Goal: Task Accomplishment & Management: Use online tool/utility

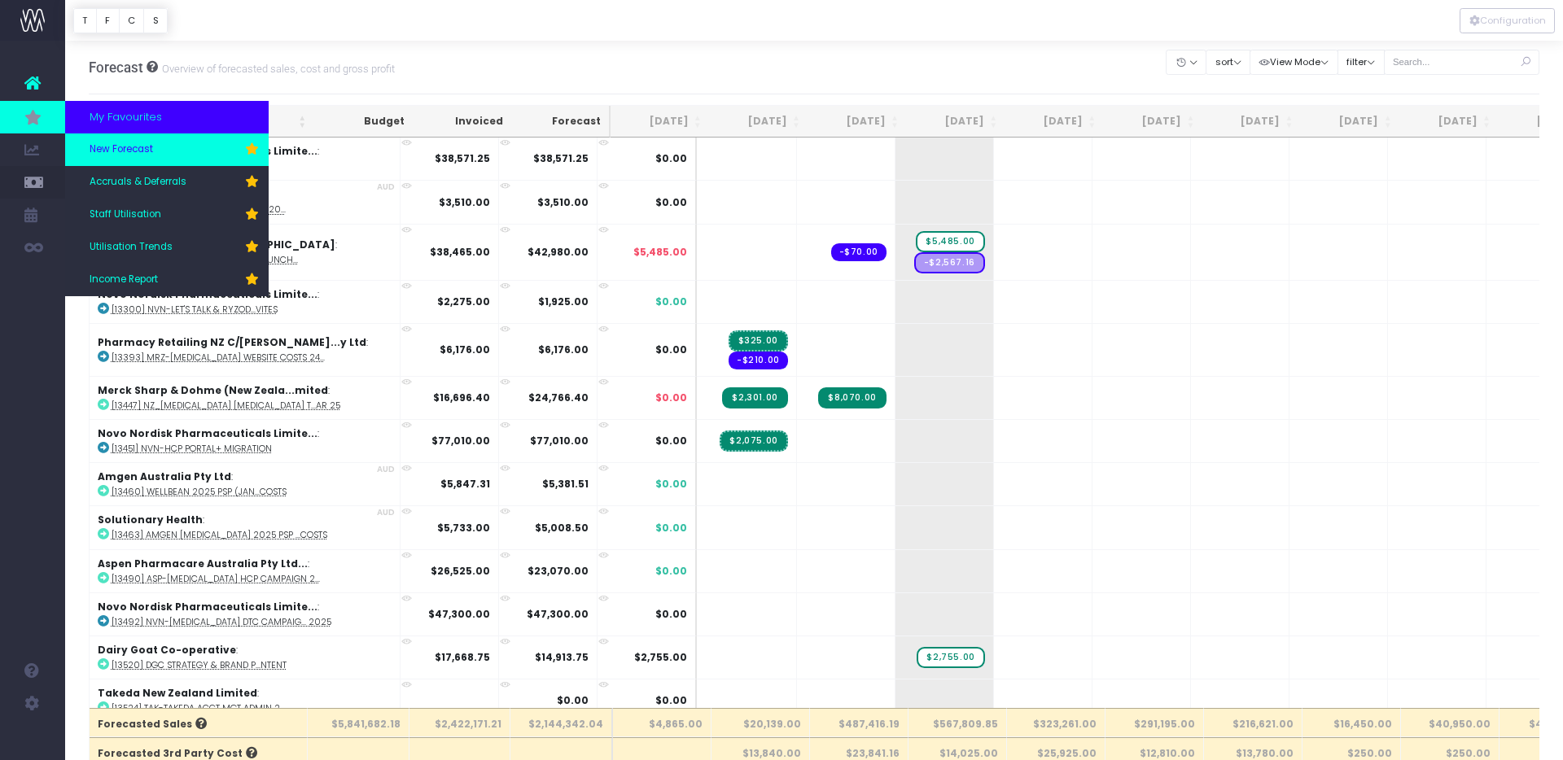
click at [148, 153] on span "New Forecast" at bounding box center [121, 149] width 63 height 15
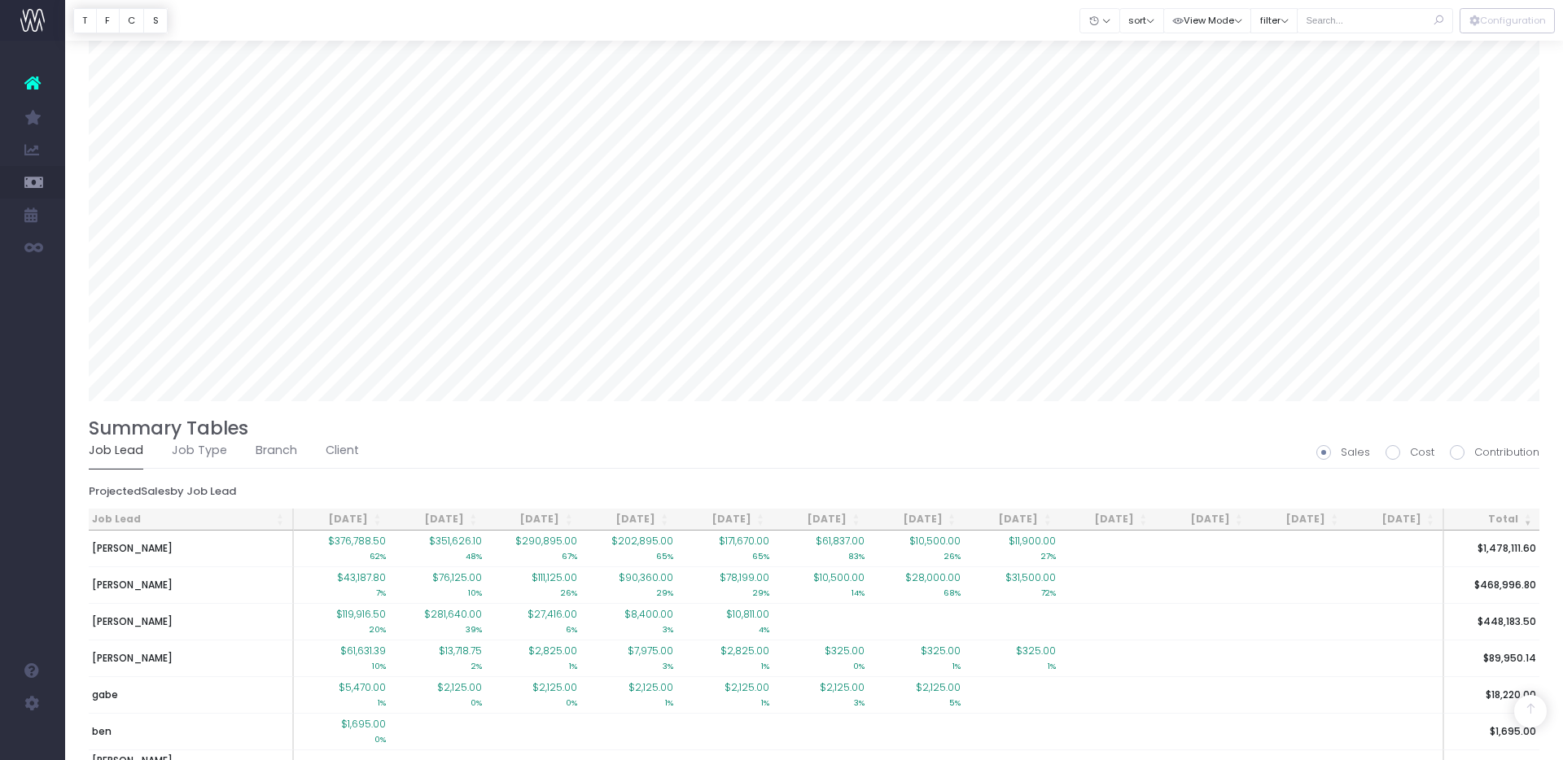
scroll to position [1240, 0]
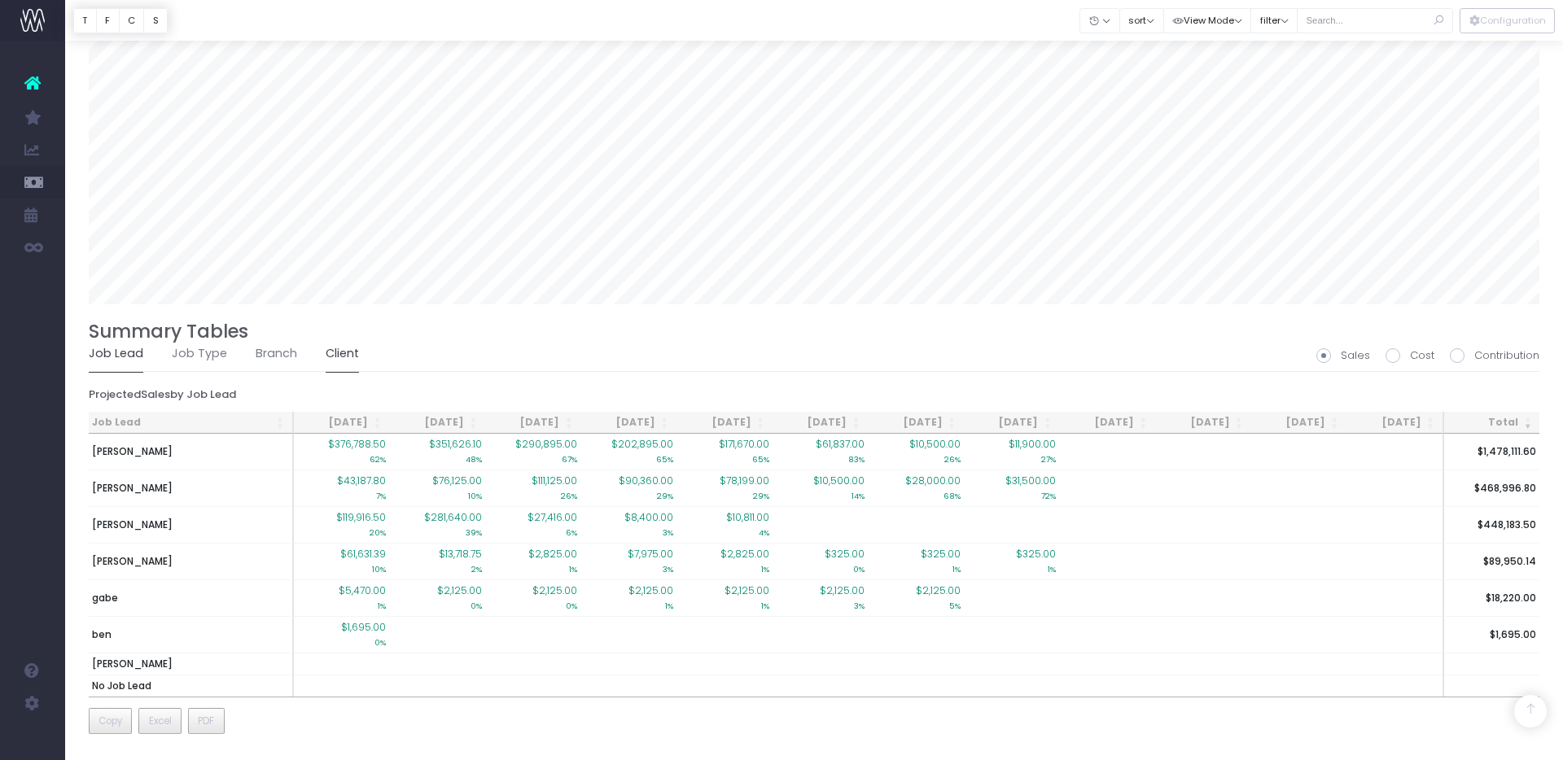
click at [347, 361] on link "Client" at bounding box center [342, 353] width 33 height 37
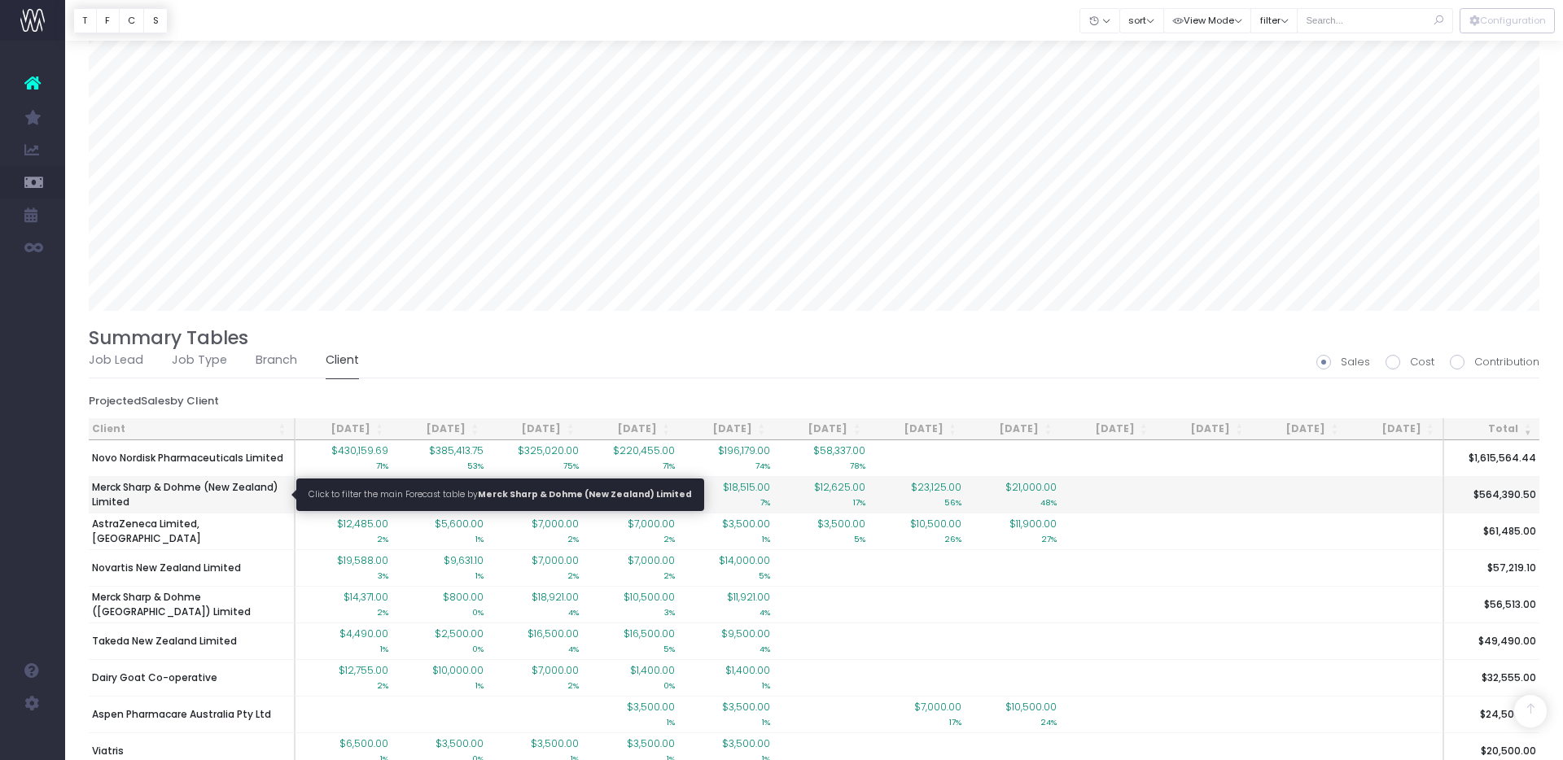
scroll to position [1235, 0]
click at [212, 503] on span "Merck Sharp & Dohme (New Zealand) Limited" at bounding box center [191, 493] width 199 height 29
type input ""Merck Sharp & Dohme (New Zealand) Limited""
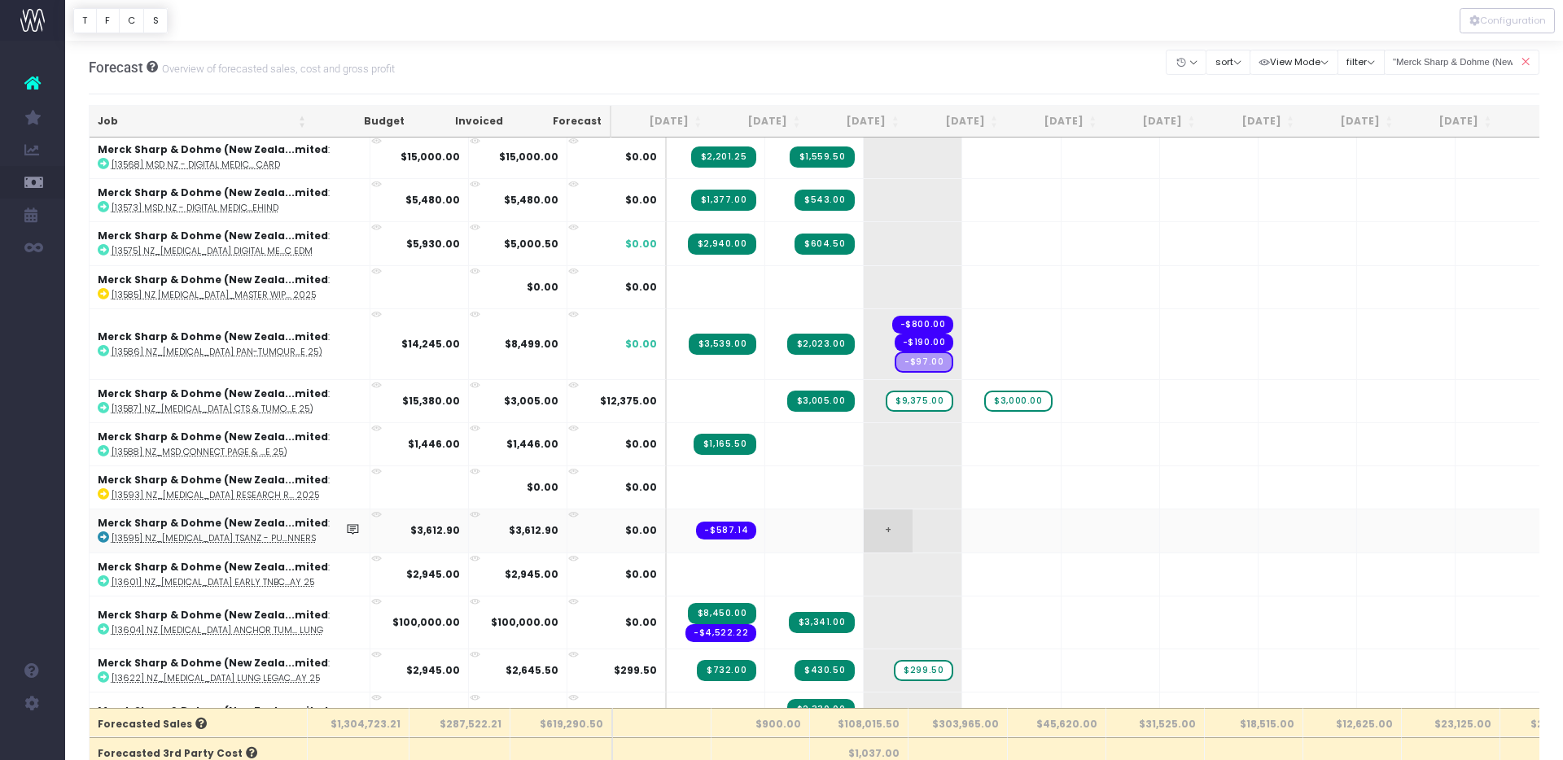
scroll to position [173, 0]
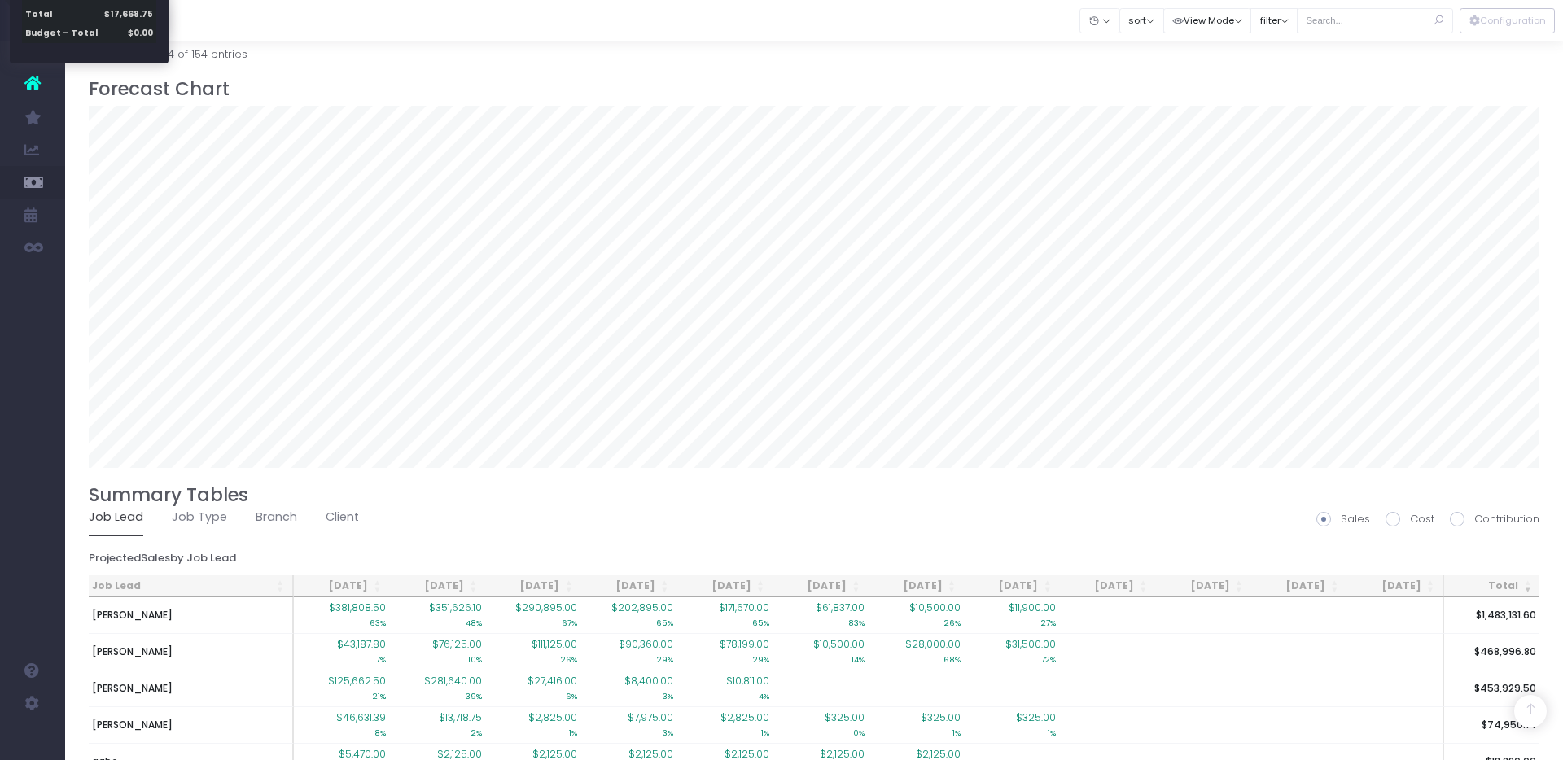
scroll to position [1077, 0]
click at [331, 519] on link "Client" at bounding box center [342, 517] width 33 height 37
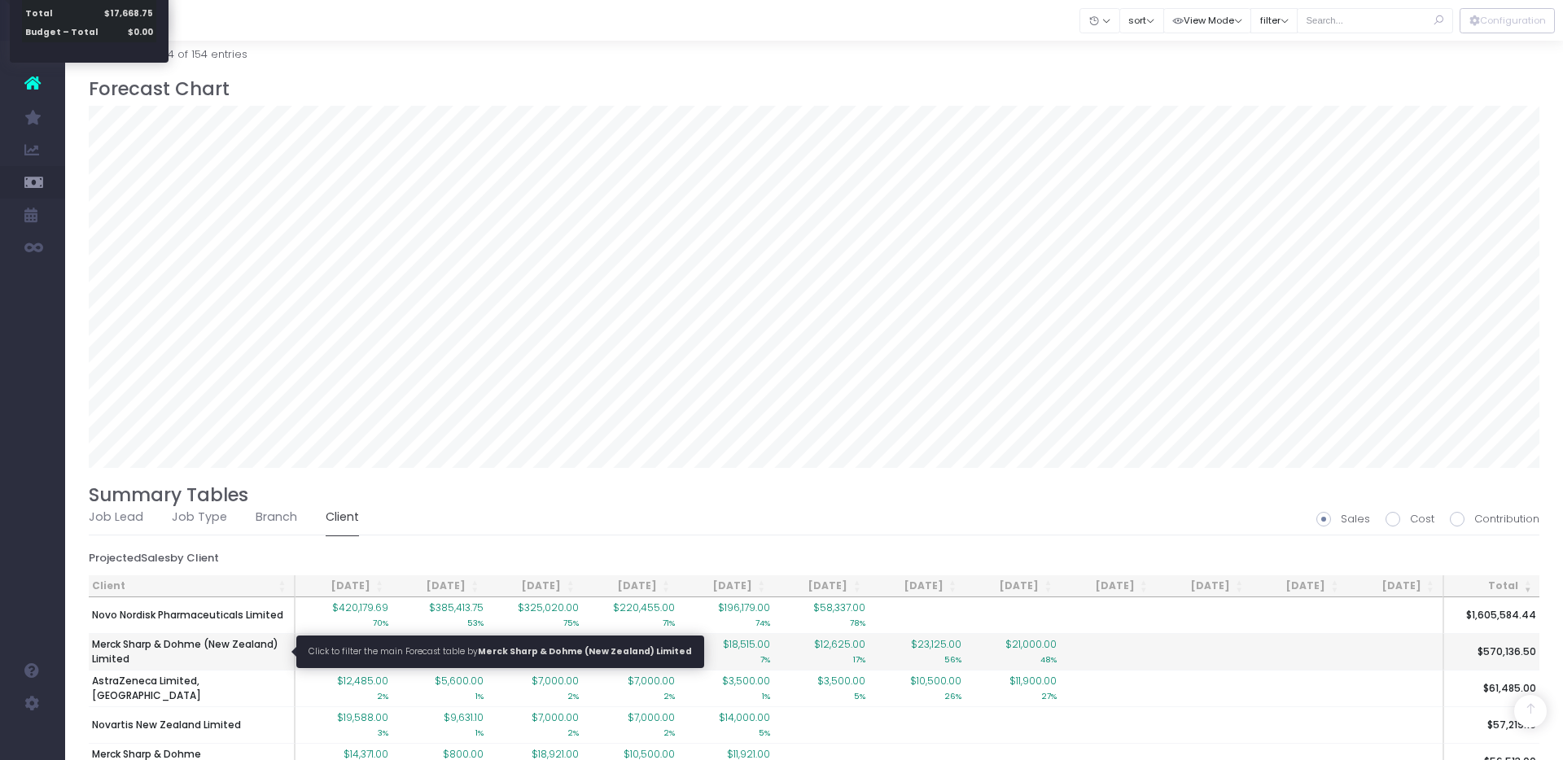
click at [225, 658] on span "Merck Sharp & Dohme (New Zealand) Limited" at bounding box center [191, 651] width 199 height 29
type input ""Merck Sharp & Dohme (New Zealand) Limited""
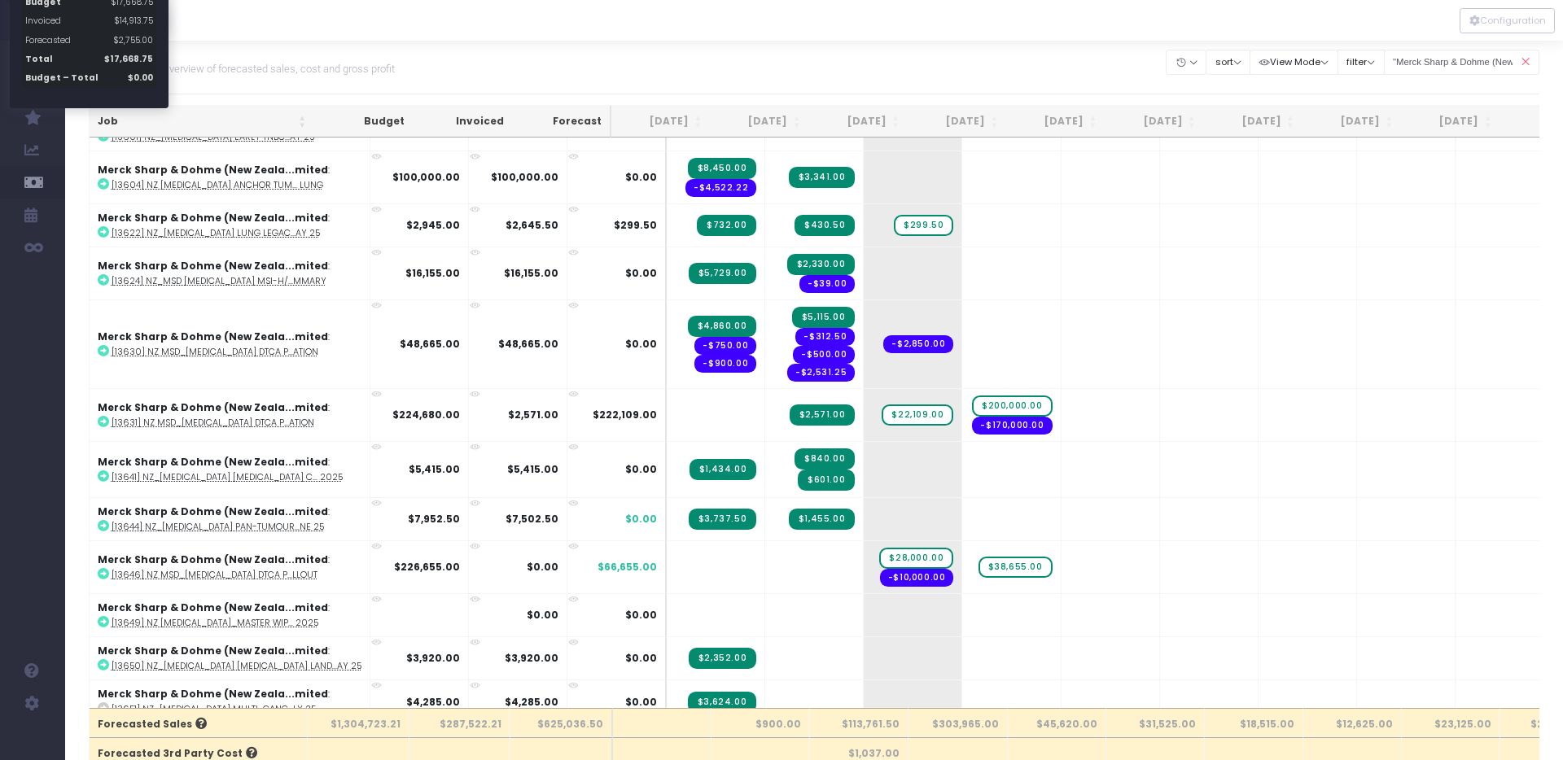
scroll to position [703, 0]
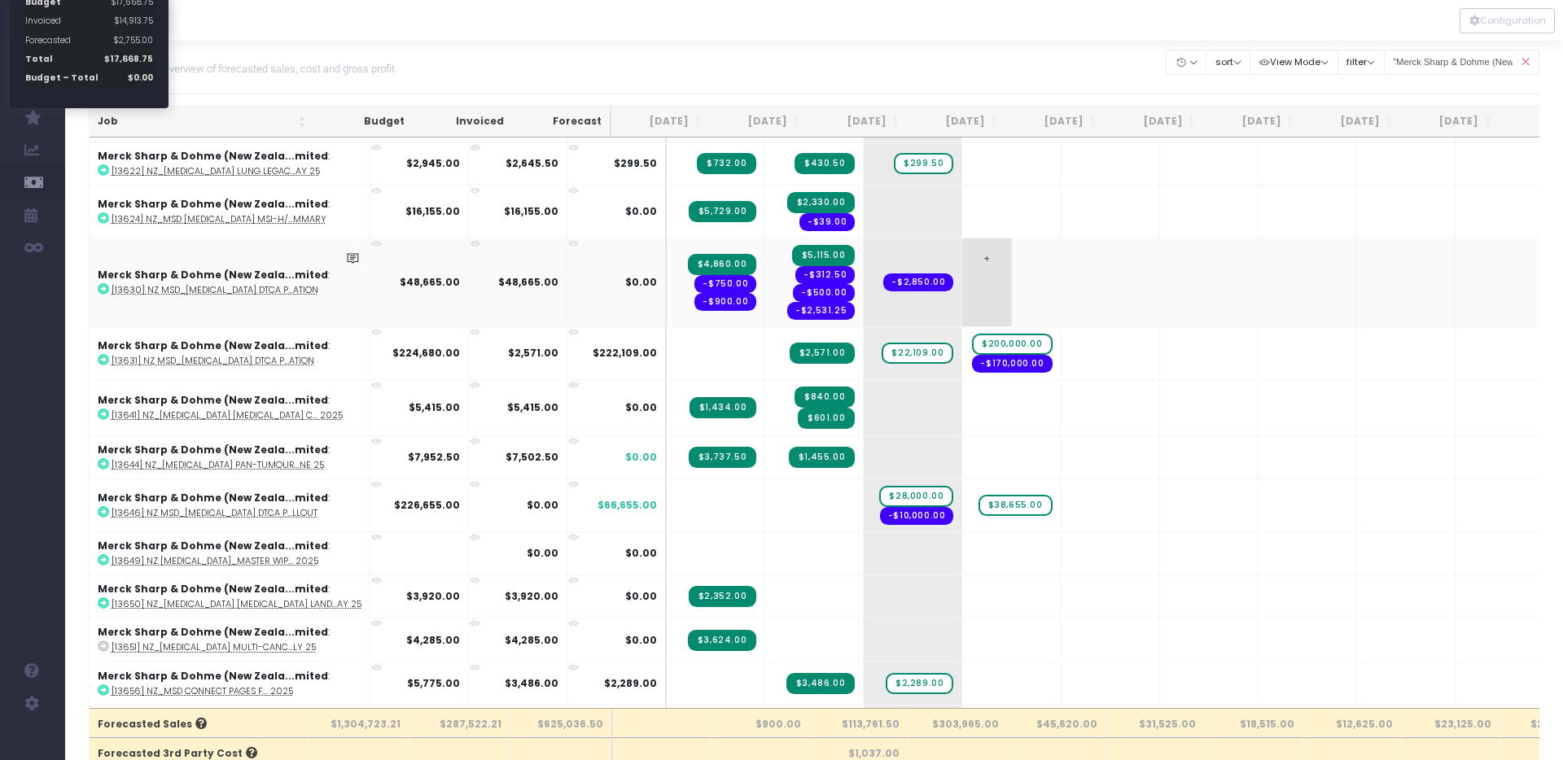
click at [976, 253] on td "+" at bounding box center [1011, 282] width 98 height 89
click at [824, 72] on div "Forecast Overview of forecasted sales, cost and gross profit Clear Filters Hide…" at bounding box center [814, 68] width 1451 height 54
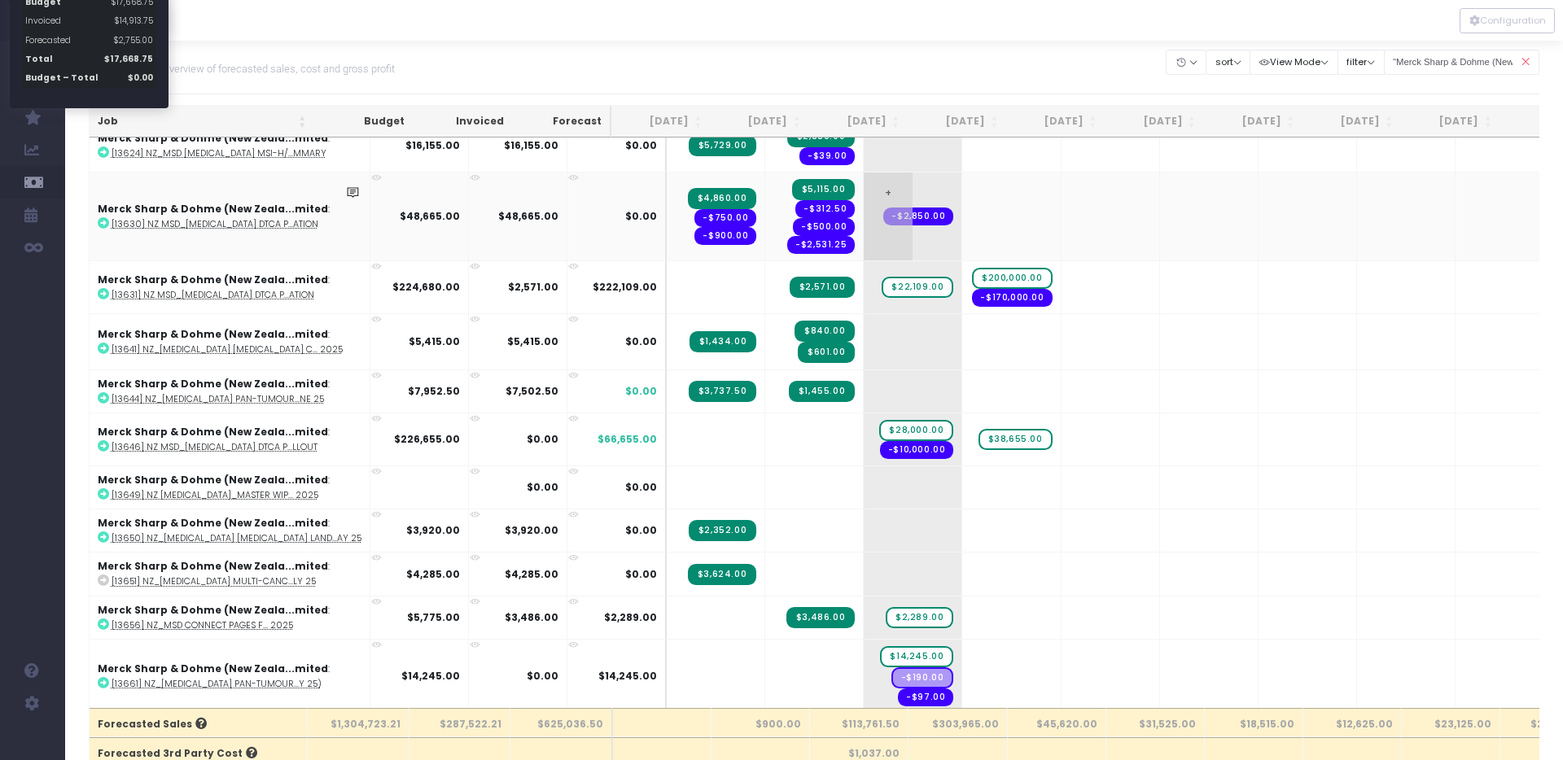
scroll to position [770, 0]
click at [880, 450] on span "-$10,000.00" at bounding box center [917, 449] width 74 height 18
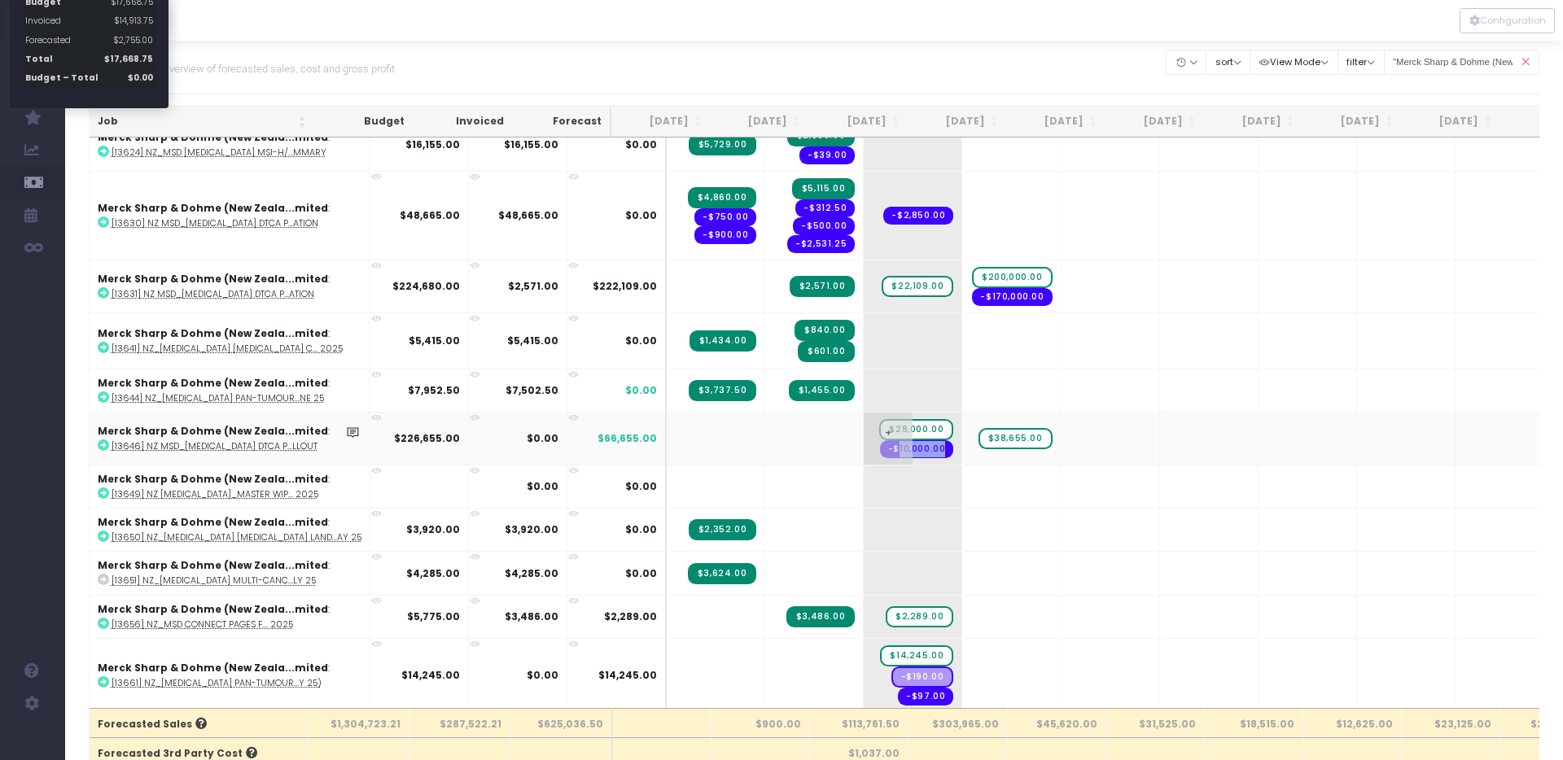
click at [880, 450] on span "-$10,000.00" at bounding box center [917, 449] width 74 height 18
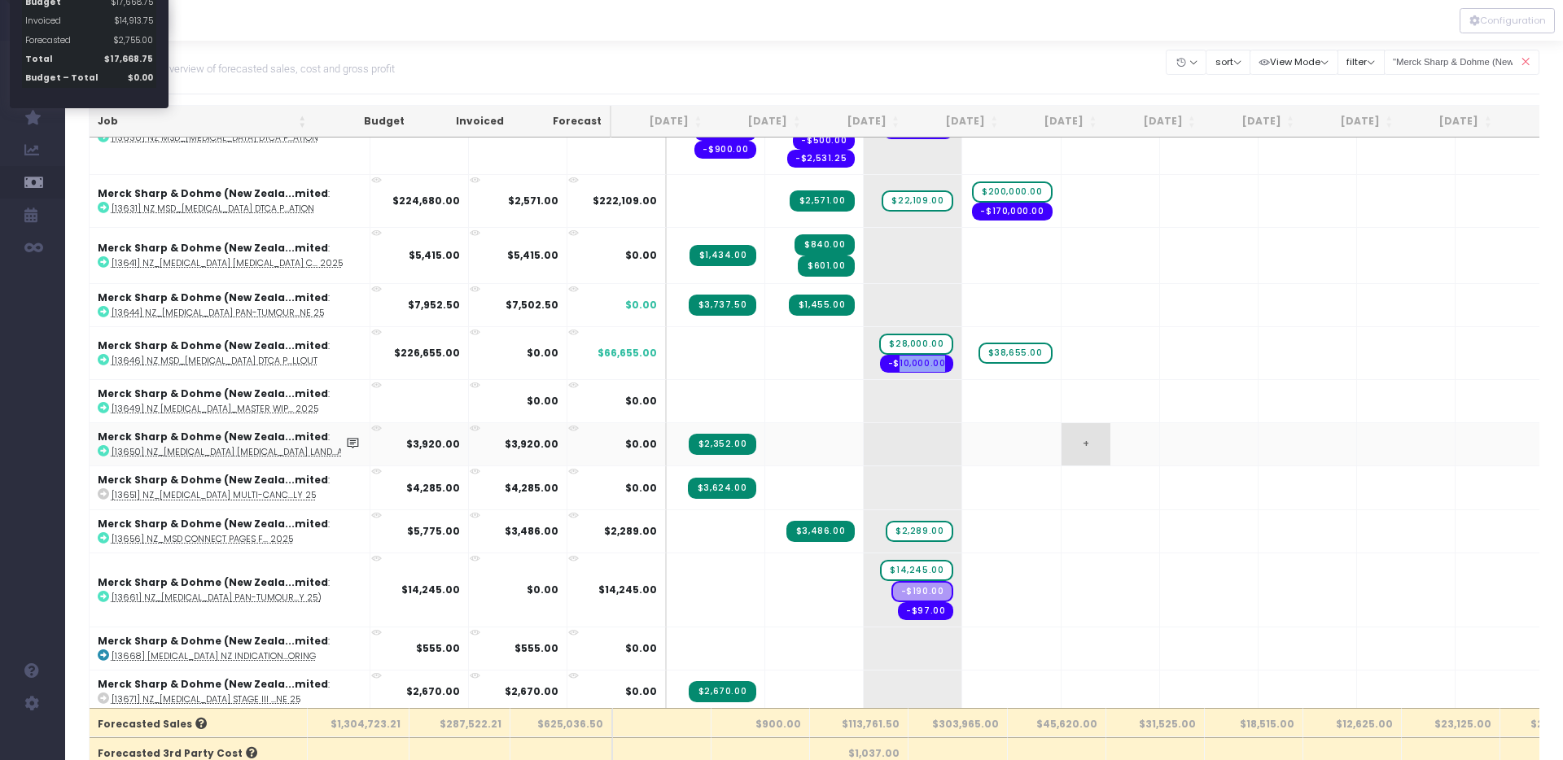
scroll to position [859, 0]
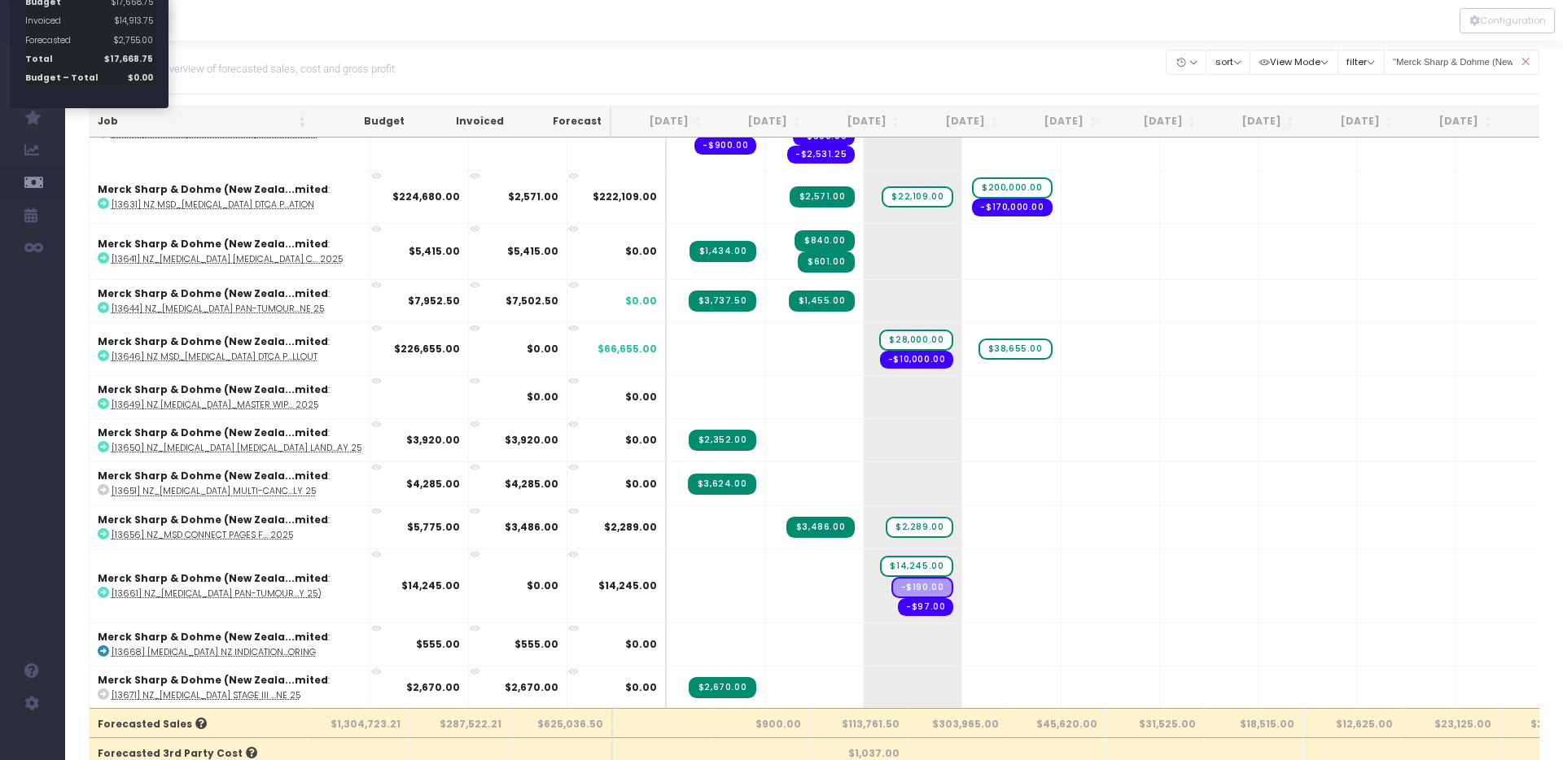
click at [875, 56] on div "Forecast Overview of forecasted sales, cost and gross profit Clear Filters Hide…" at bounding box center [814, 68] width 1451 height 54
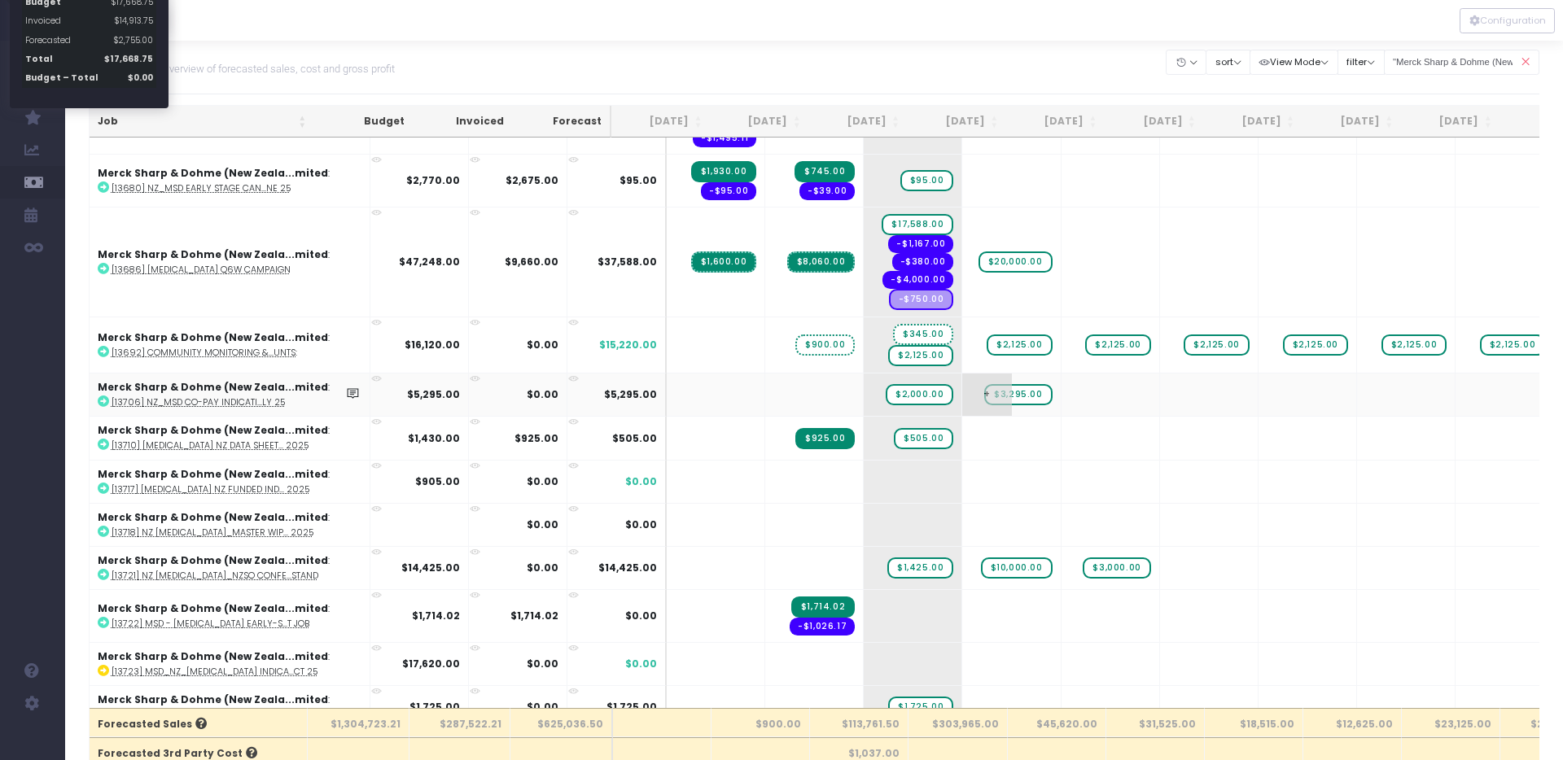
scroll to position [1493, 0]
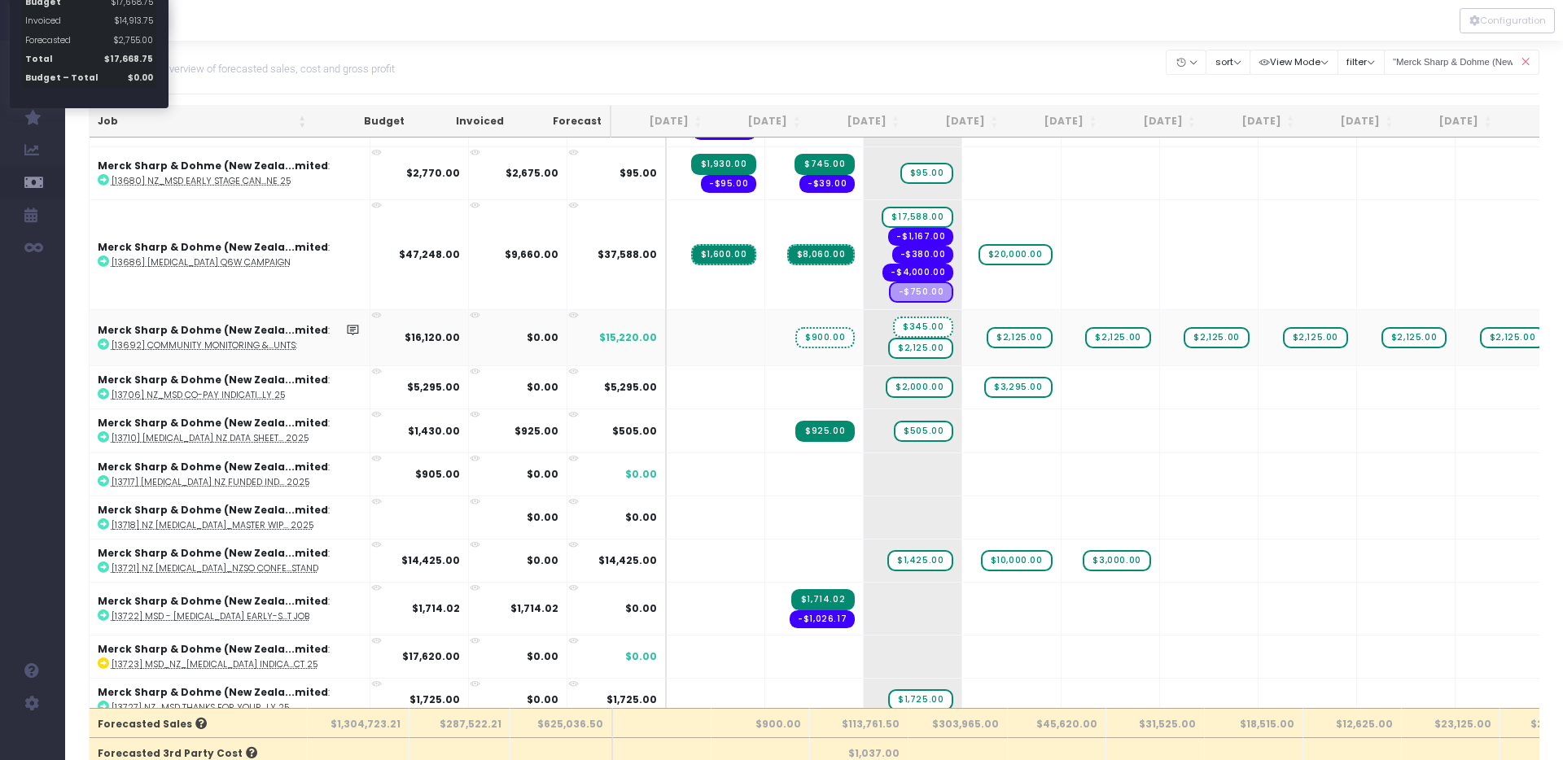
click at [795, 334] on span "$900.00" at bounding box center [824, 337] width 59 height 21
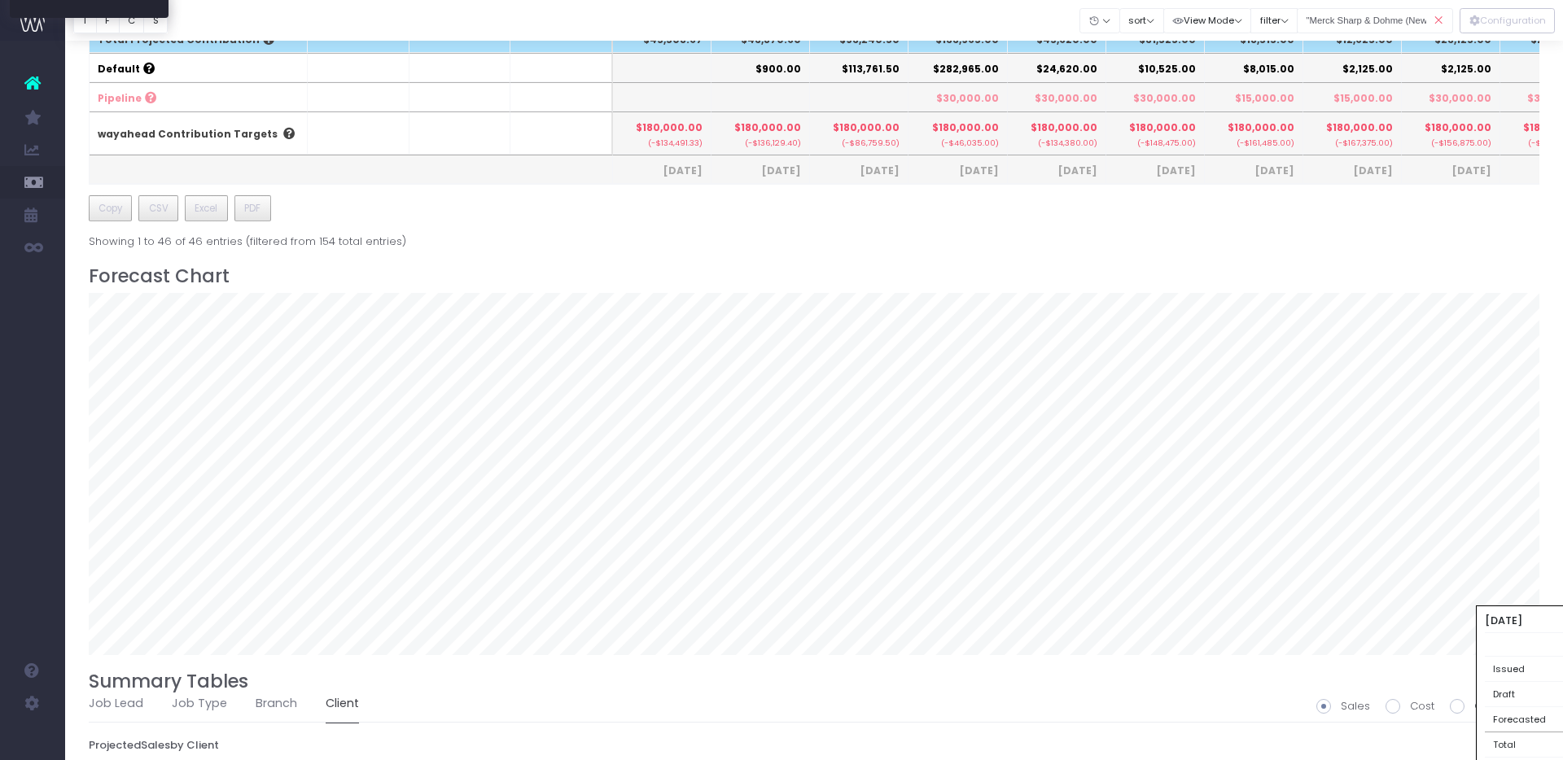
scroll to position [830, 0]
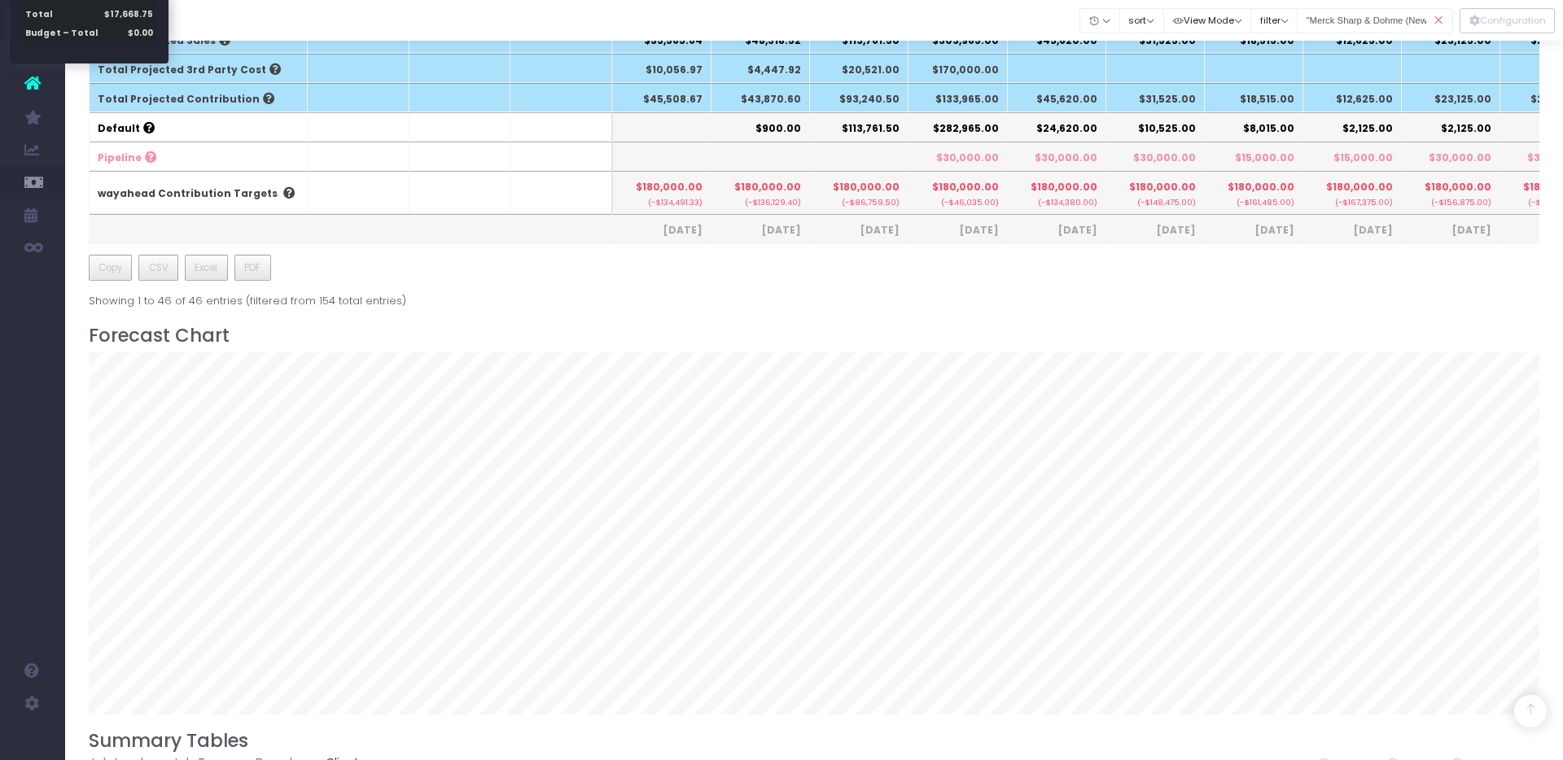
click at [1441, 24] on icon at bounding box center [1438, 20] width 28 height 33
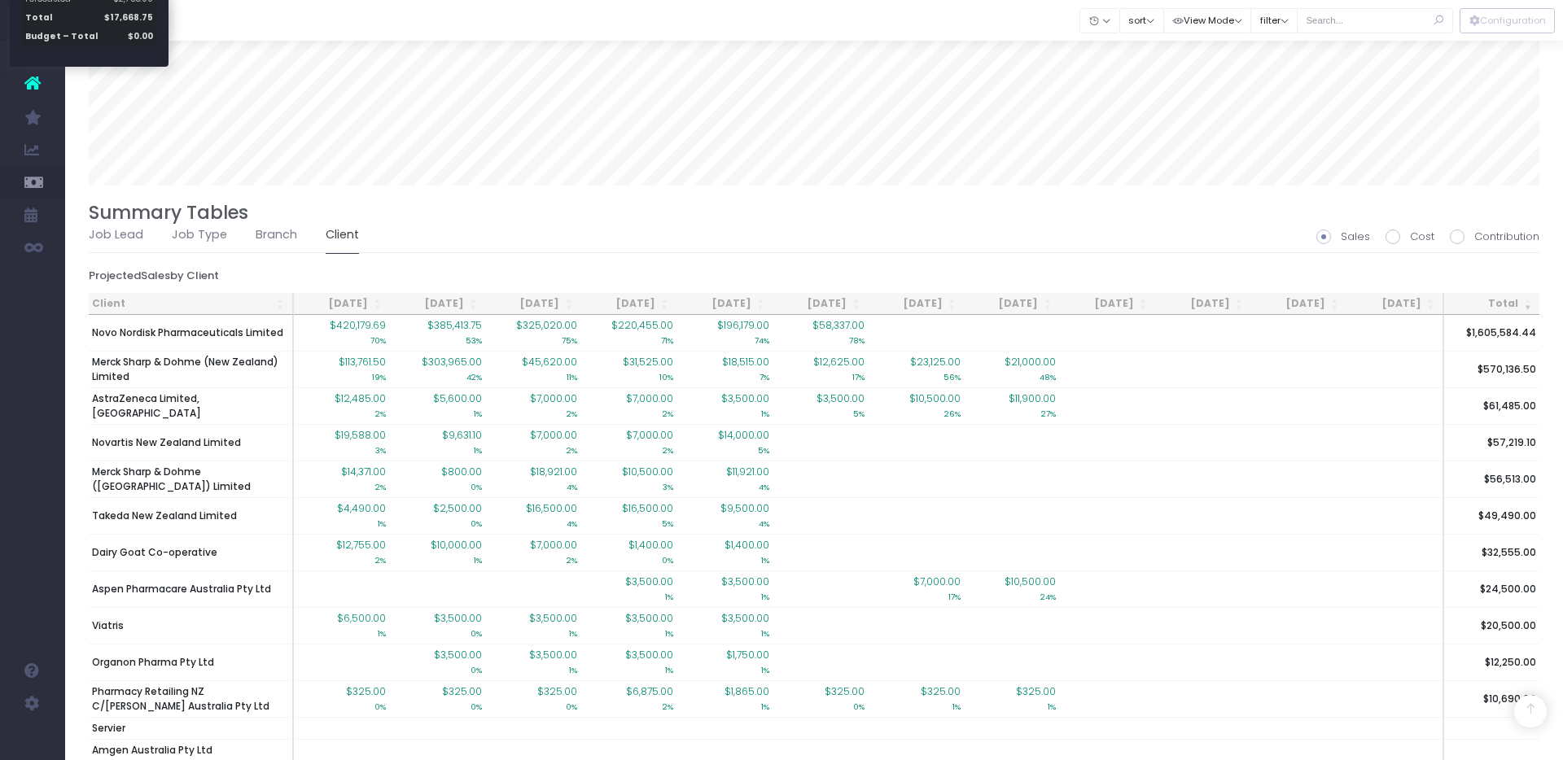
scroll to position [1393, 0]
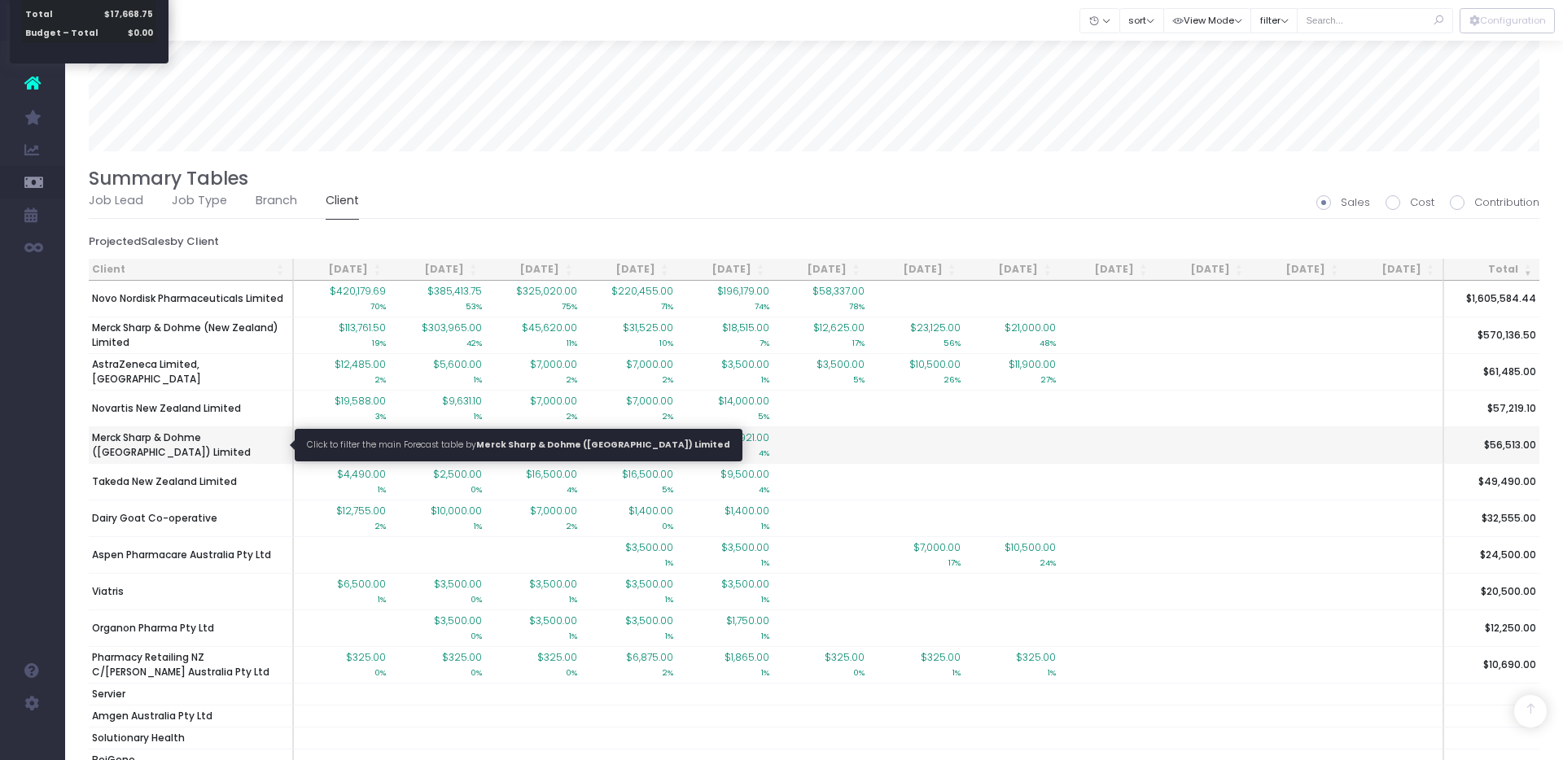
click at [212, 439] on span "Merck Sharp & Dohme ([GEOGRAPHIC_DATA]) Limited" at bounding box center [190, 445] width 197 height 29
type input ""Merck Sharp & Dohme (Australia) Limited""
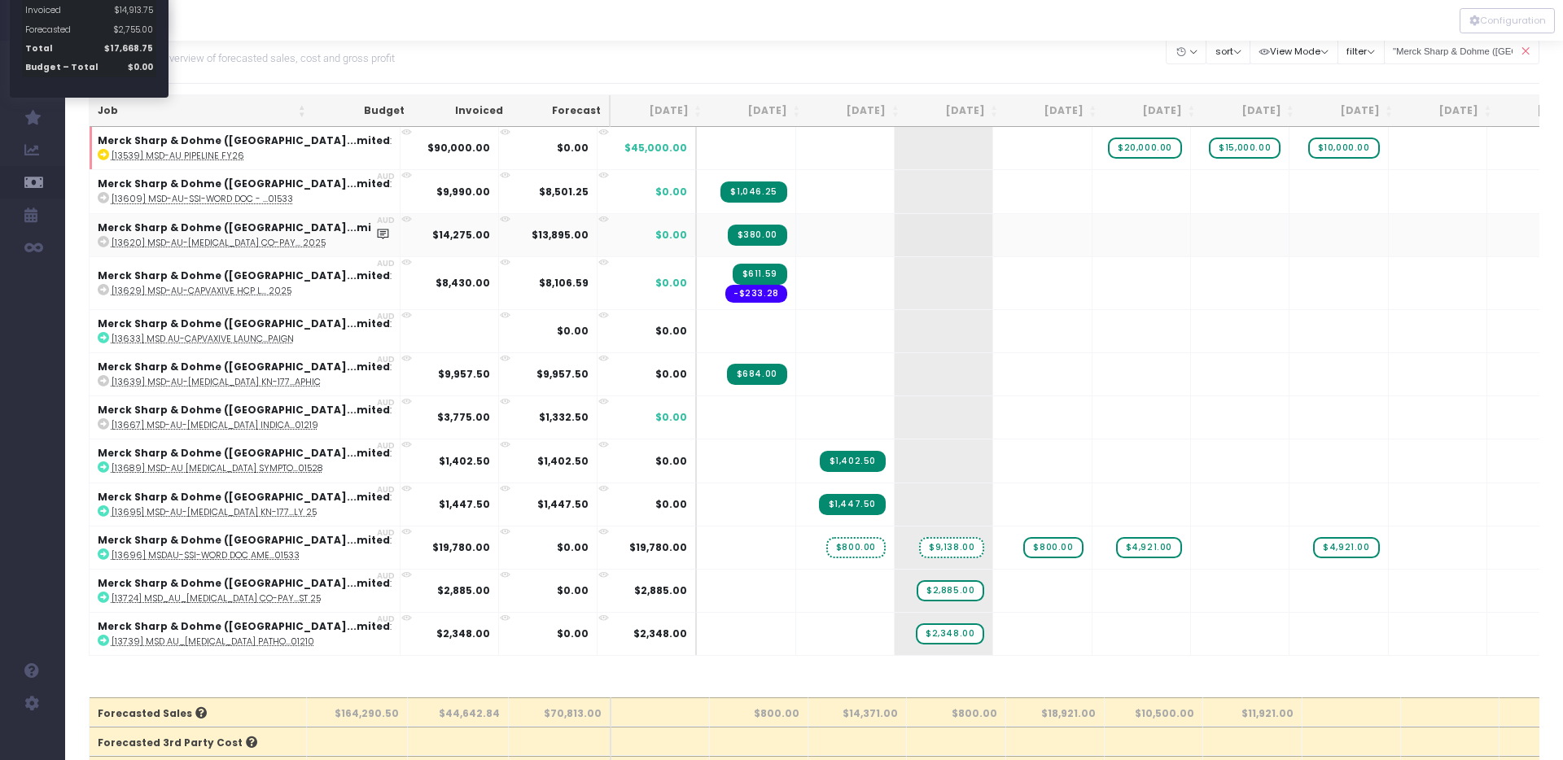
scroll to position [0, 0]
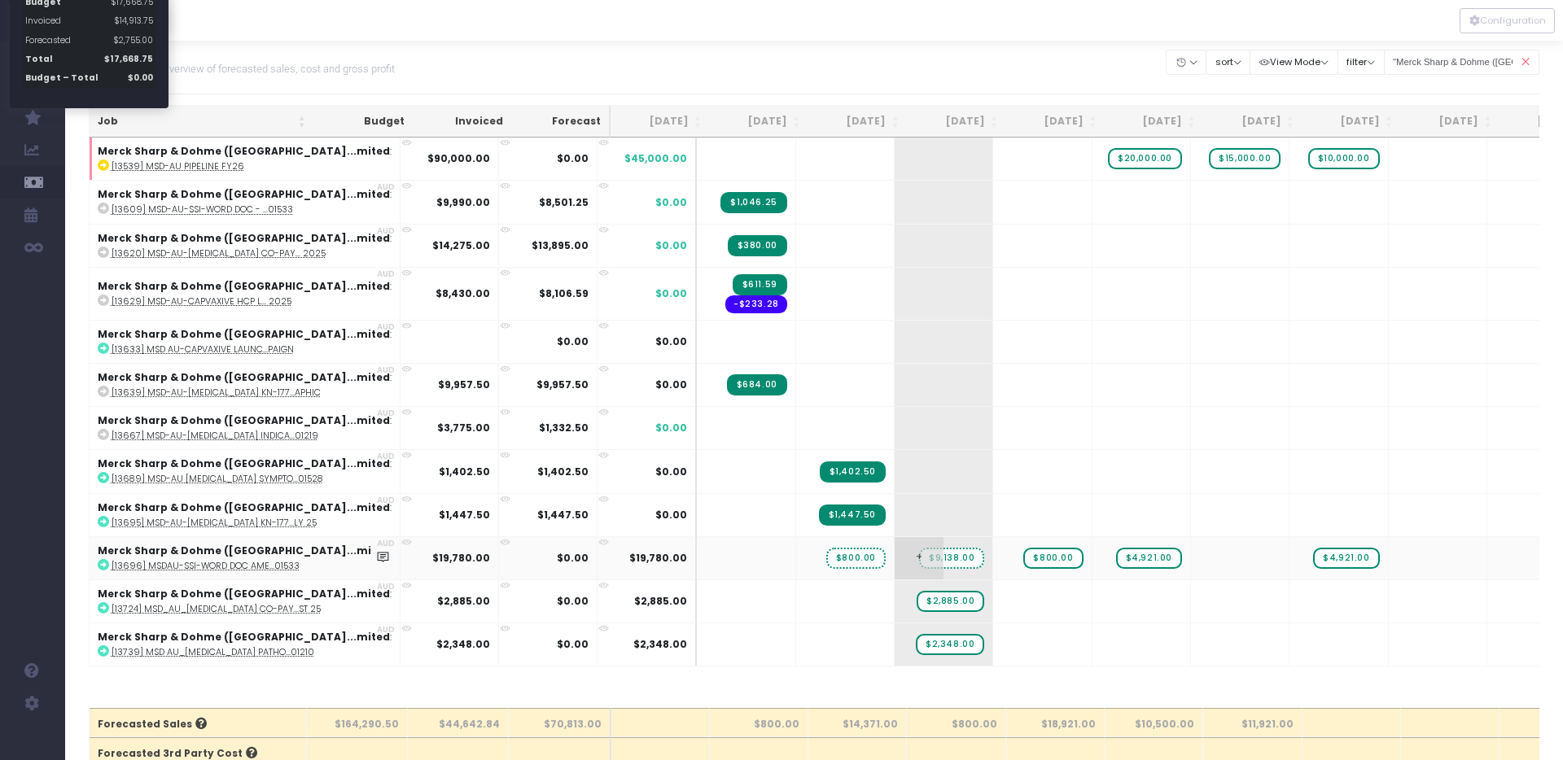
click at [919, 556] on span "$9,138.00" at bounding box center [951, 558] width 65 height 21
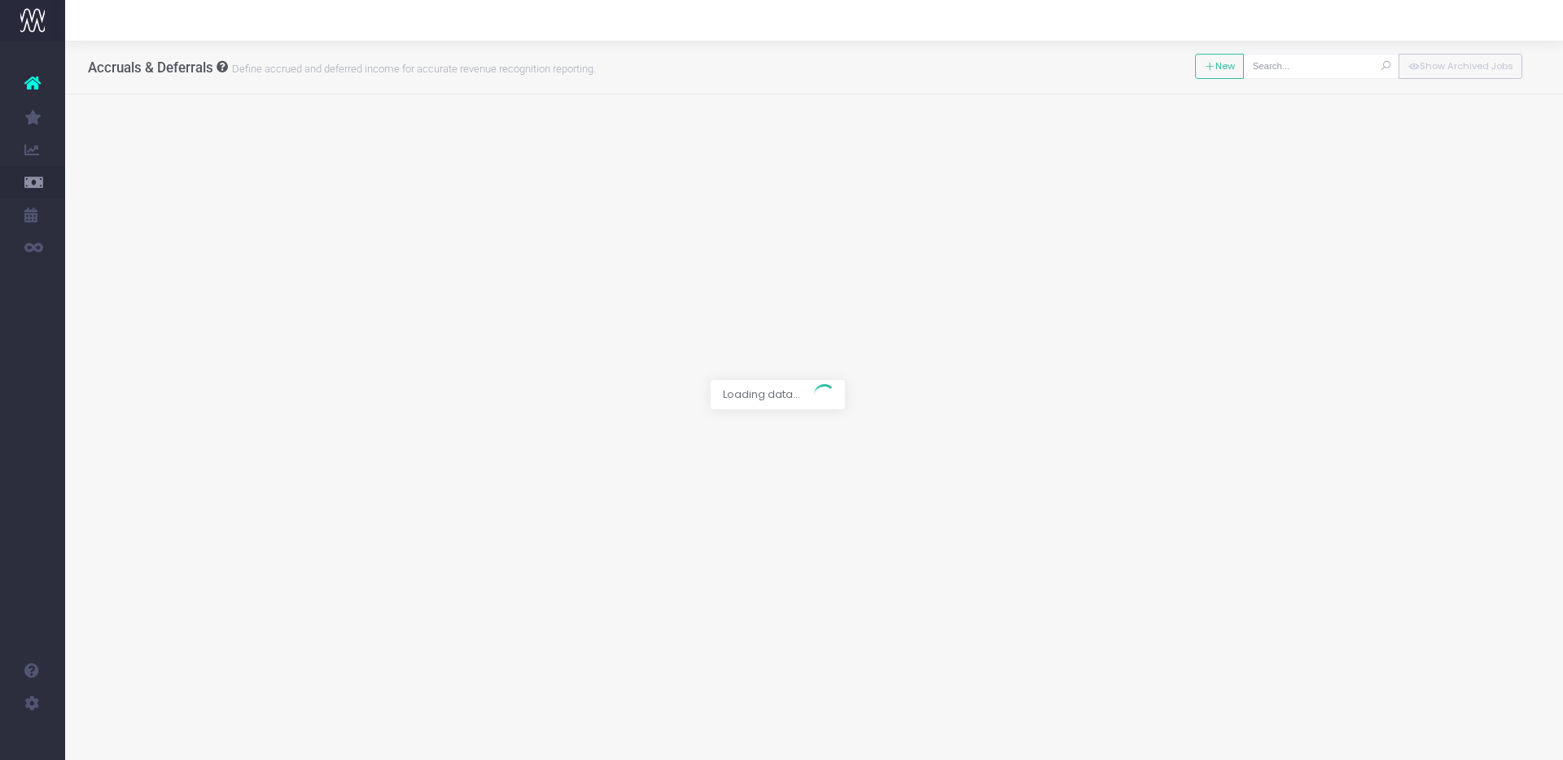
type input "[13696] MSDAU-SSI-Word Doc Amends July-Dec: AU-KEY-01533"
type input "Forecast / 01 Aug 25 / $9,938.00"
type input "1 August 2025"
type input "9938"
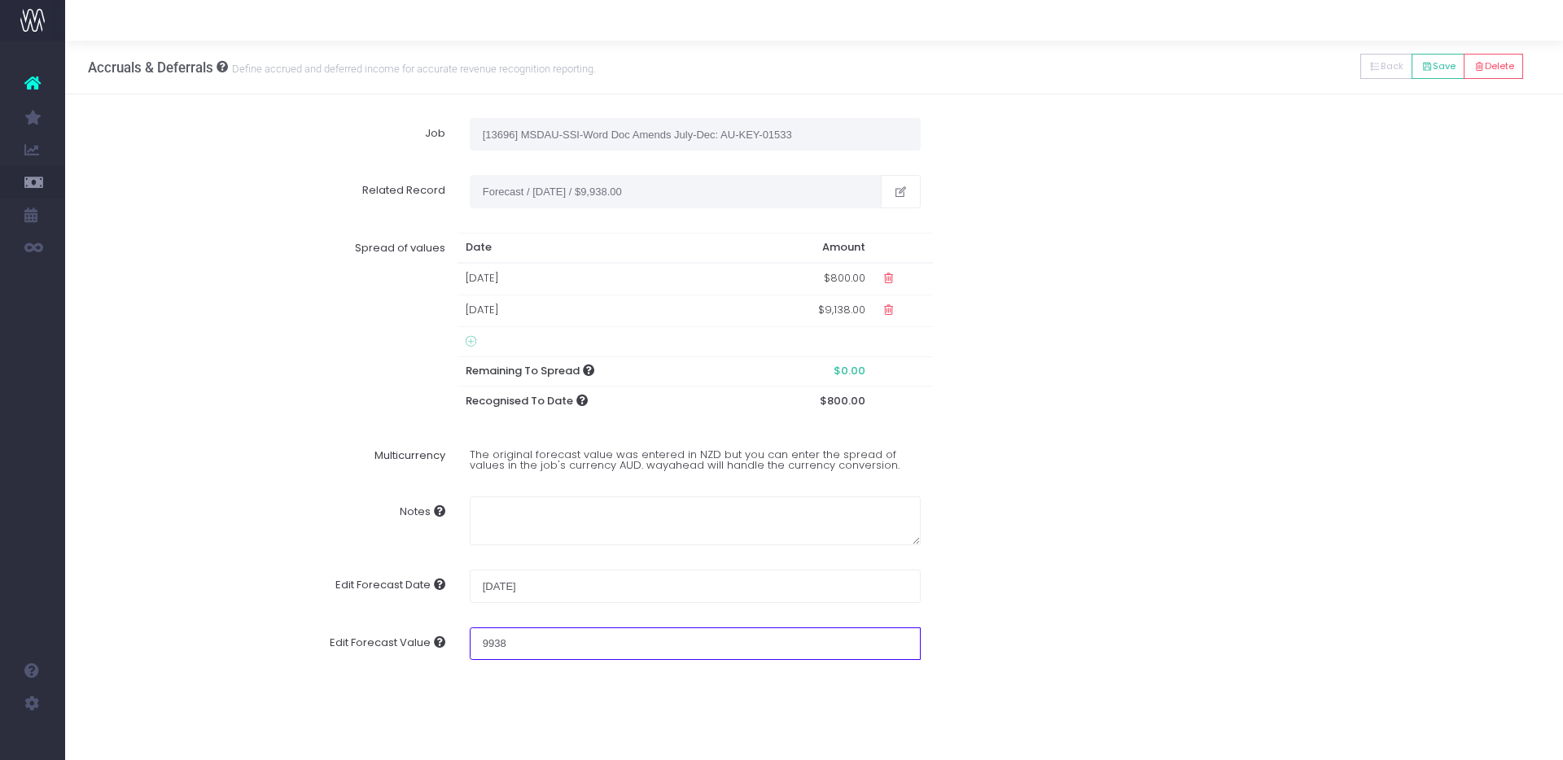
drag, startPoint x: 527, startPoint y: 649, endPoint x: 470, endPoint y: 647, distance: 56.2
click at [470, 647] on input "9938" at bounding box center [695, 644] width 451 height 33
type input "1600"
click at [1078, 510] on div "Notes" at bounding box center [815, 520] width 1476 height 73
type input "Forecast / 01 Aug 25 / $1,600.00 ($1,600.00 AUD)"
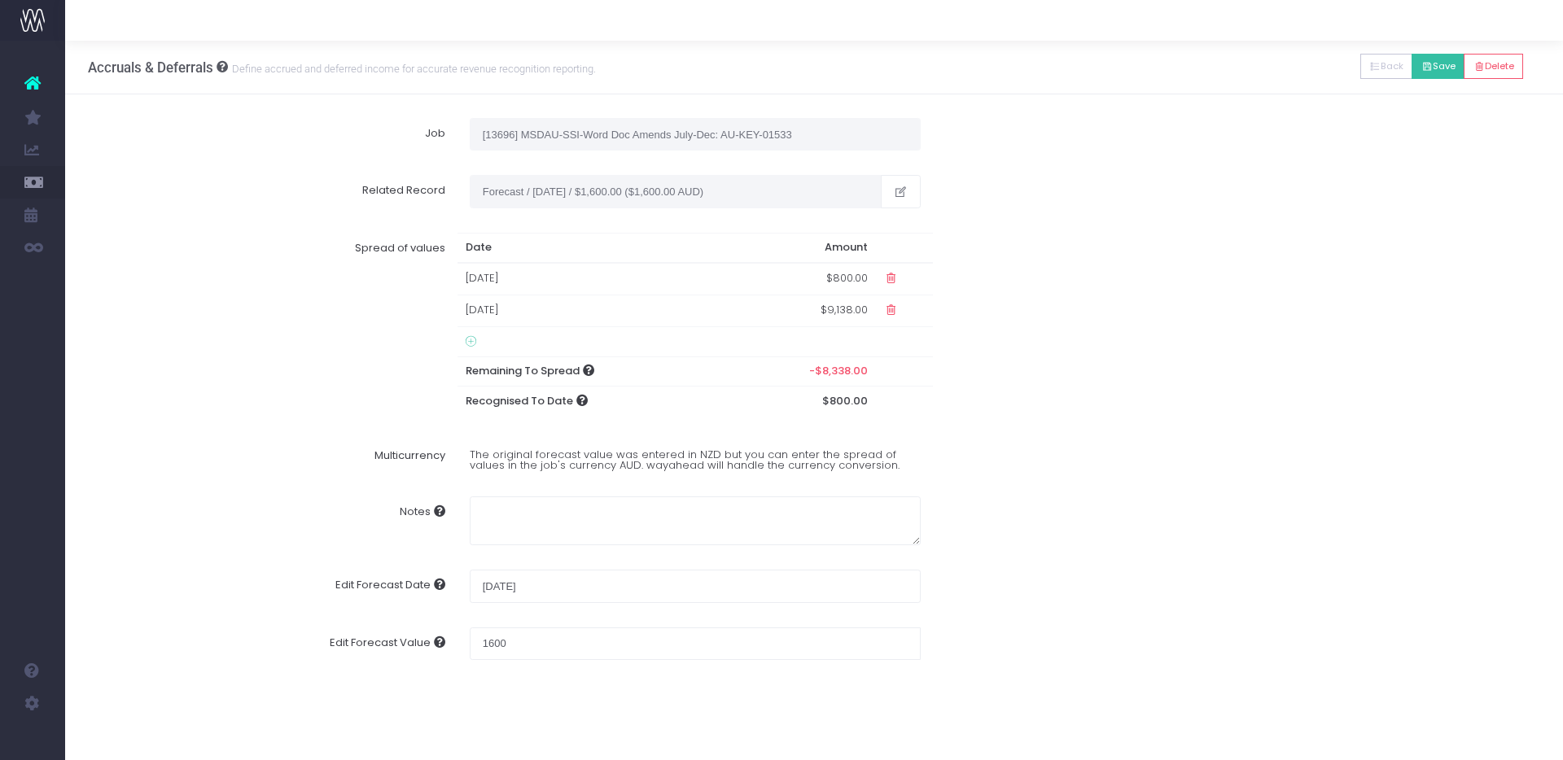
click at [1442, 60] on button "Save" at bounding box center [1437, 66] width 53 height 25
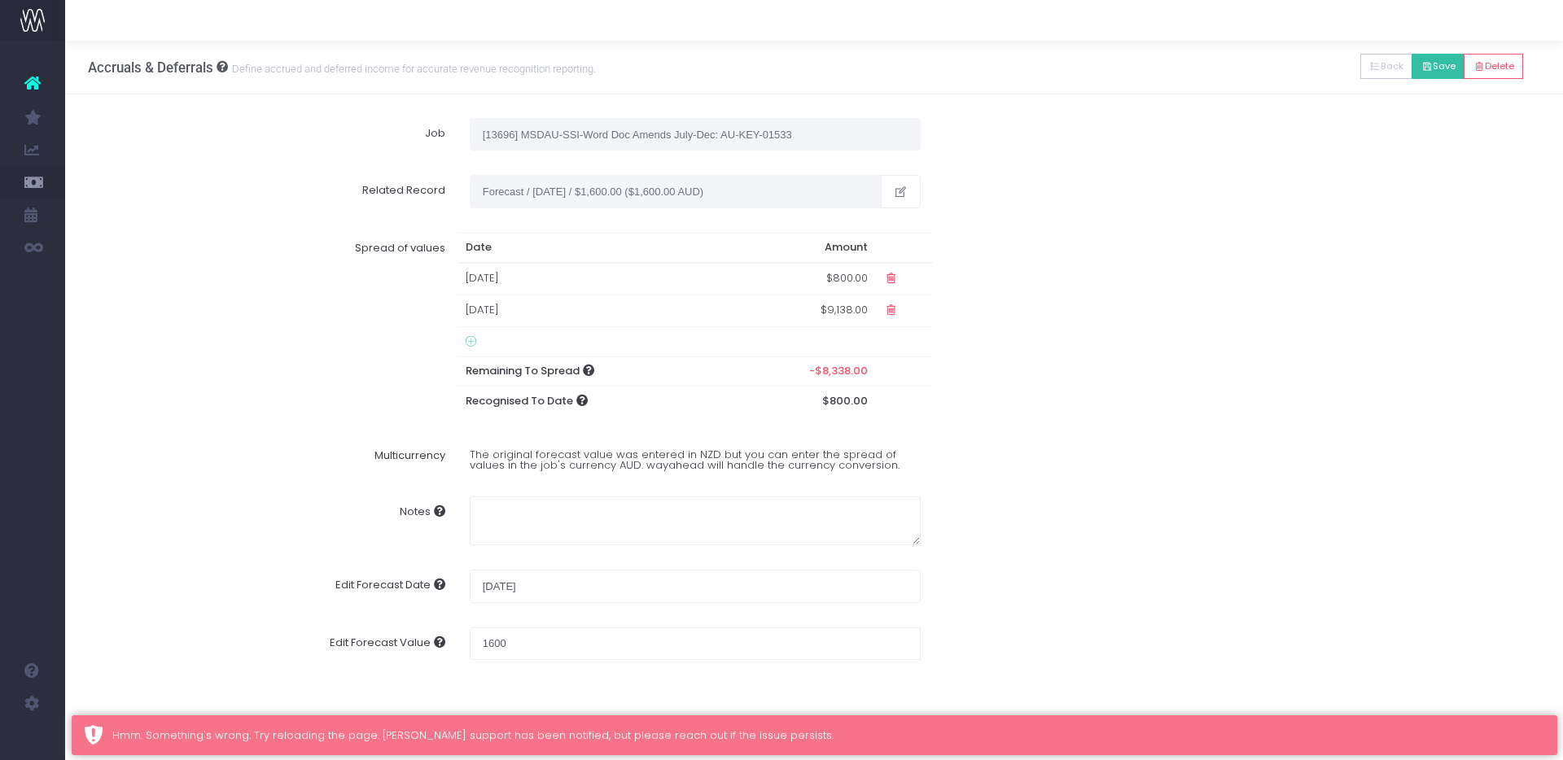
click at [1429, 62] on button "Save" at bounding box center [1437, 66] width 53 height 25
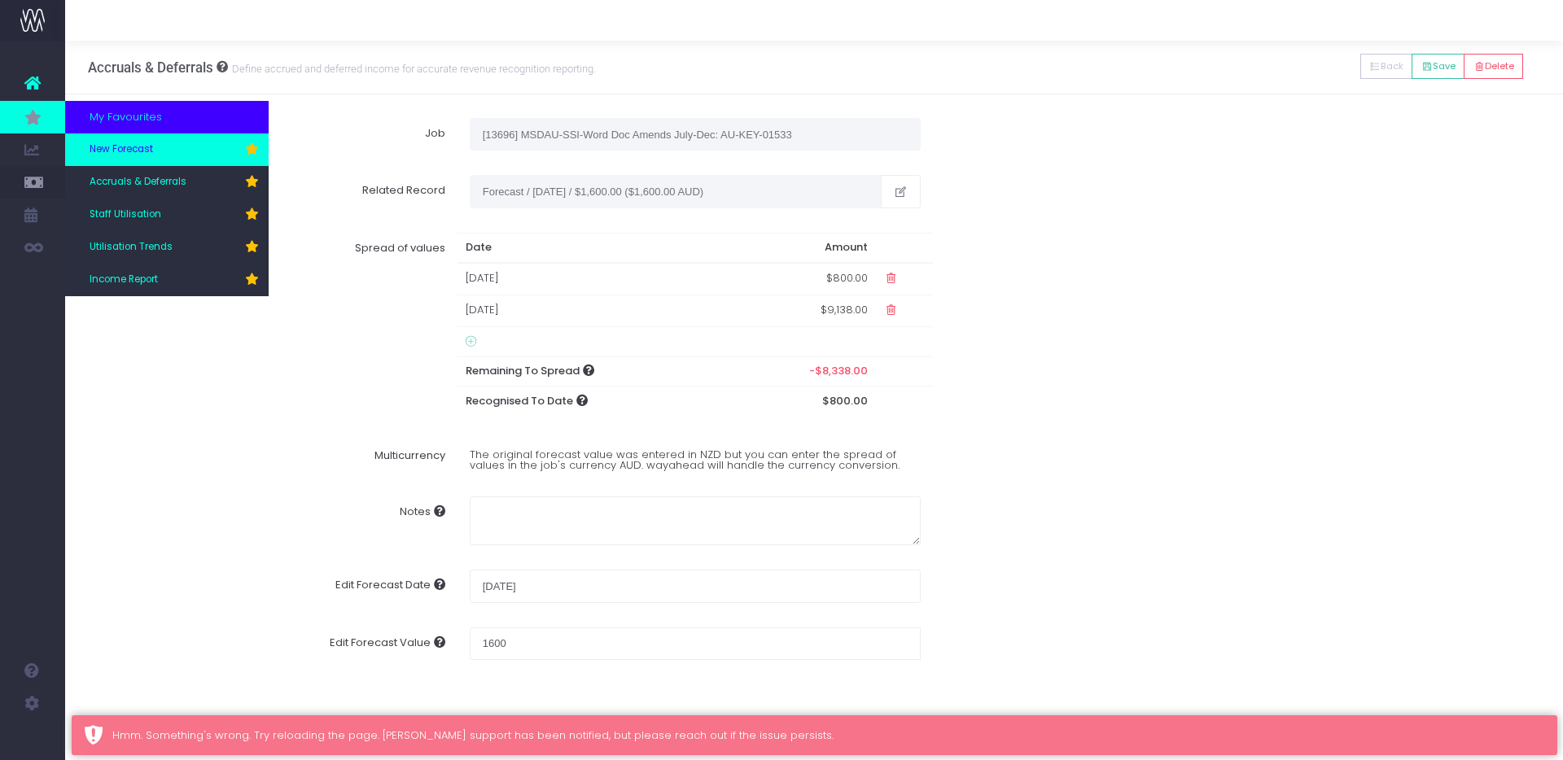
click at [151, 160] on link "New Forecast" at bounding box center [166, 149] width 203 height 33
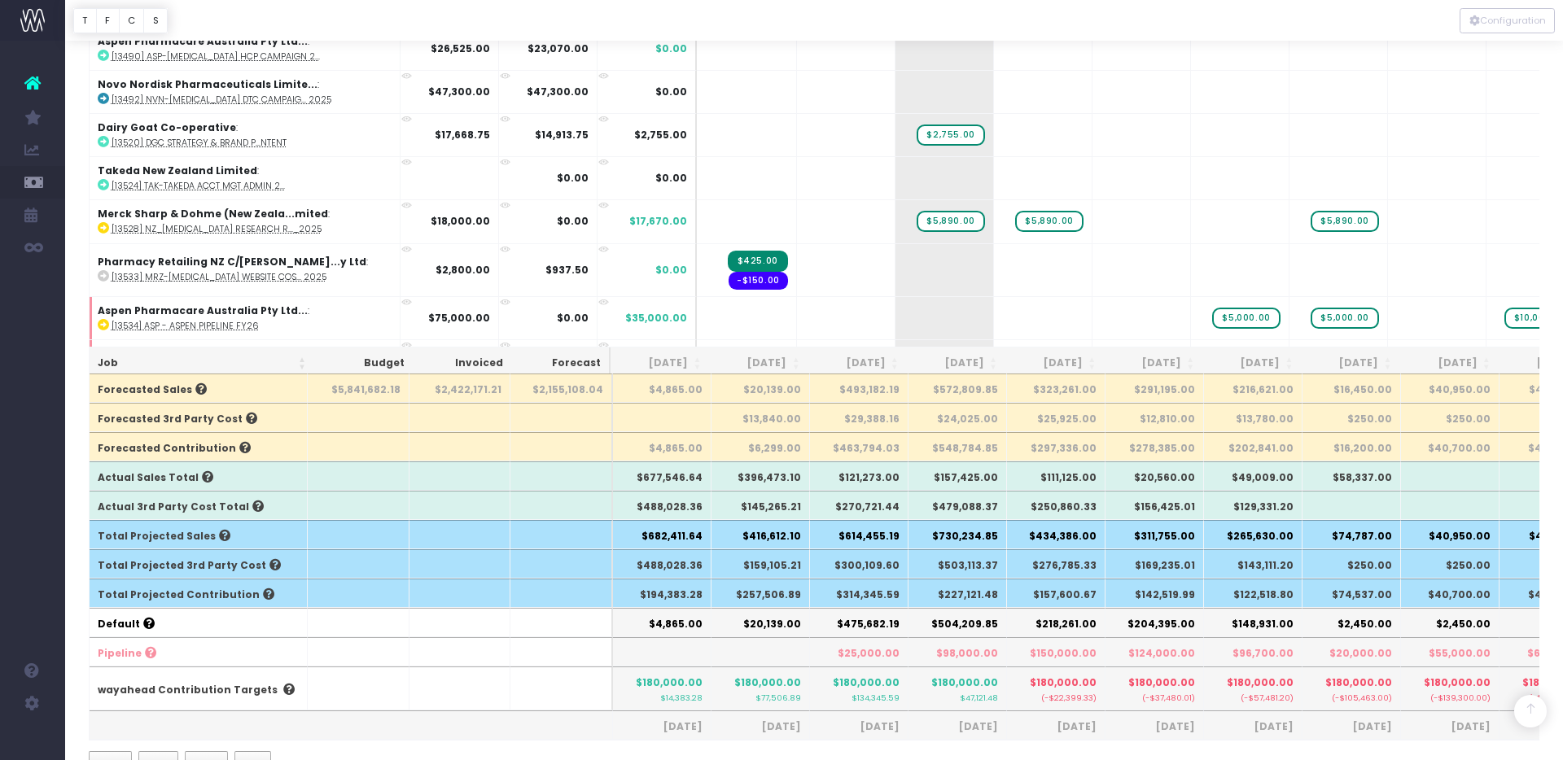
scroll to position [1240, 0]
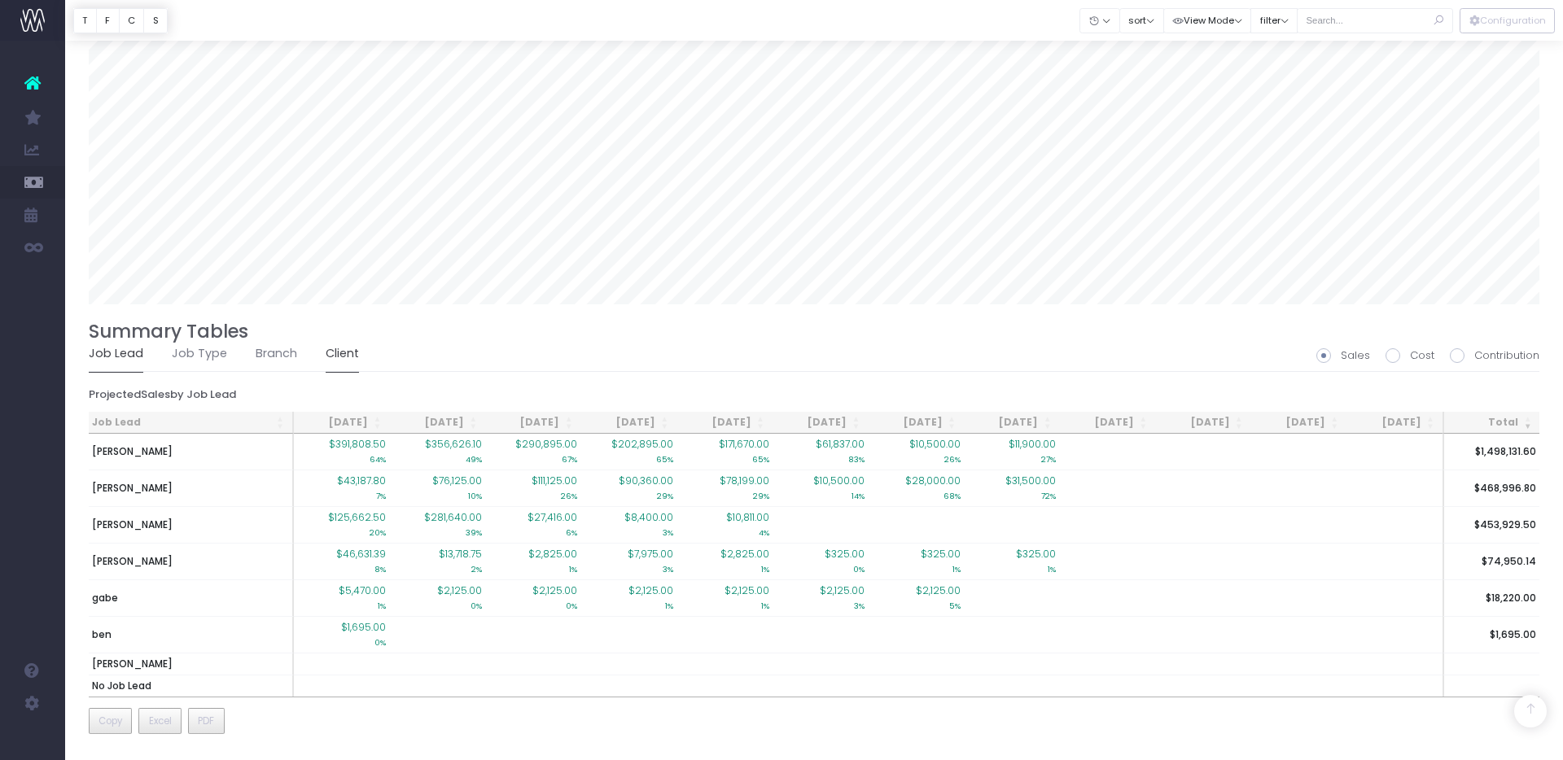
click at [332, 357] on link "Client" at bounding box center [342, 353] width 33 height 37
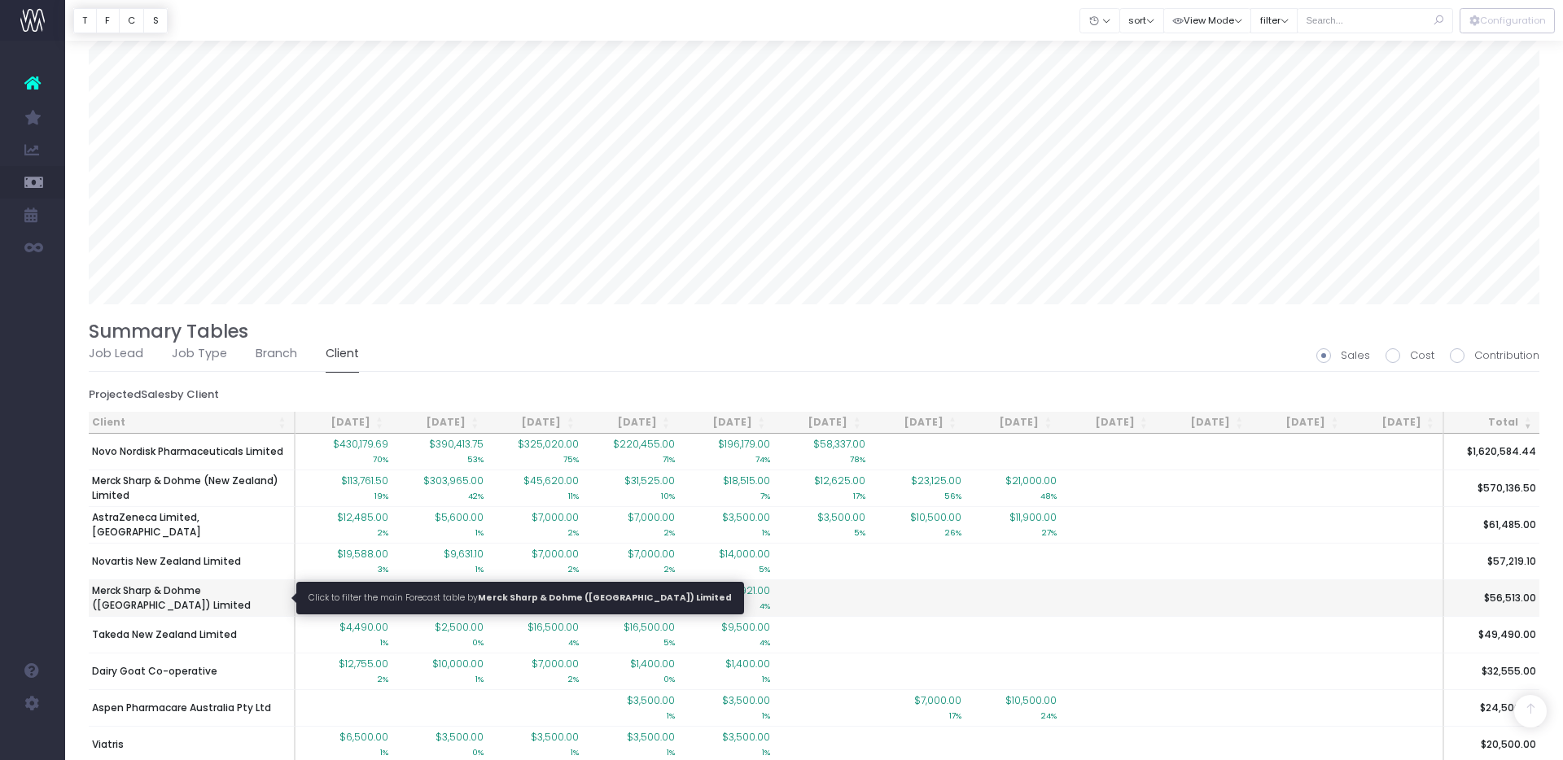
click at [198, 589] on span "Merck Sharp & Dohme ([GEOGRAPHIC_DATA]) Limited" at bounding box center [191, 598] width 199 height 29
type input ""Merck Sharp & Dohme (Australia) Limited""
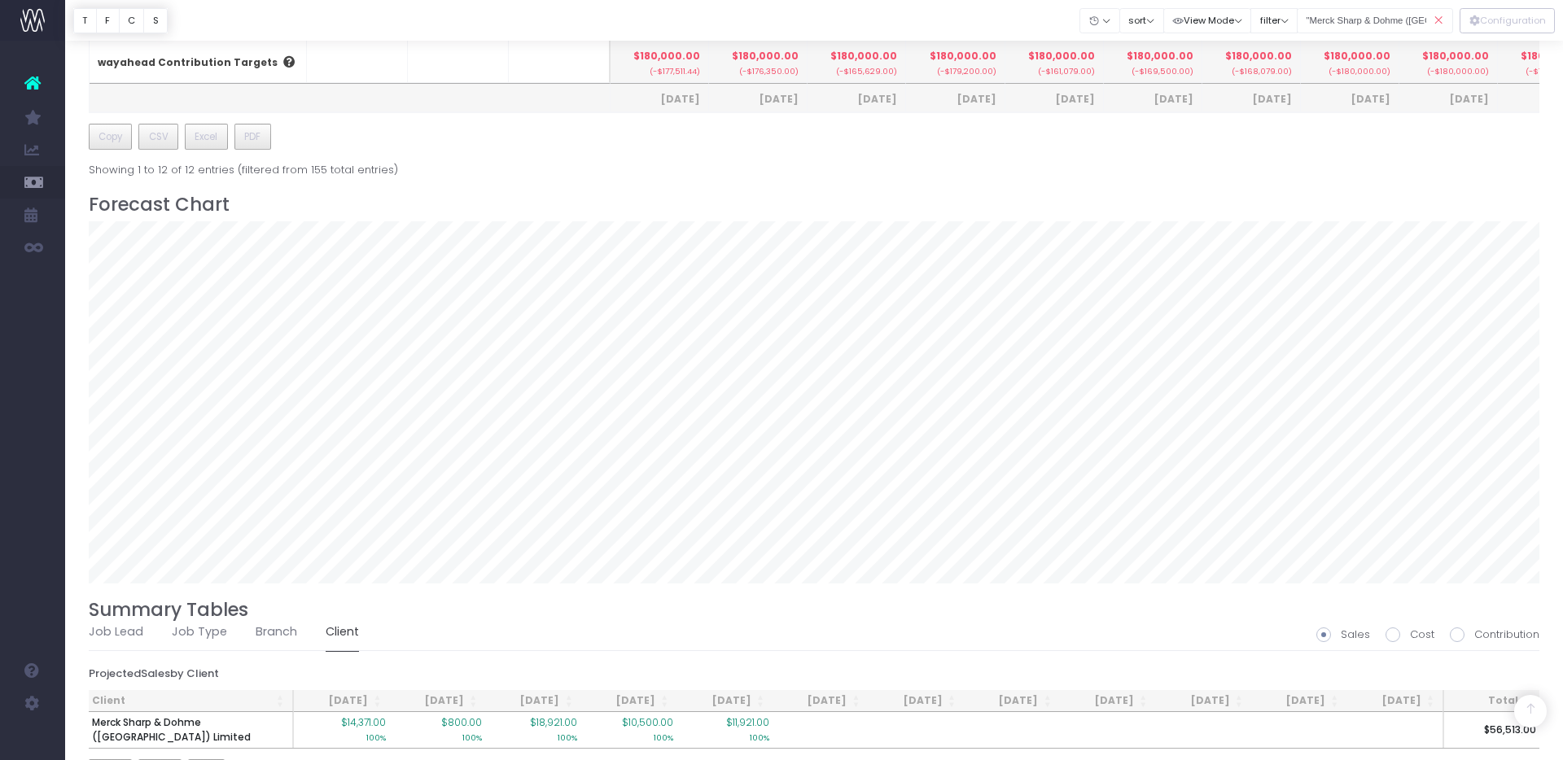
scroll to position [1012, 0]
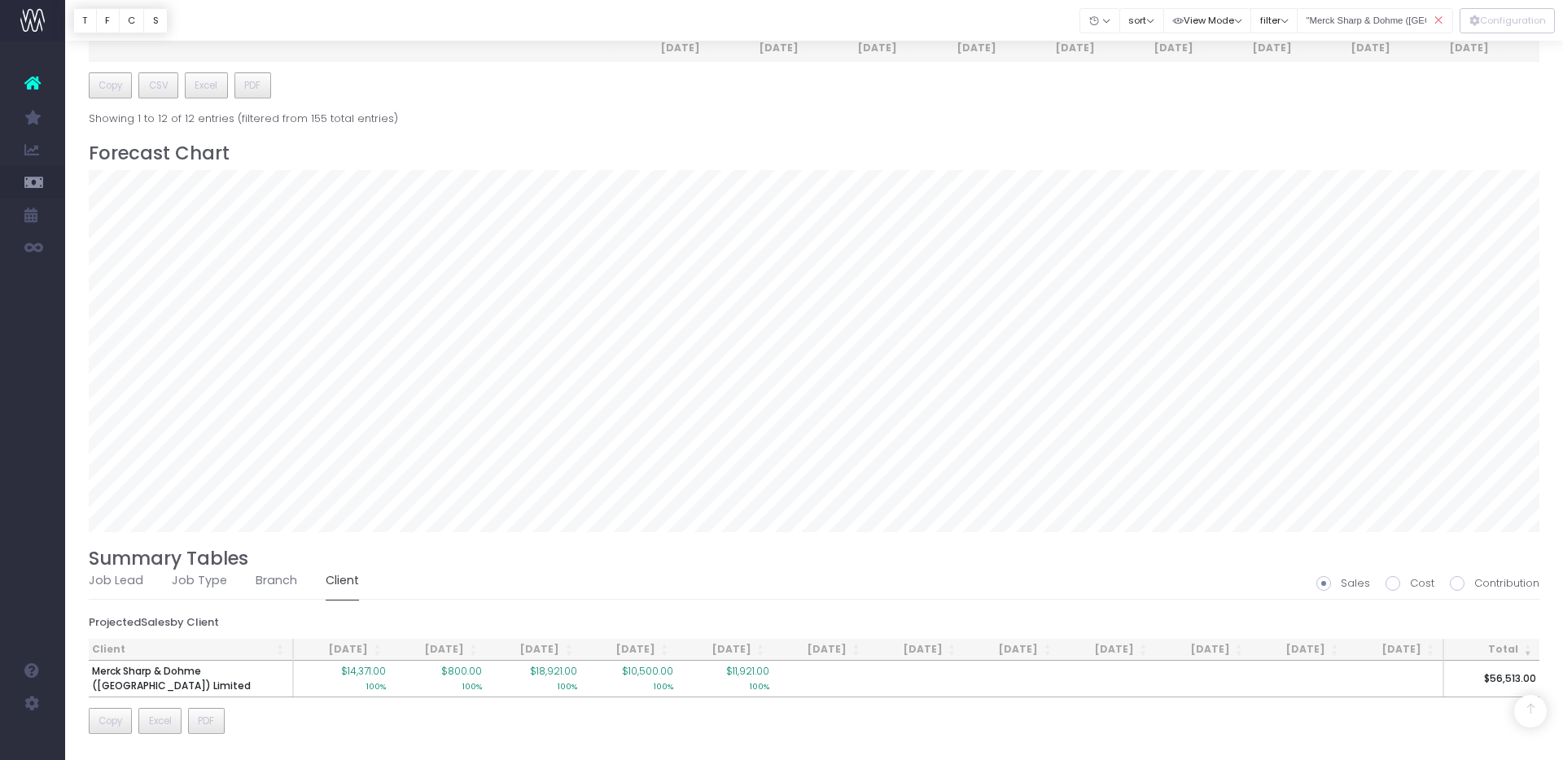
click at [1440, 21] on icon at bounding box center [1438, 20] width 28 height 33
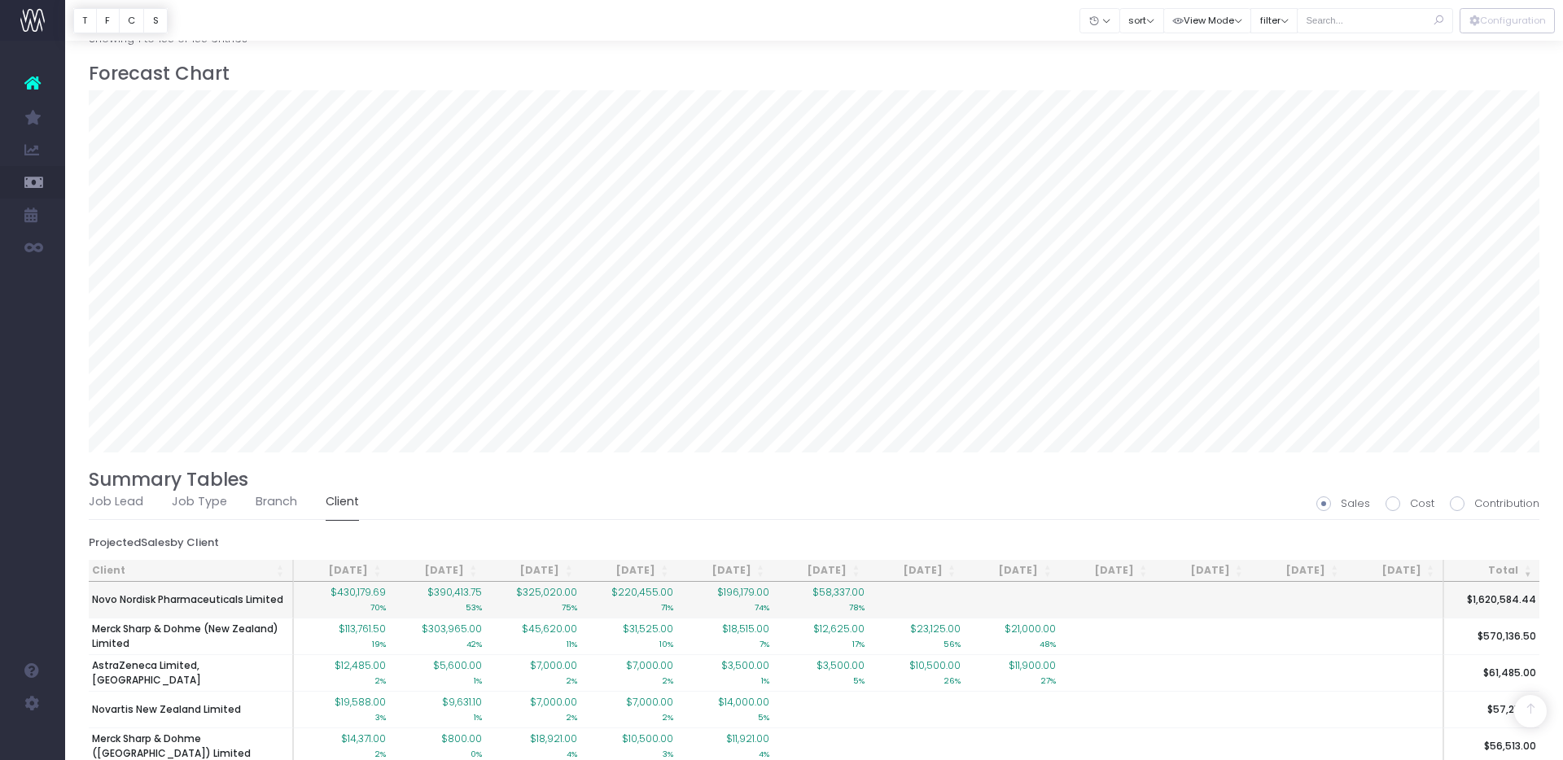
scroll to position [1093, 0]
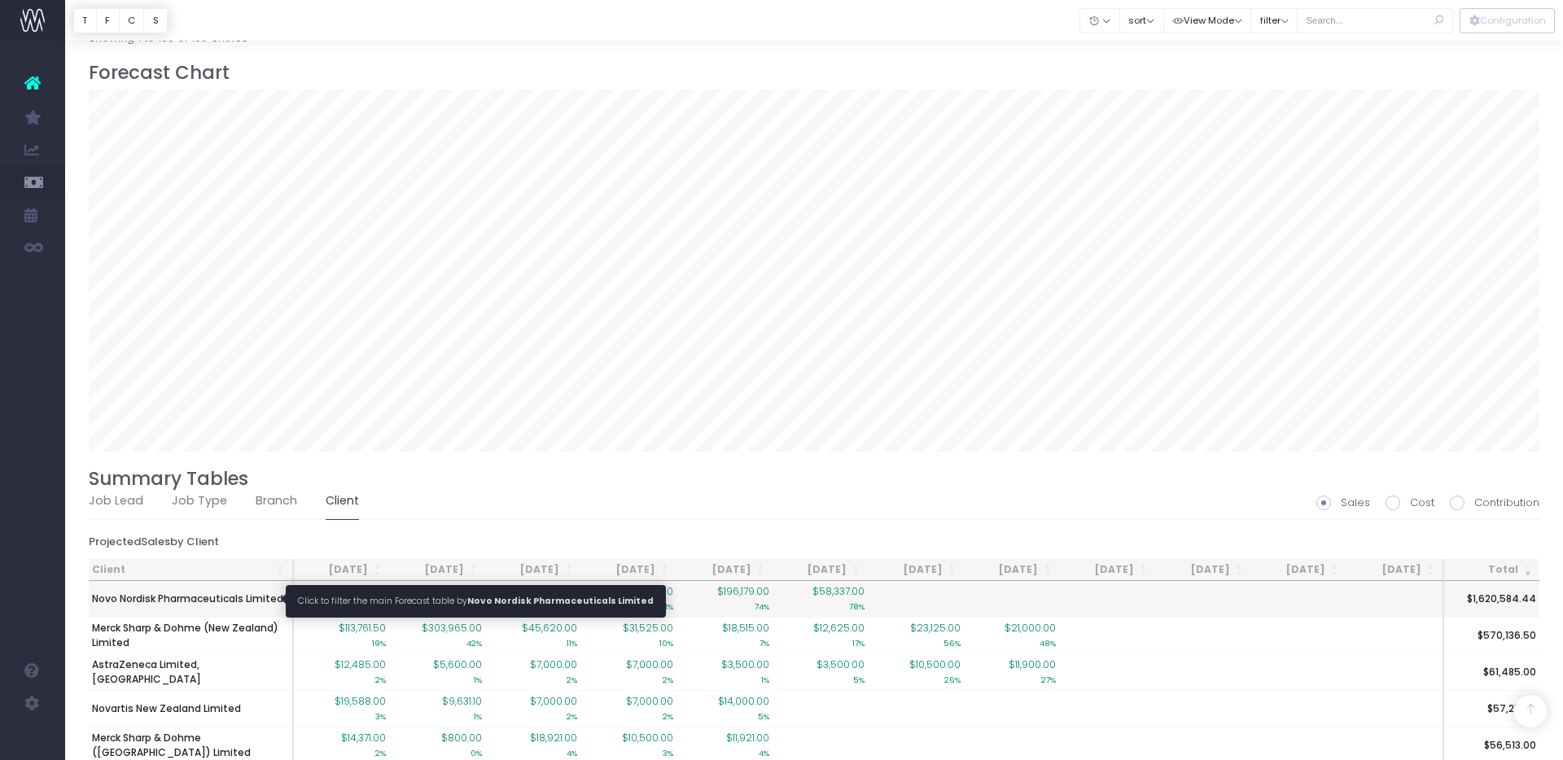
click at [184, 597] on span "Novo Nordisk Pharmaceuticals Limited" at bounding box center [187, 599] width 191 height 15
type input ""Novo Nordisk Pharmaceuticals Limited""
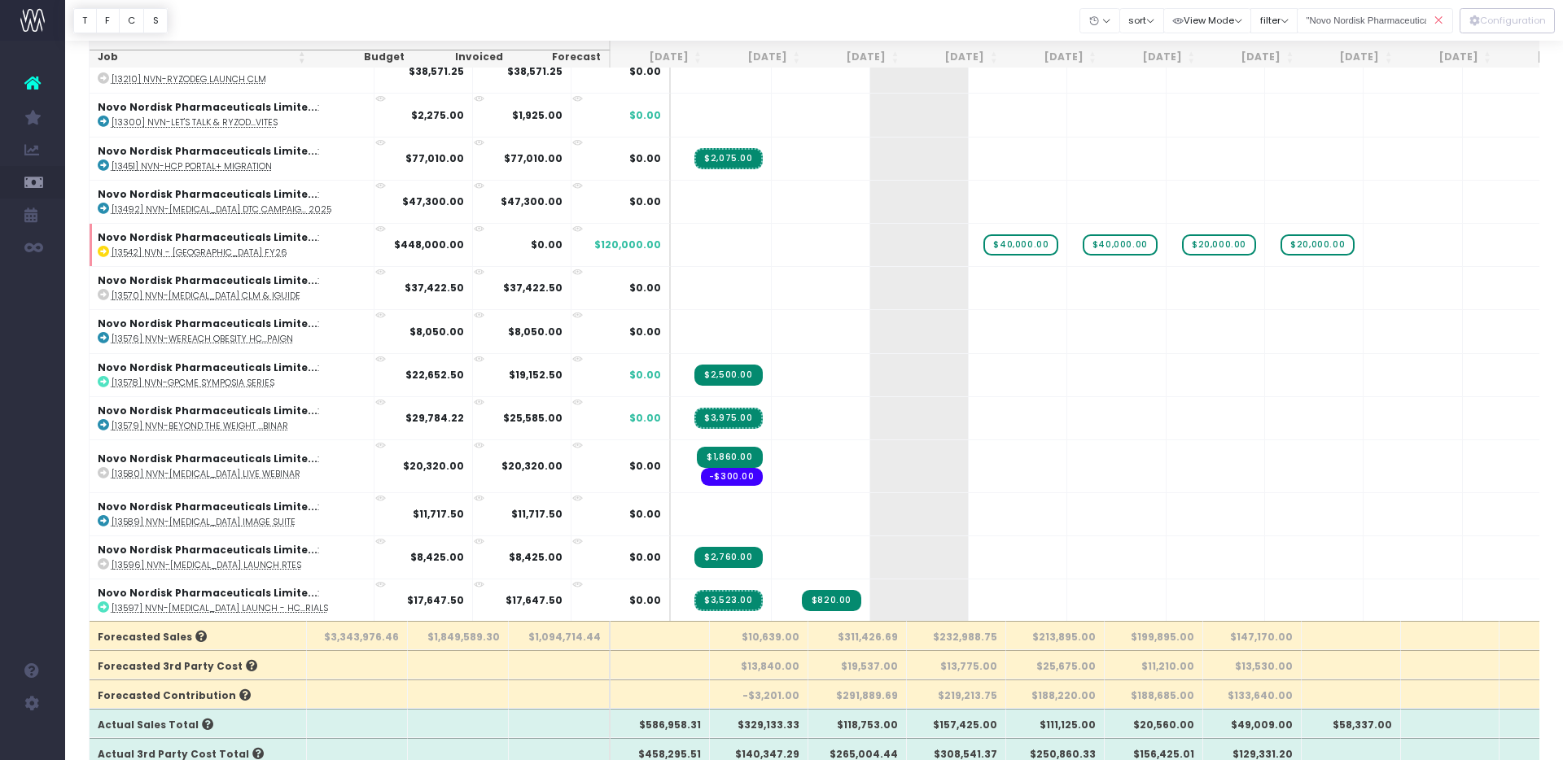
scroll to position [0, 0]
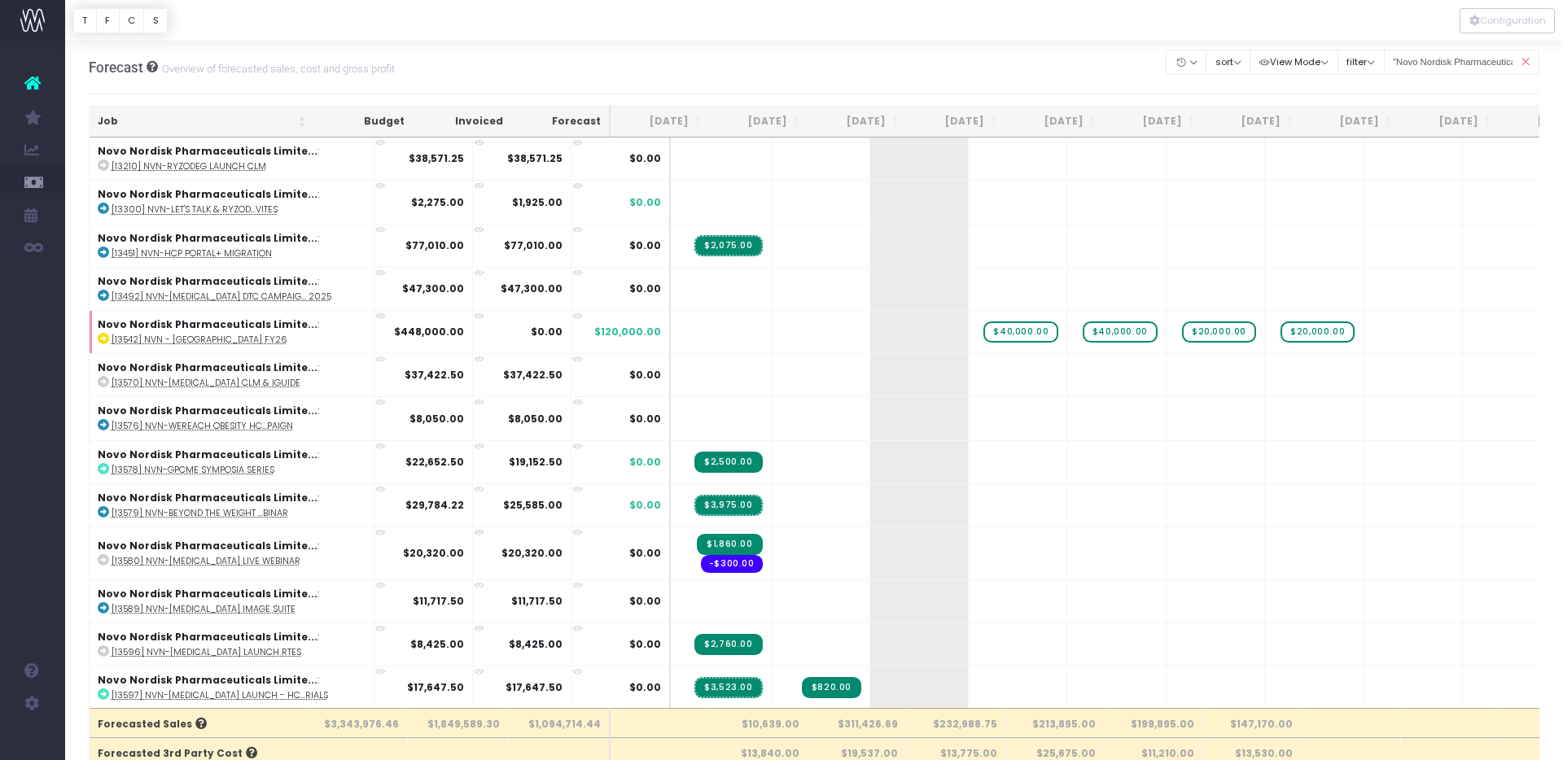
click at [1526, 59] on icon at bounding box center [1525, 62] width 28 height 33
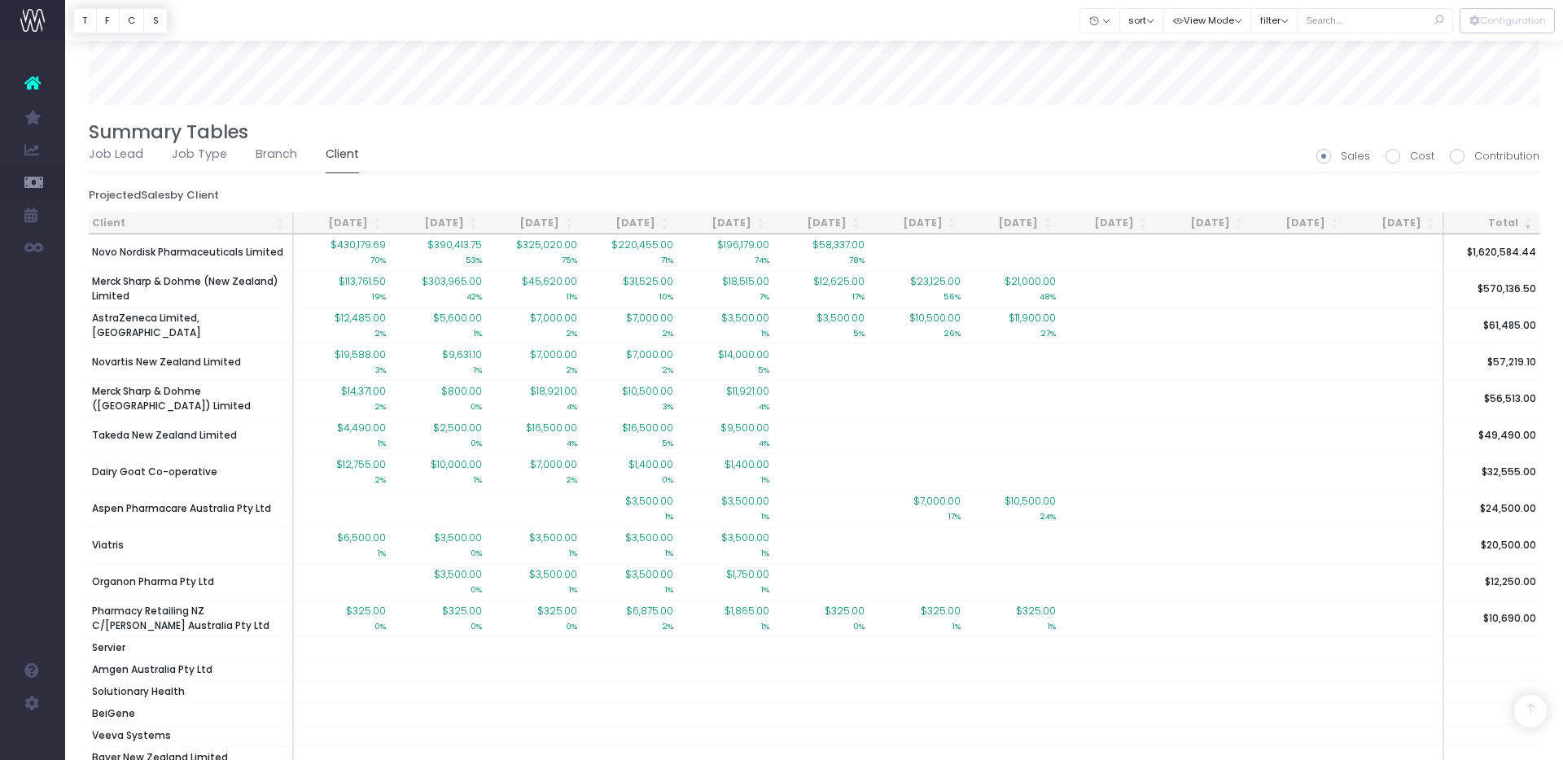
scroll to position [1452, 0]
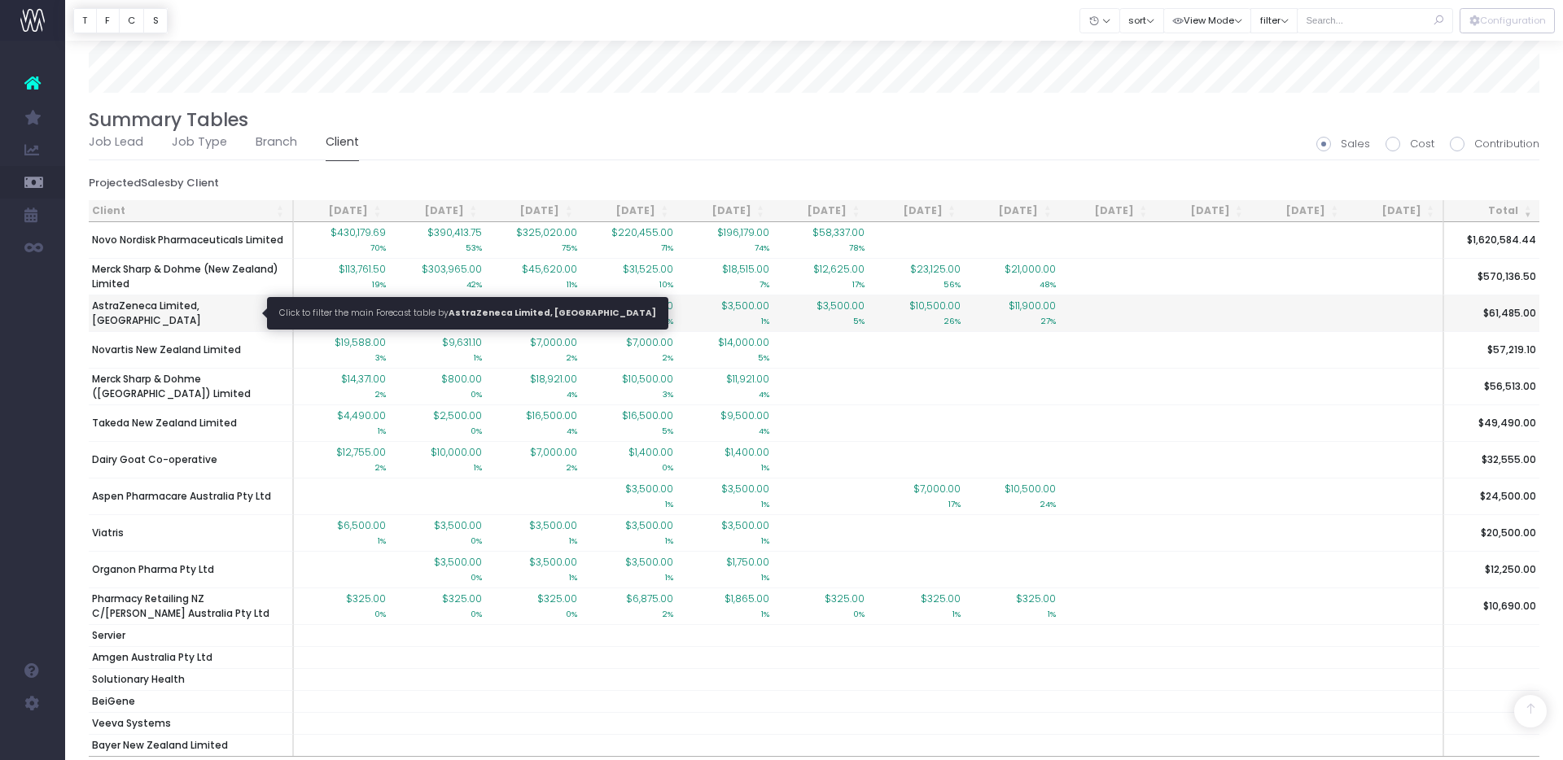
click at [152, 313] on span "AstraZeneca Limited, [GEOGRAPHIC_DATA]" at bounding box center [190, 313] width 197 height 29
type input ""AstraZeneca Limited, New Zealand""
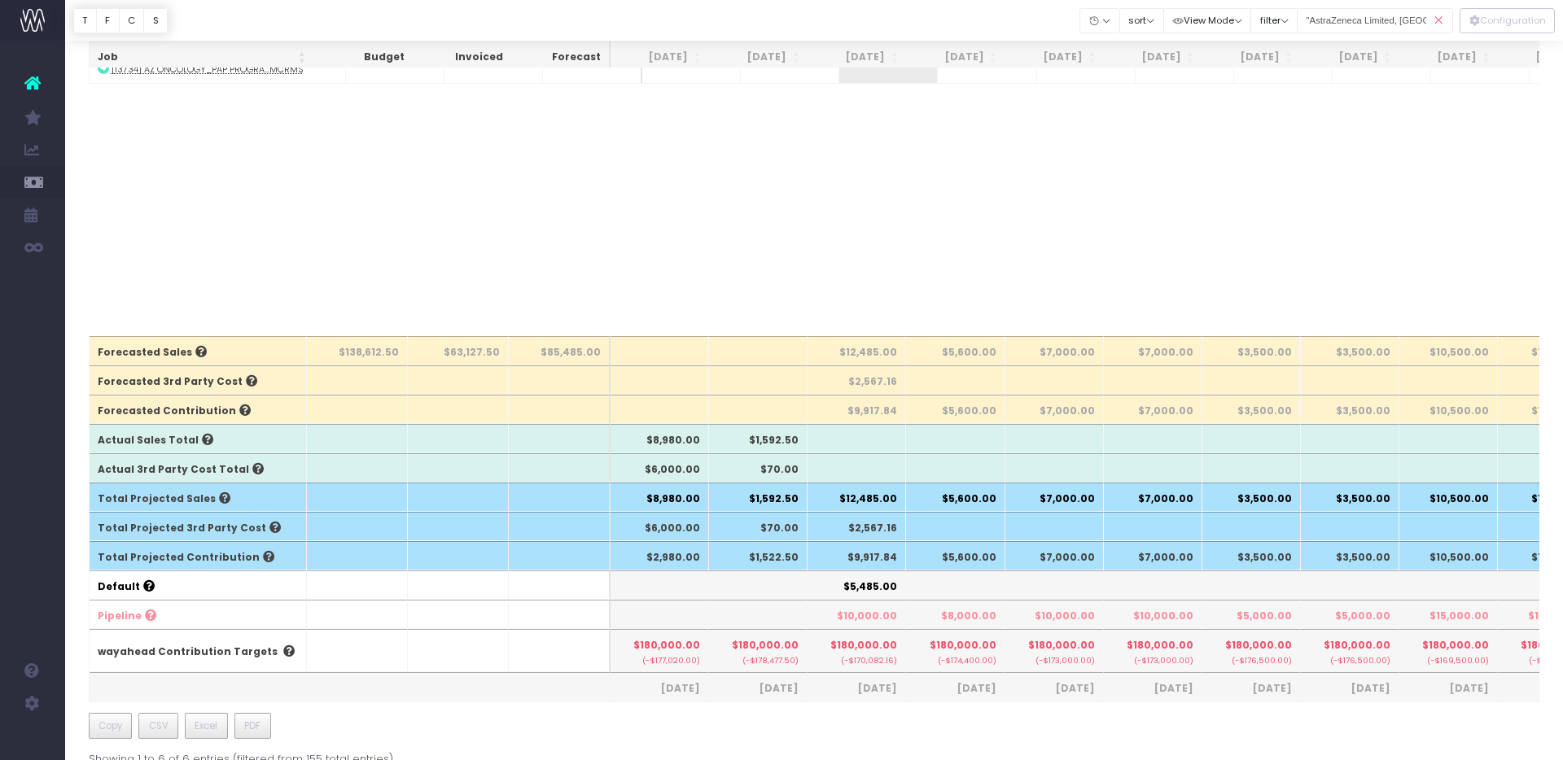
scroll to position [0, 0]
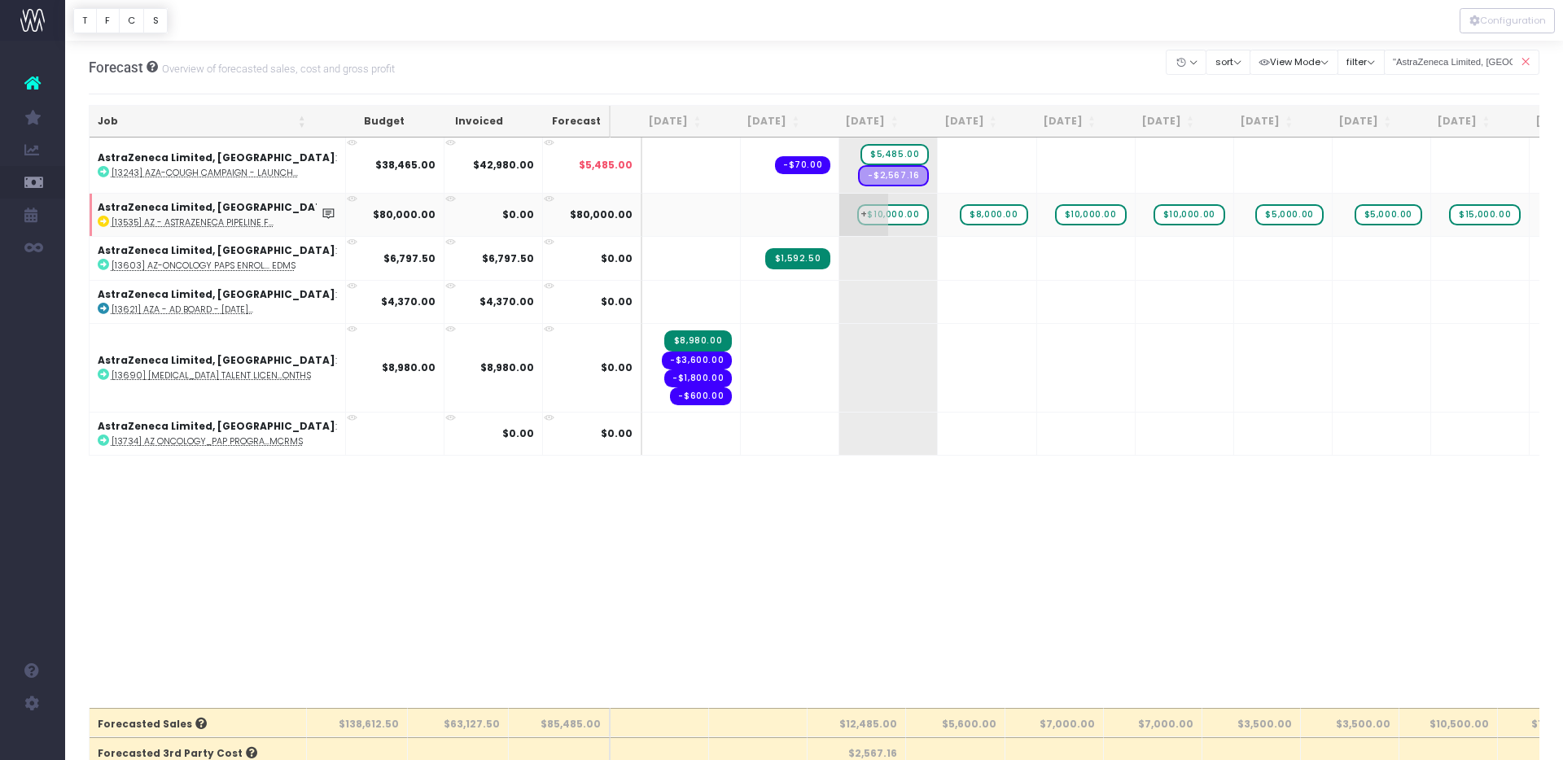
click at [879, 215] on span "$10,000.00" at bounding box center [893, 214] width 72 height 21
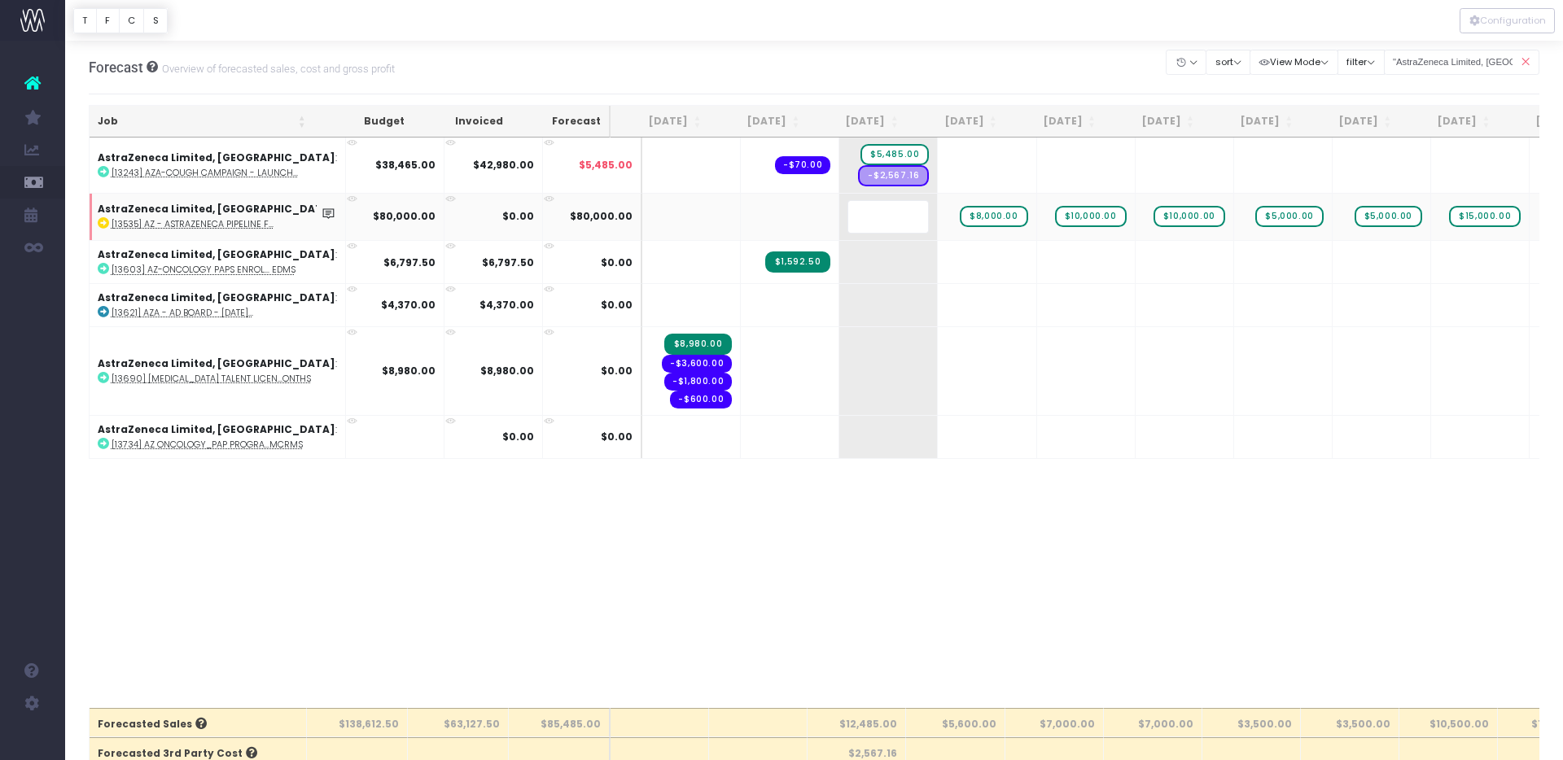
click at [947, 91] on body "Oh my... this is bad. [PERSON_NAME] wasn't able to load this page. Please conta…" at bounding box center [781, 380] width 1563 height 760
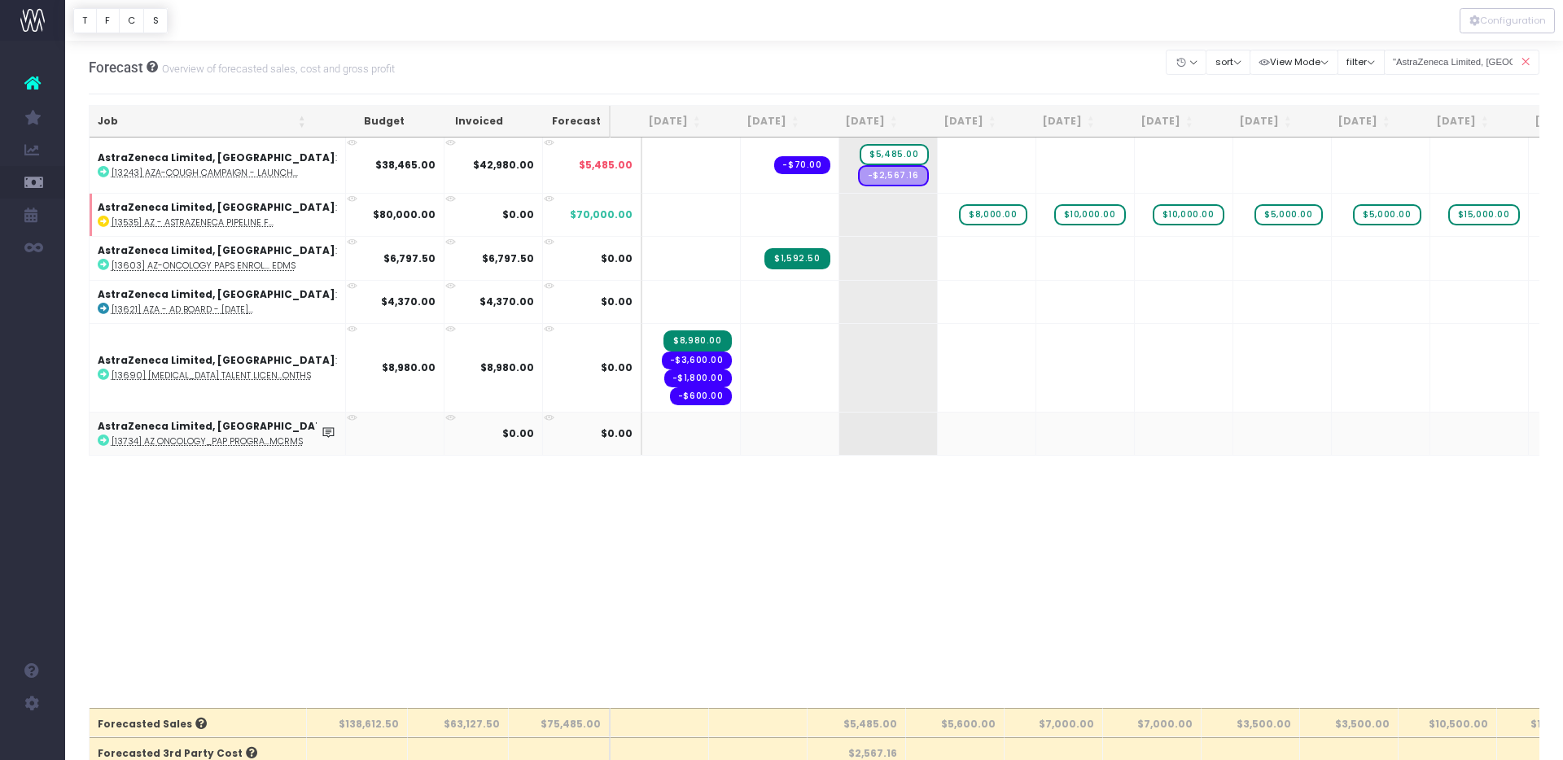
click at [103, 439] on icon at bounding box center [103, 440] width 11 height 11
click at [1527, 60] on icon at bounding box center [1525, 62] width 28 height 33
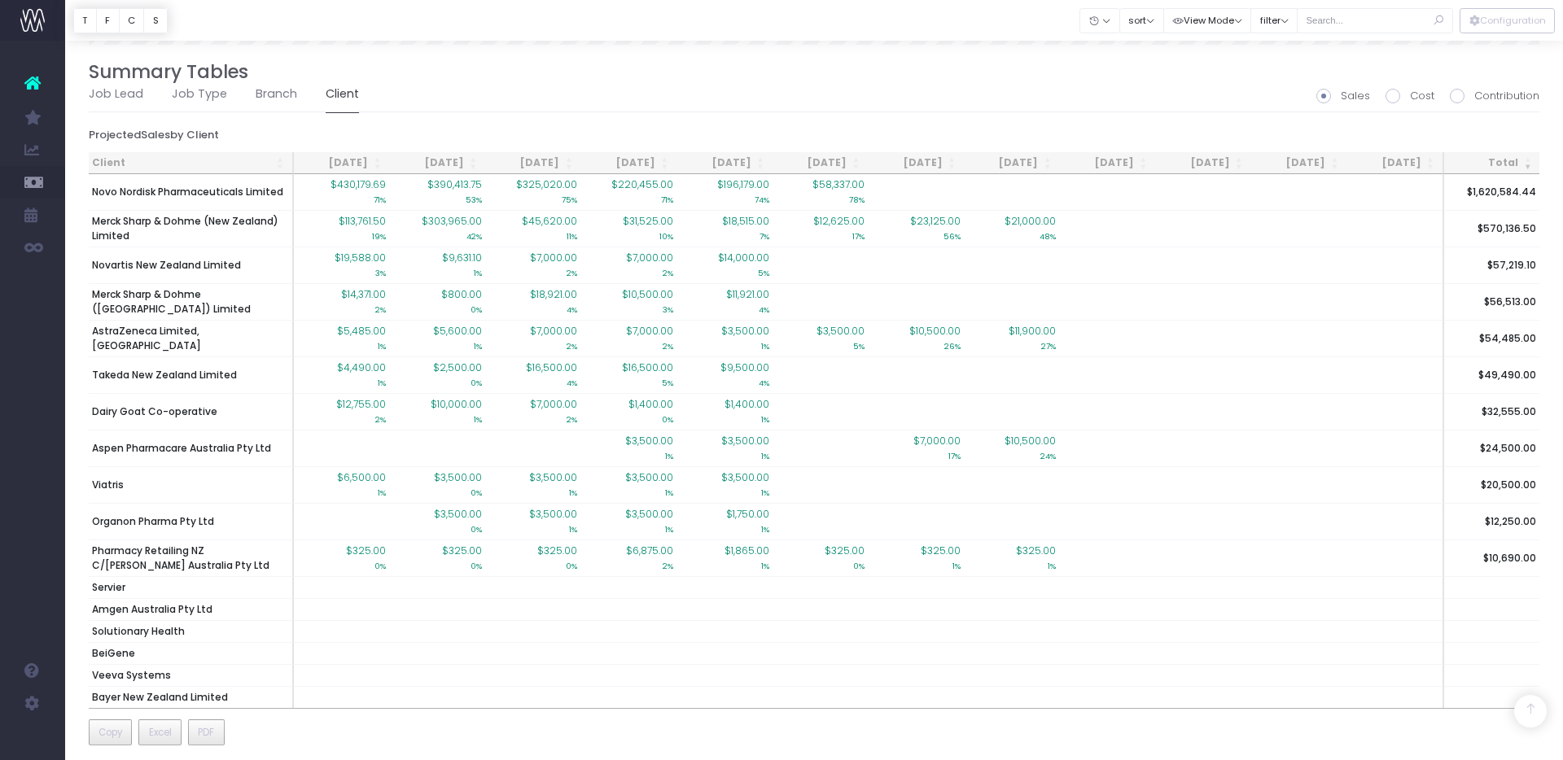
scroll to position [1511, 0]
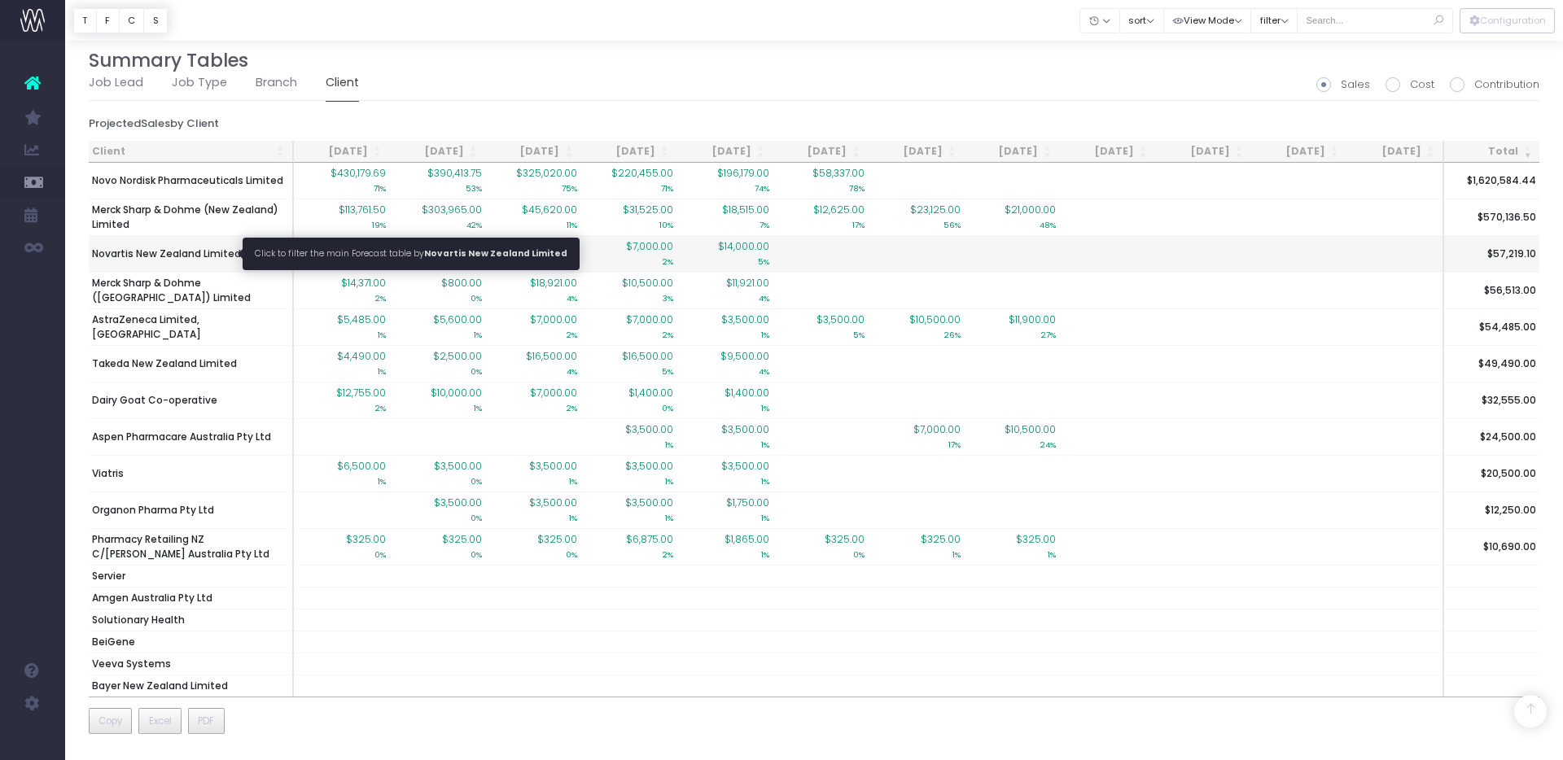
click at [166, 252] on span "Novartis New Zealand Limited" at bounding box center [166, 254] width 149 height 15
type input ""Novartis New Zealand Limited""
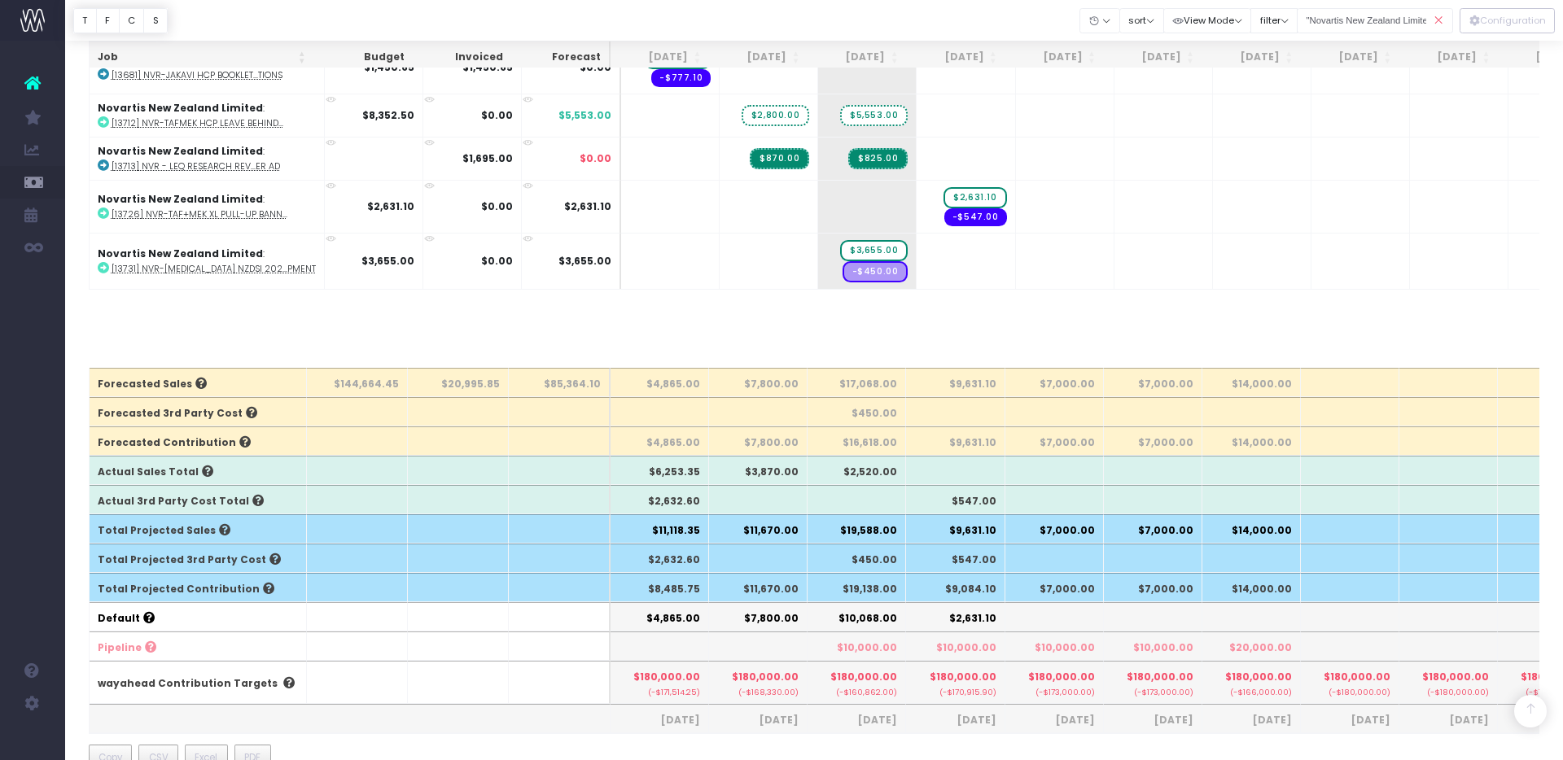
scroll to position [0, 0]
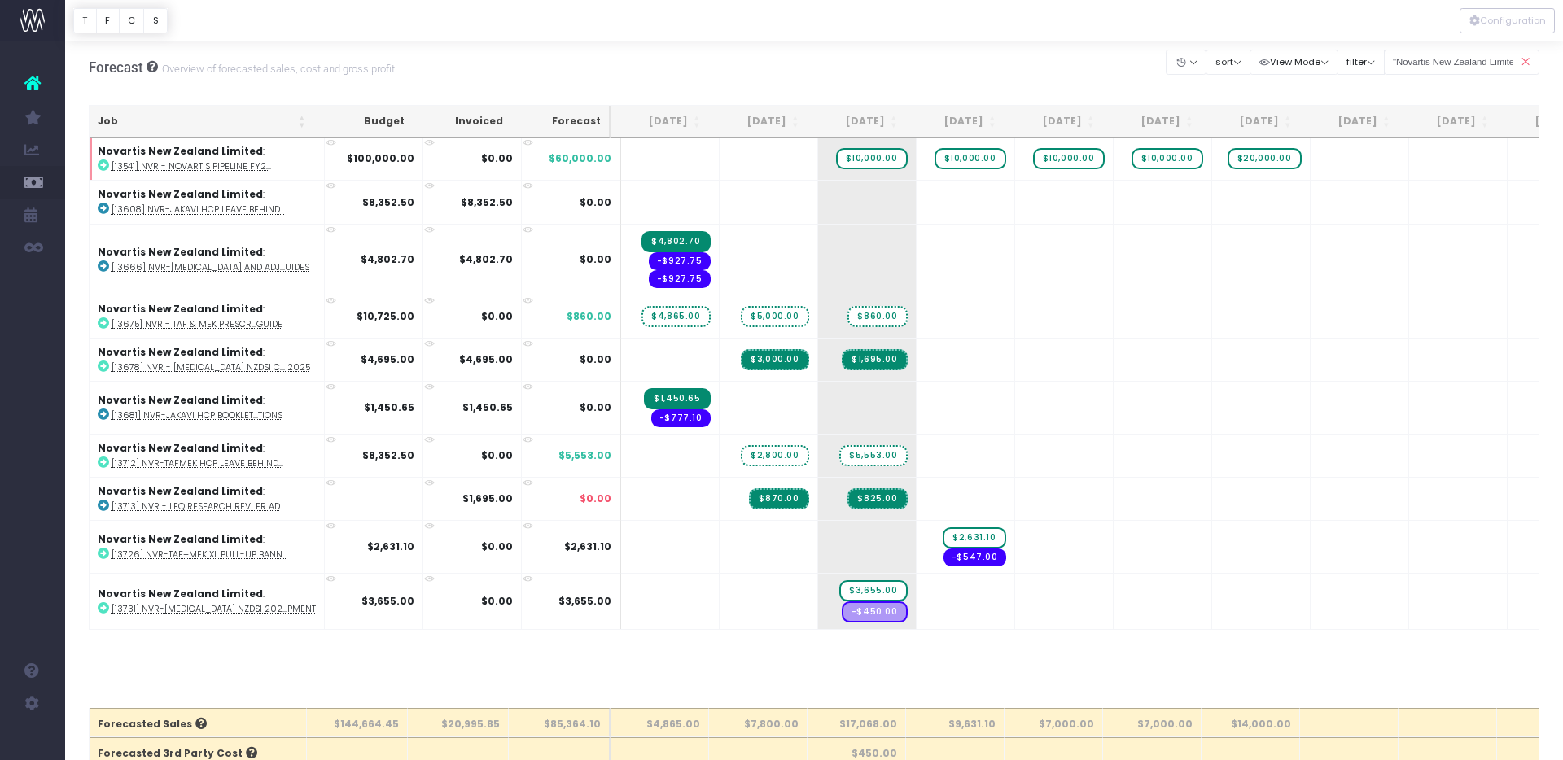
click at [864, 158] on span "$10,000.00" at bounding box center [872, 158] width 72 height 21
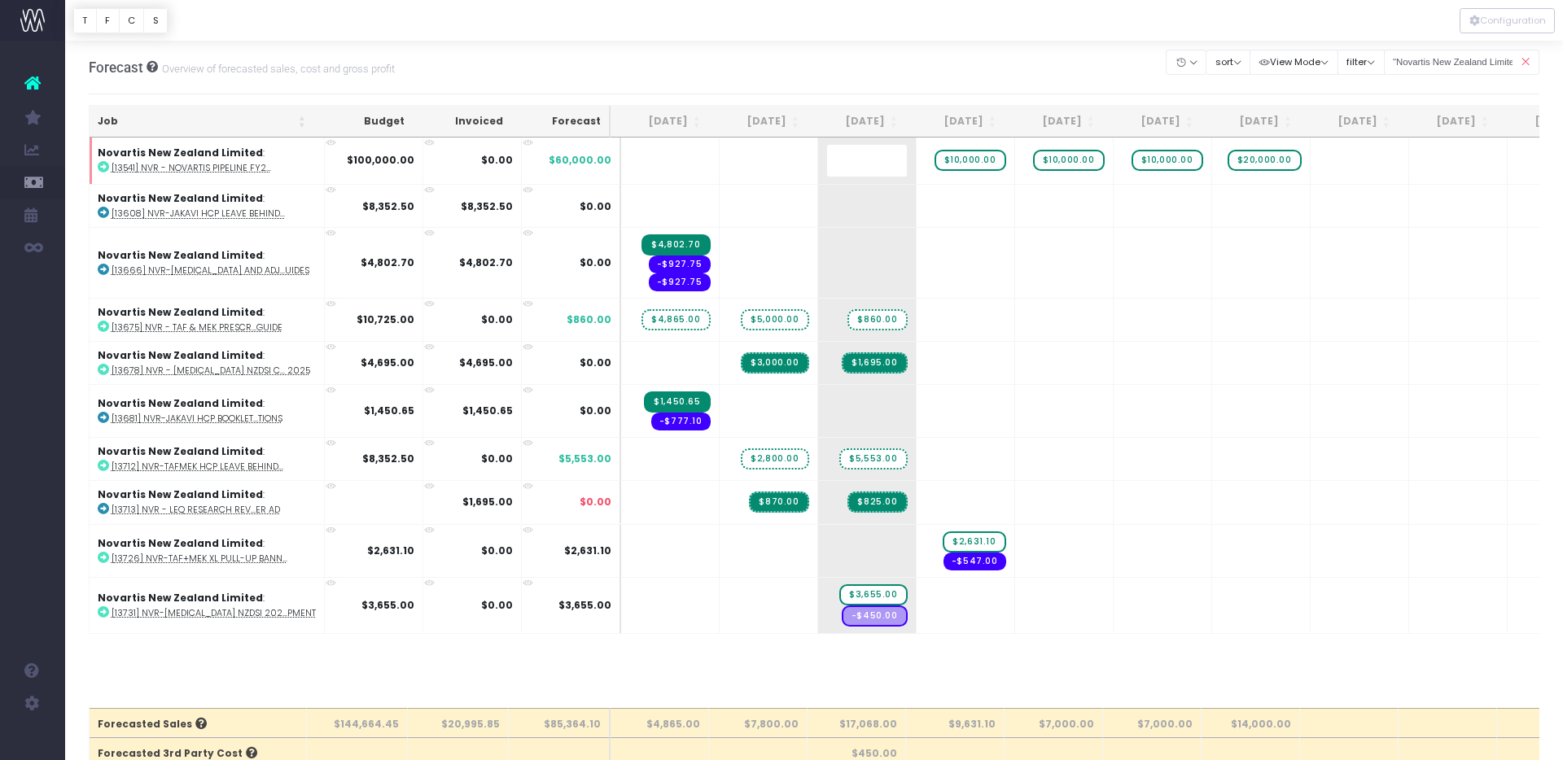
click at [940, 41] on body "Oh my... this is bad. [PERSON_NAME] wasn't able to load this page. Please conta…" at bounding box center [781, 380] width 1563 height 760
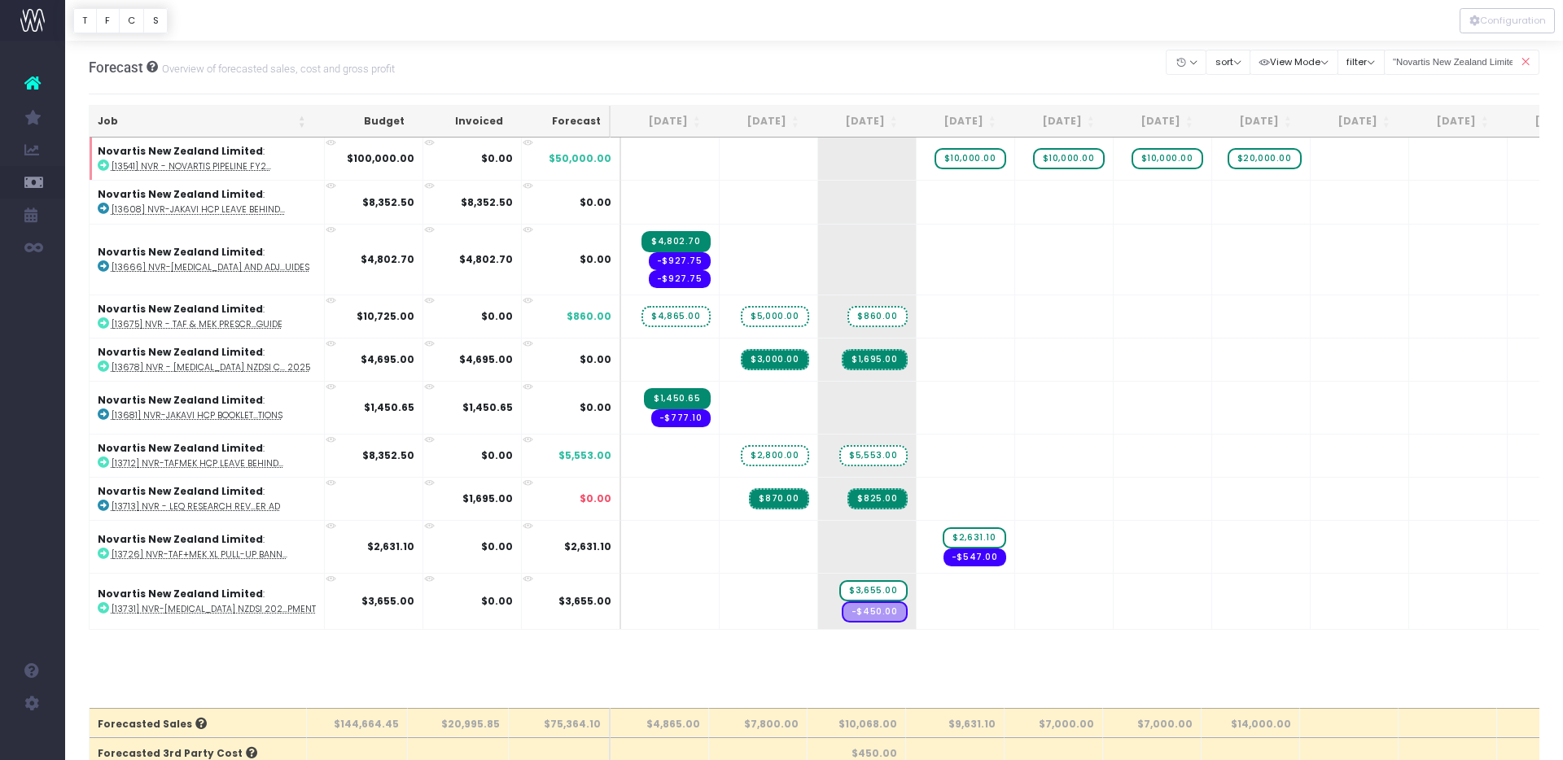
click at [1525, 65] on icon at bounding box center [1525, 62] width 28 height 33
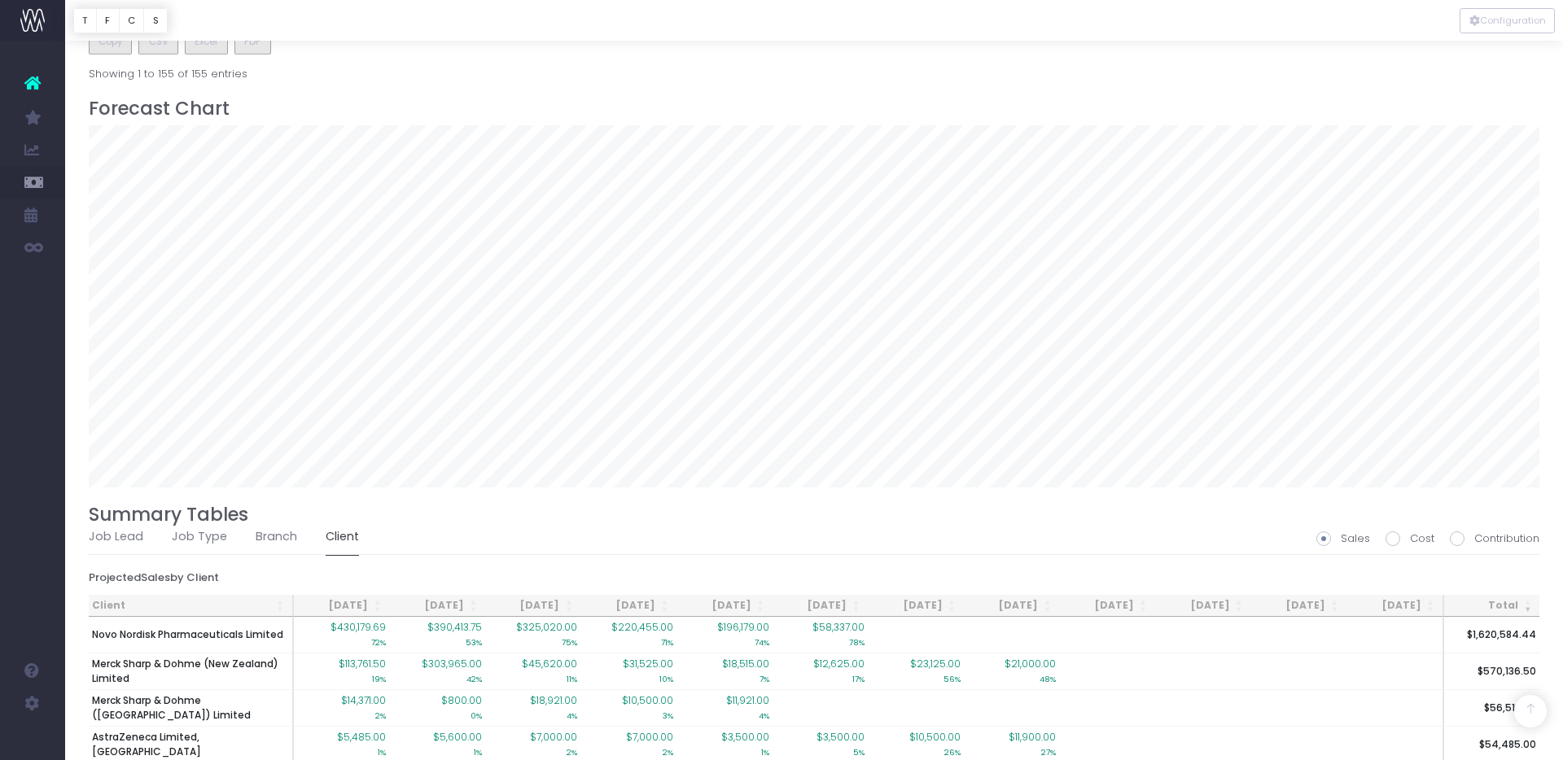
scroll to position [1511, 0]
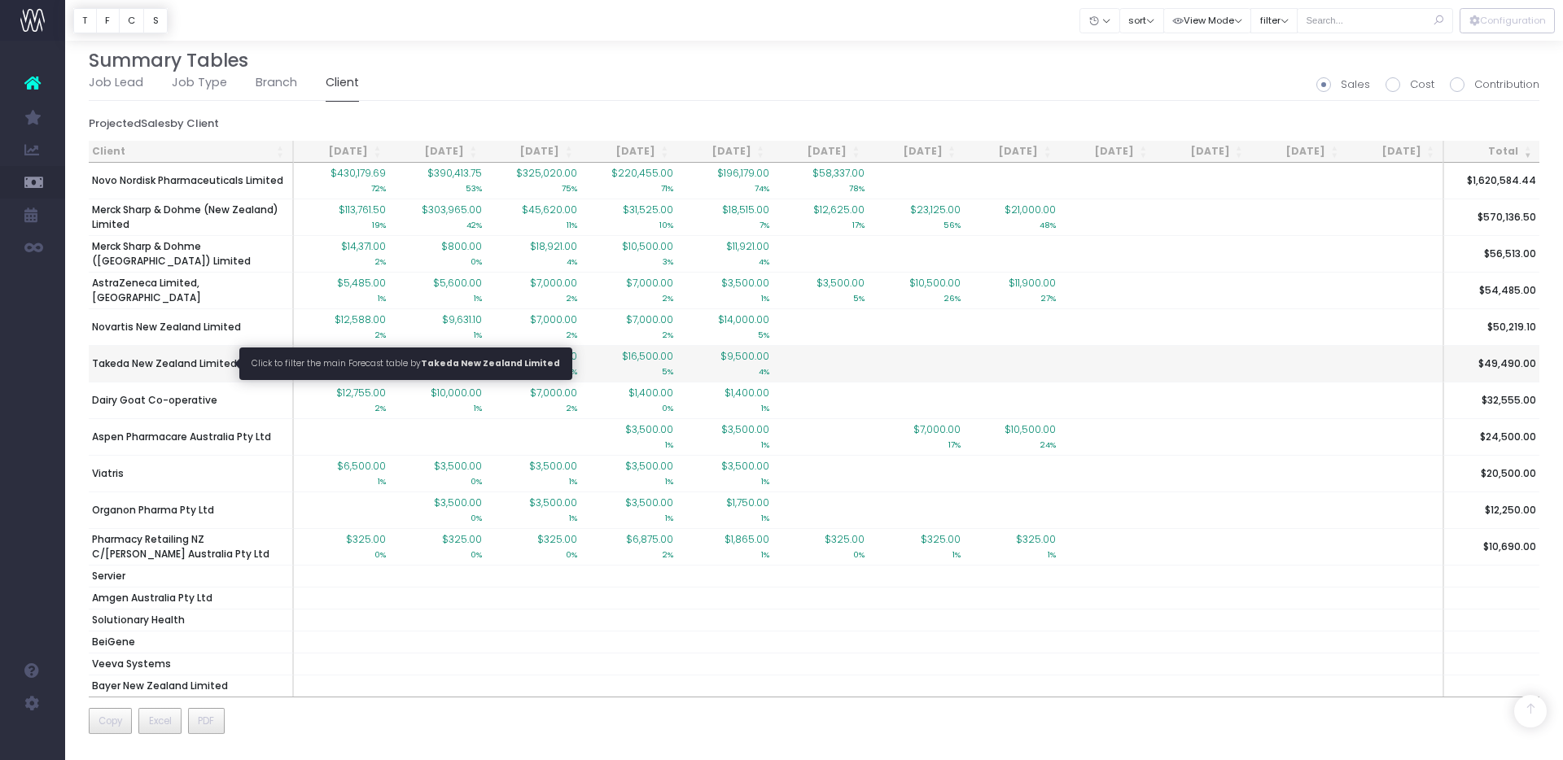
click at [200, 361] on span "Takeda New Zealand Limited" at bounding box center [164, 363] width 145 height 15
type input ""Takeda New Zealand Limited""
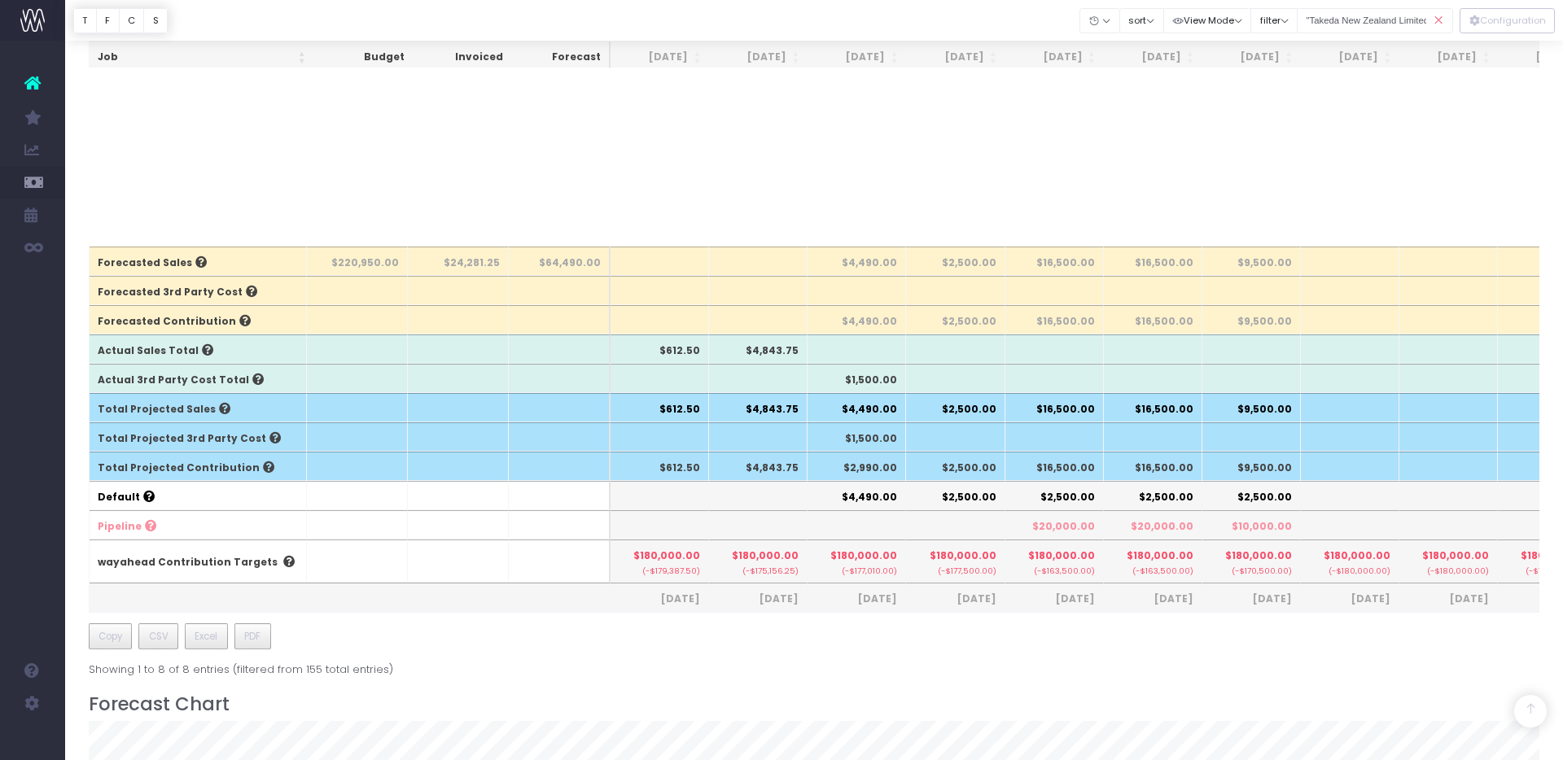
scroll to position [0, 0]
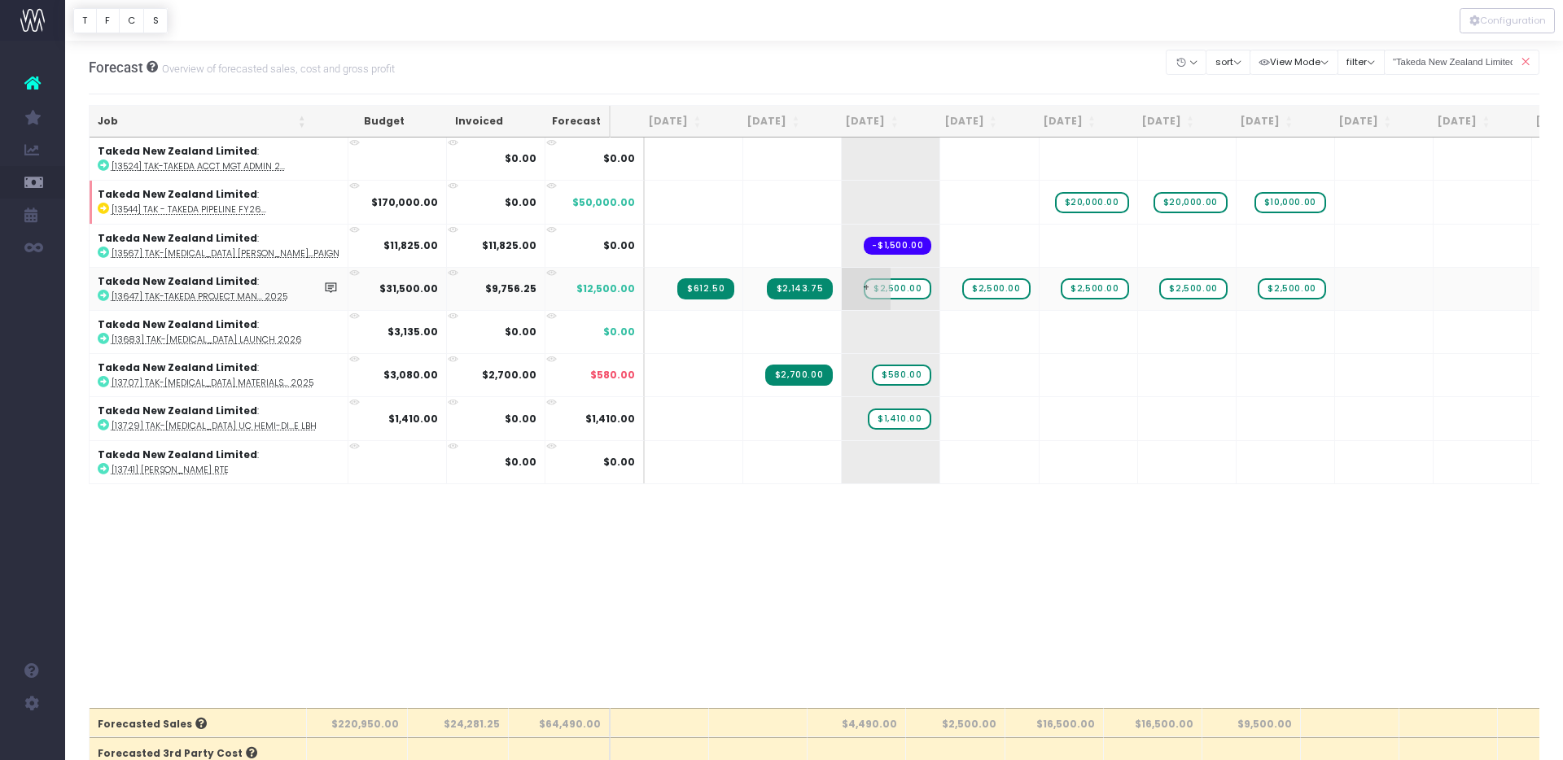
click at [877, 289] on span "$2,500.00" at bounding box center [898, 288] width 68 height 21
type input "1000"
click at [969, 76] on body "Oh my... this is bad. [PERSON_NAME] wasn't able to load this page. Please conta…" at bounding box center [781, 380] width 1563 height 760
click at [978, 283] on span "$2,500.00" at bounding box center [995, 288] width 68 height 21
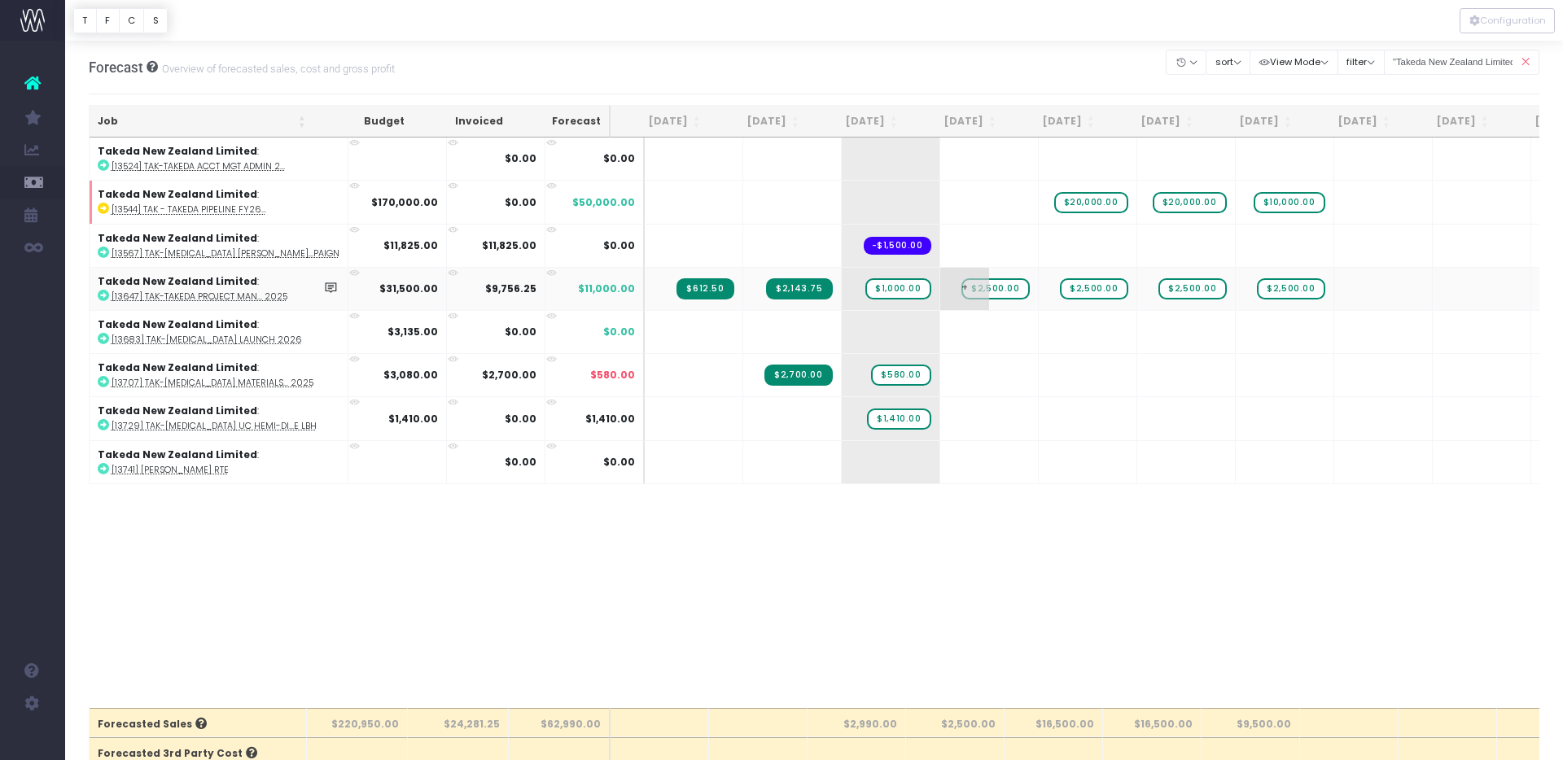
click at [978, 283] on span "$2,500.00" at bounding box center [995, 288] width 68 height 21
type input "1000"
click at [990, 63] on body "Oh my... this is bad. [PERSON_NAME] wasn't able to load this page. Please conta…" at bounding box center [781, 380] width 1563 height 760
click at [1522, 59] on icon at bounding box center [1525, 62] width 28 height 33
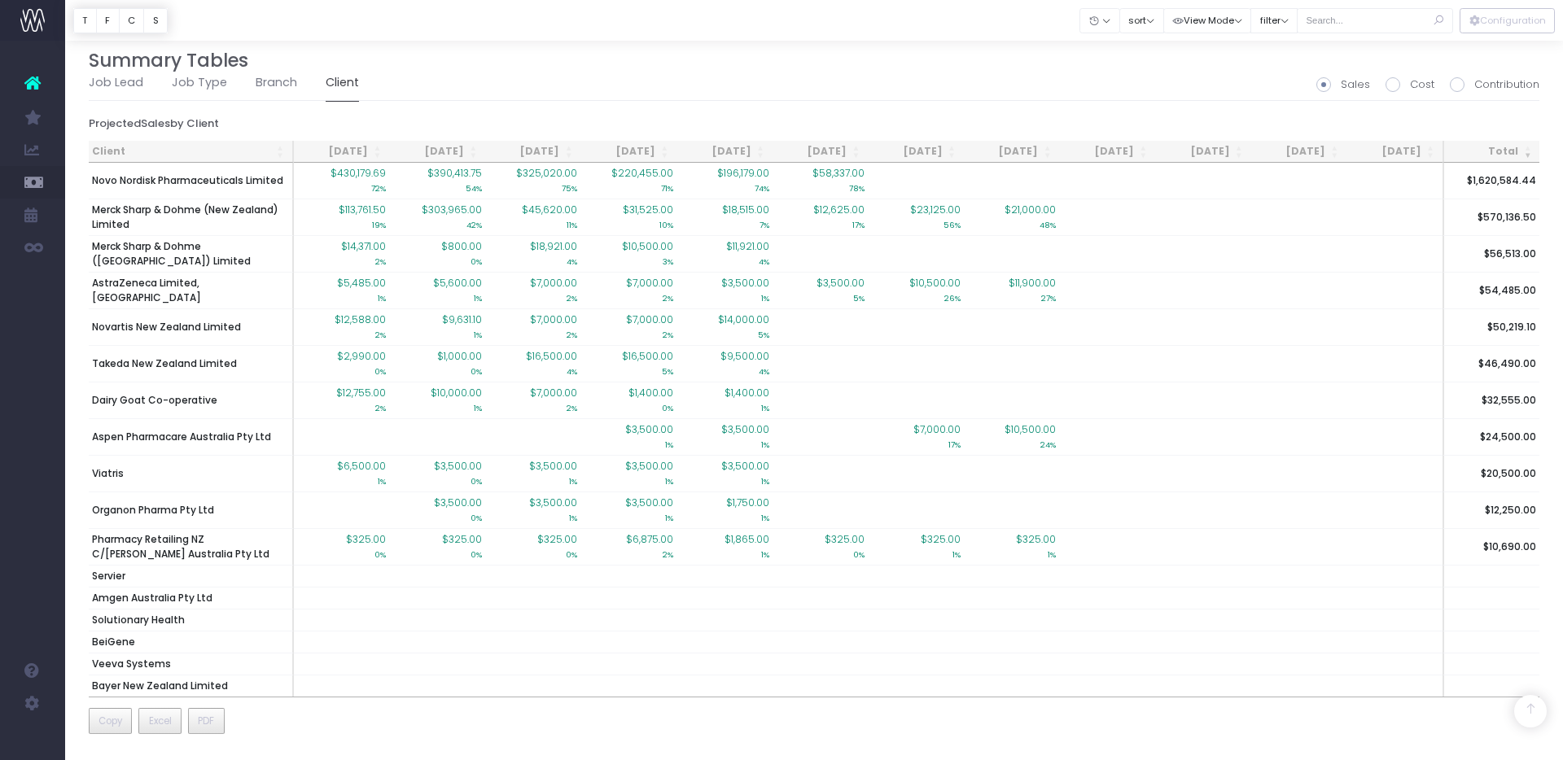
scroll to position [1480, 0]
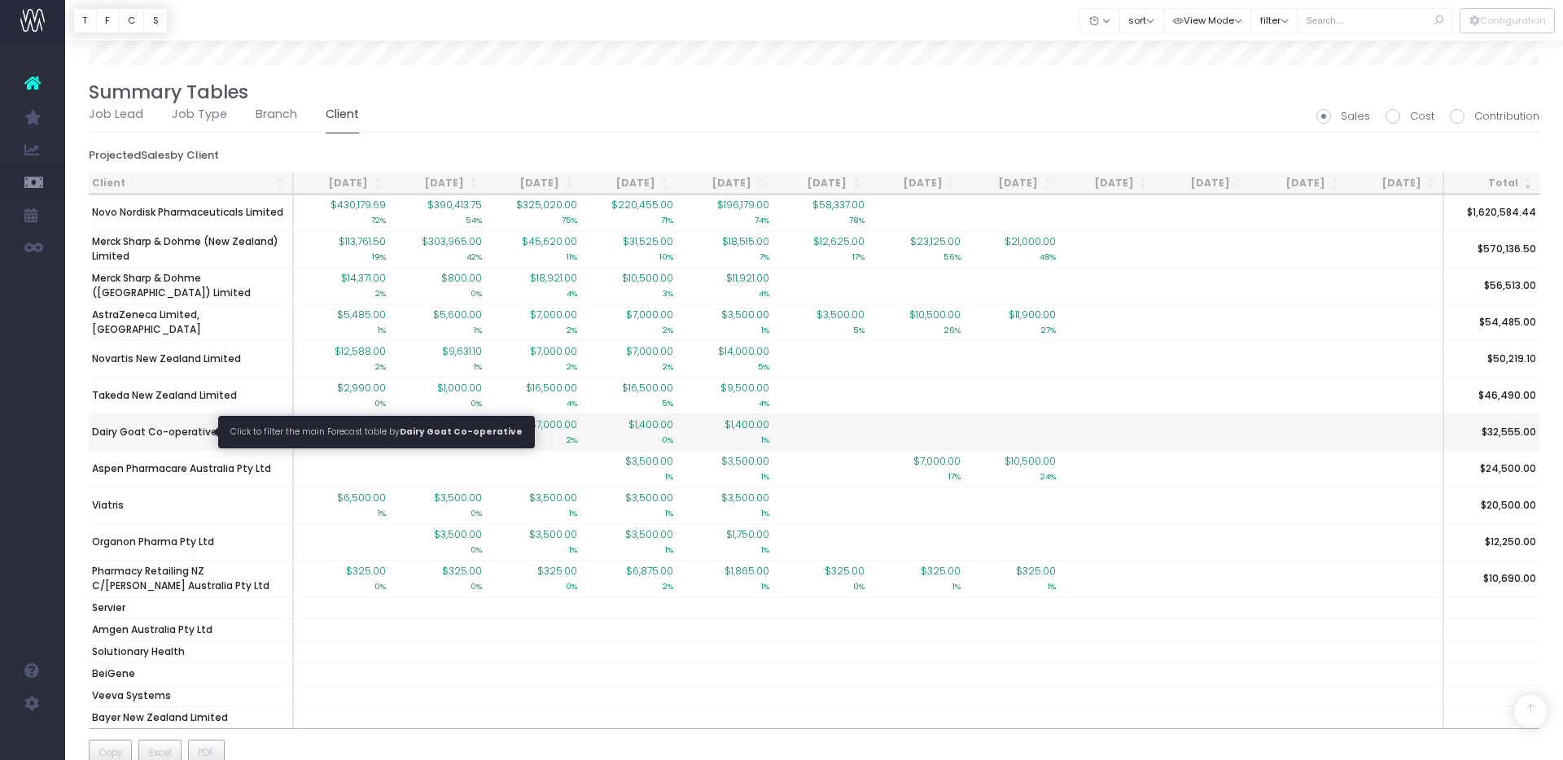
click at [206, 430] on span "Dairy Goat Co-operative" at bounding box center [154, 432] width 125 height 15
type input ""Dairy Goat Co-operative""
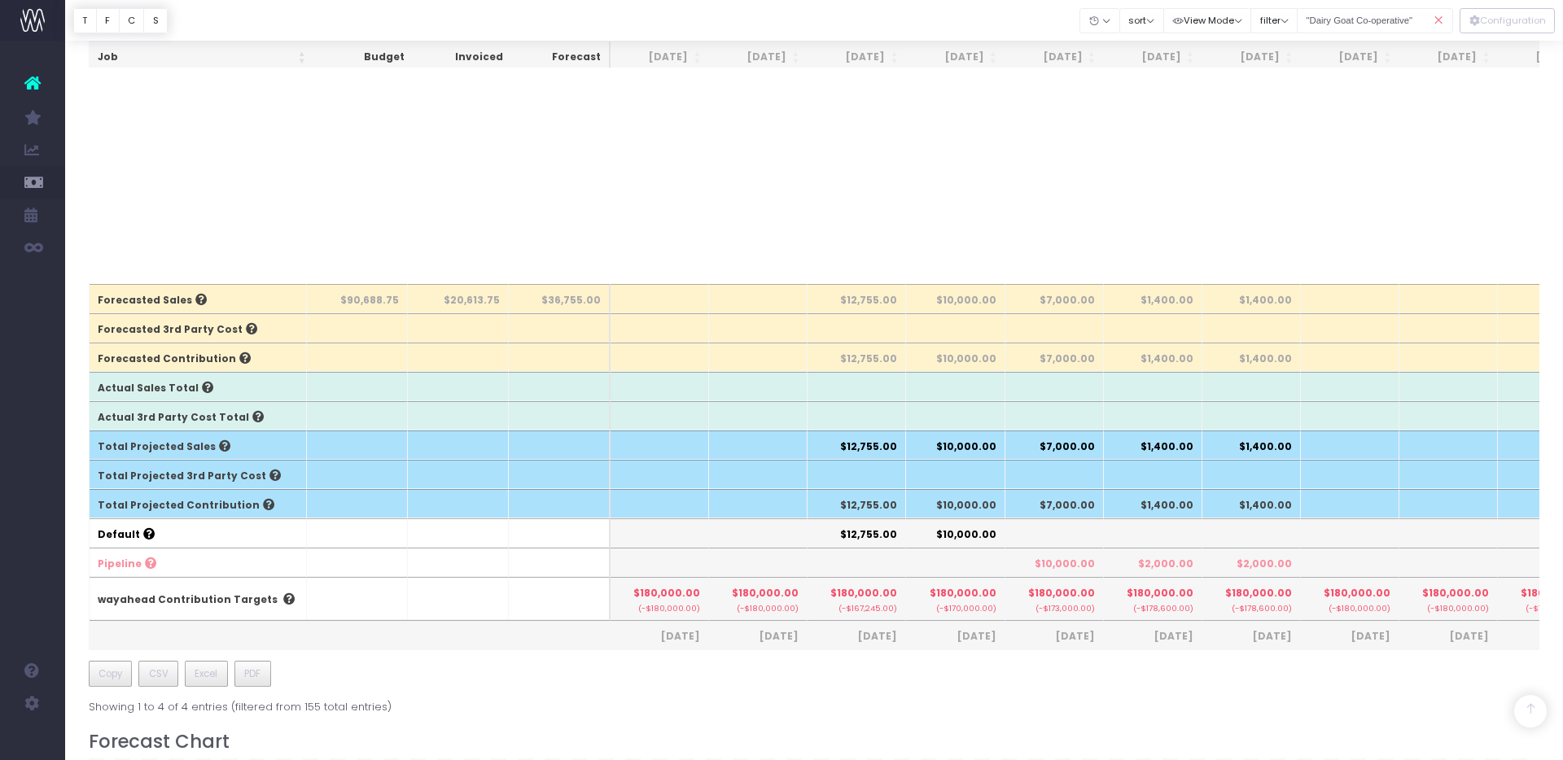
scroll to position [0, 0]
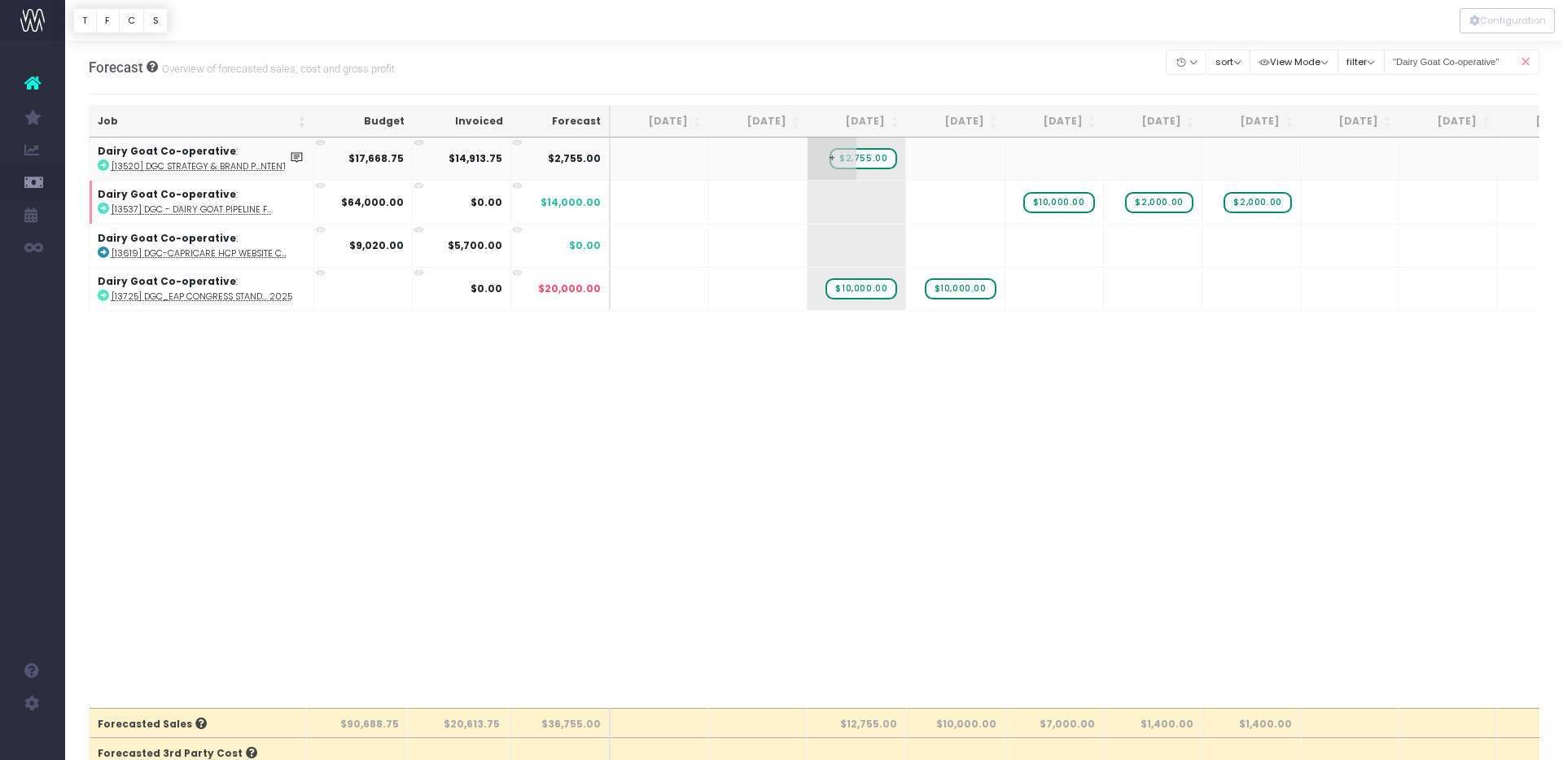
click at [867, 159] on span "$2,755.00" at bounding box center [863, 158] width 68 height 21
click at [941, 47] on body "Oh my... this is bad. [PERSON_NAME] wasn't able to load this page. Please conta…" at bounding box center [781, 380] width 1563 height 760
click at [1530, 63] on icon at bounding box center [1525, 62] width 28 height 33
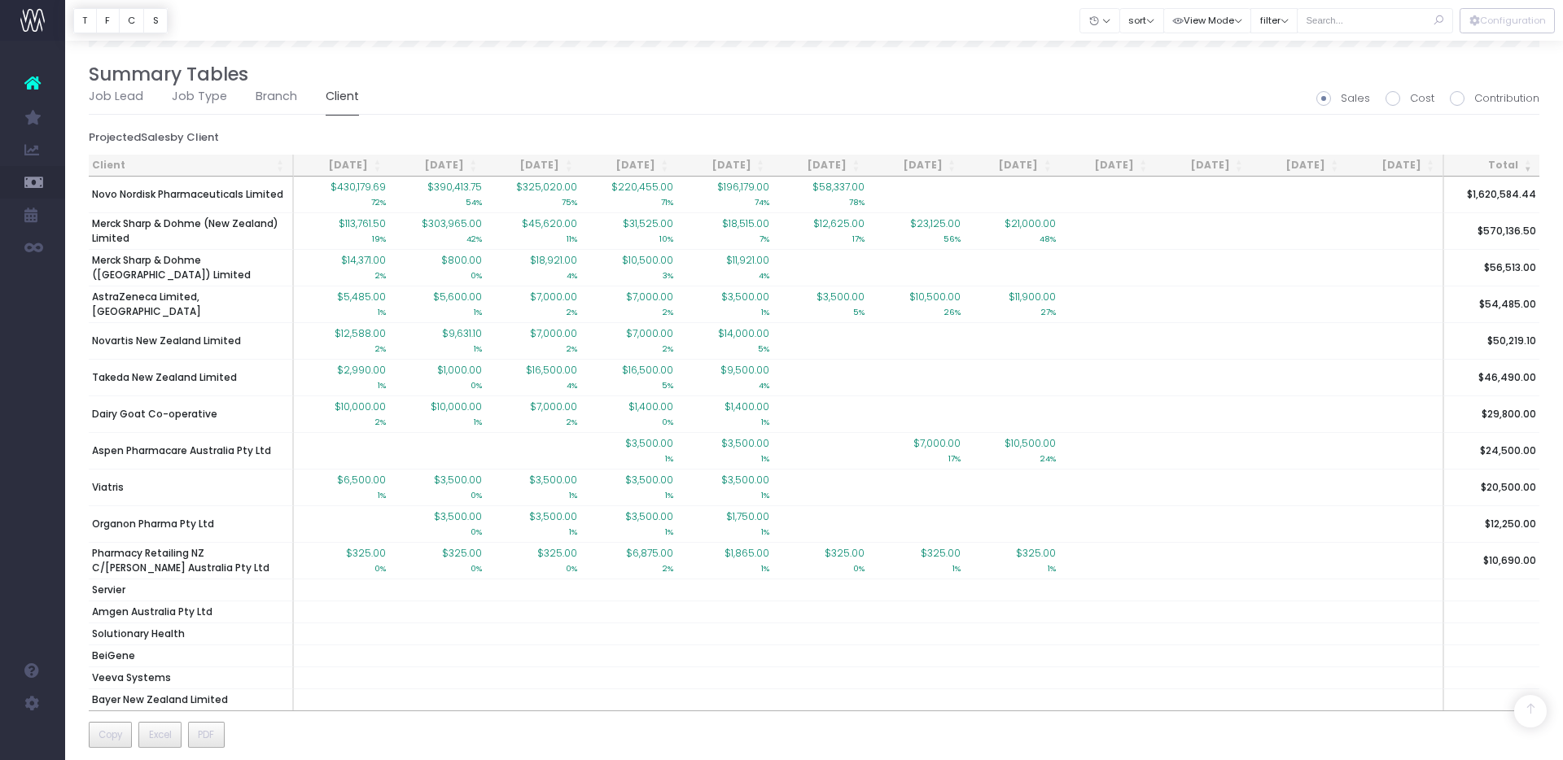
scroll to position [1511, 0]
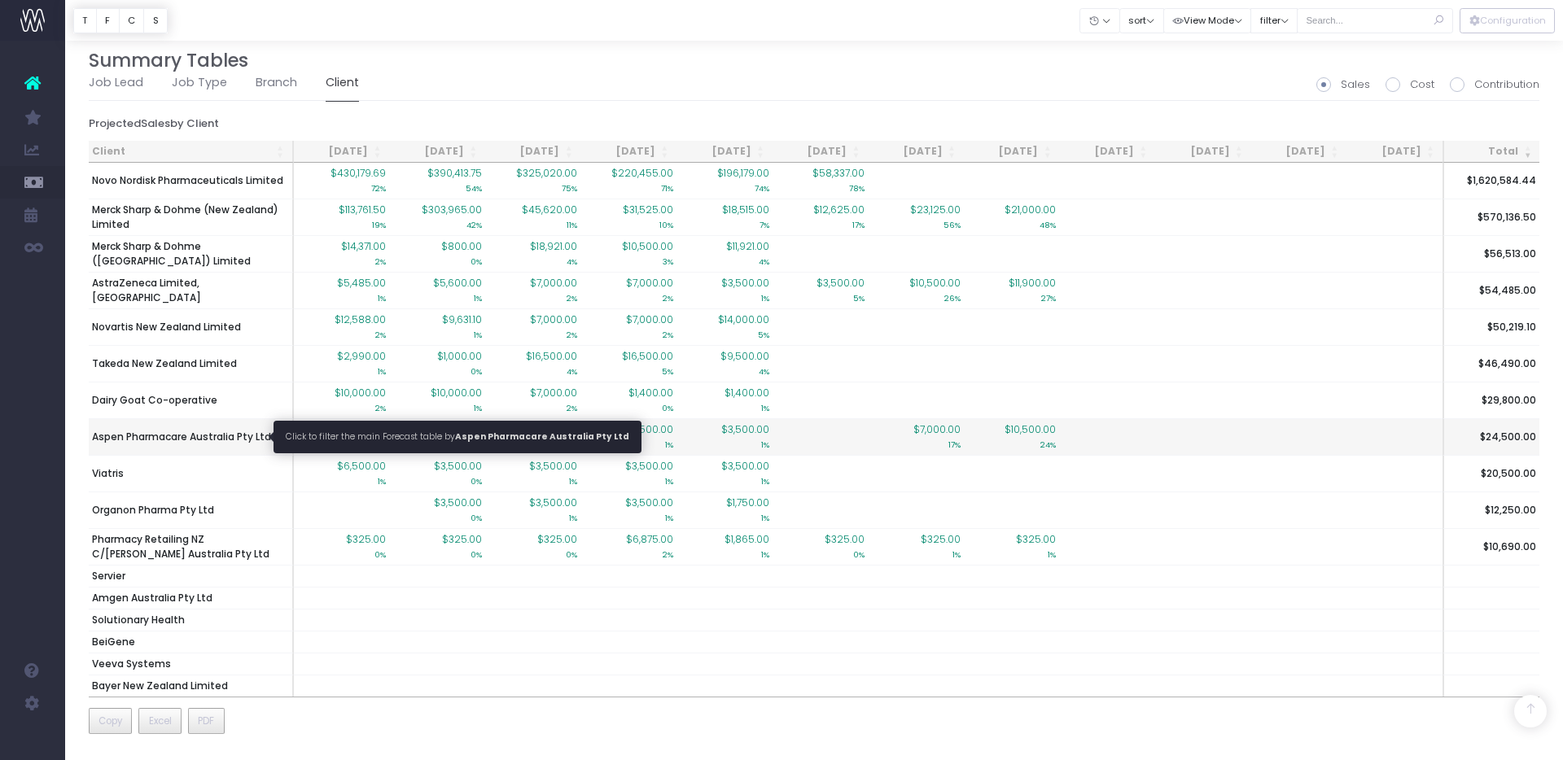
click at [192, 432] on span "Aspen Pharmacare Australia Pty Ltd" at bounding box center [181, 437] width 179 height 15
type input ""Aspen Pharmacare Australia Pty Ltd""
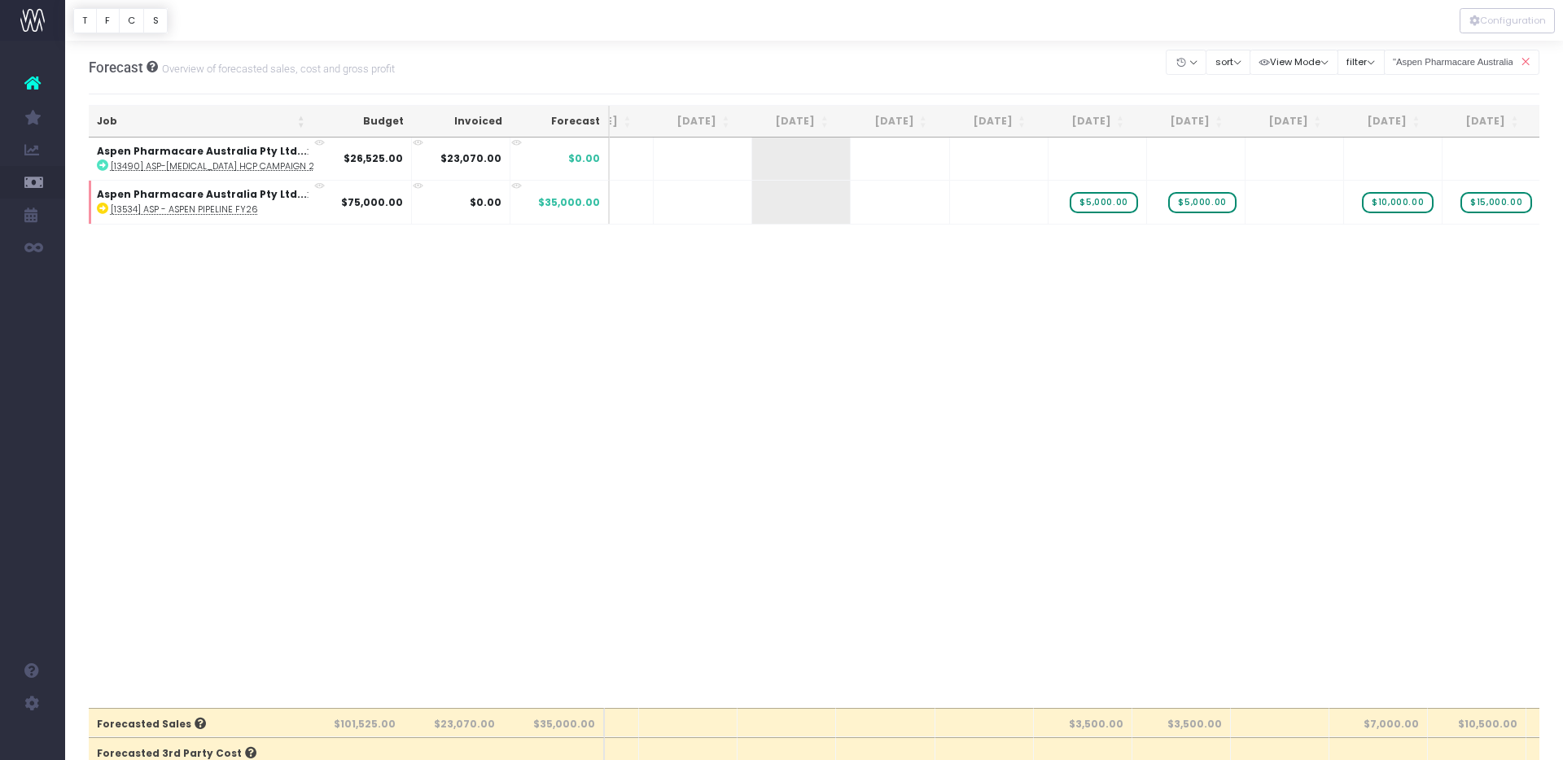
scroll to position [0, 0]
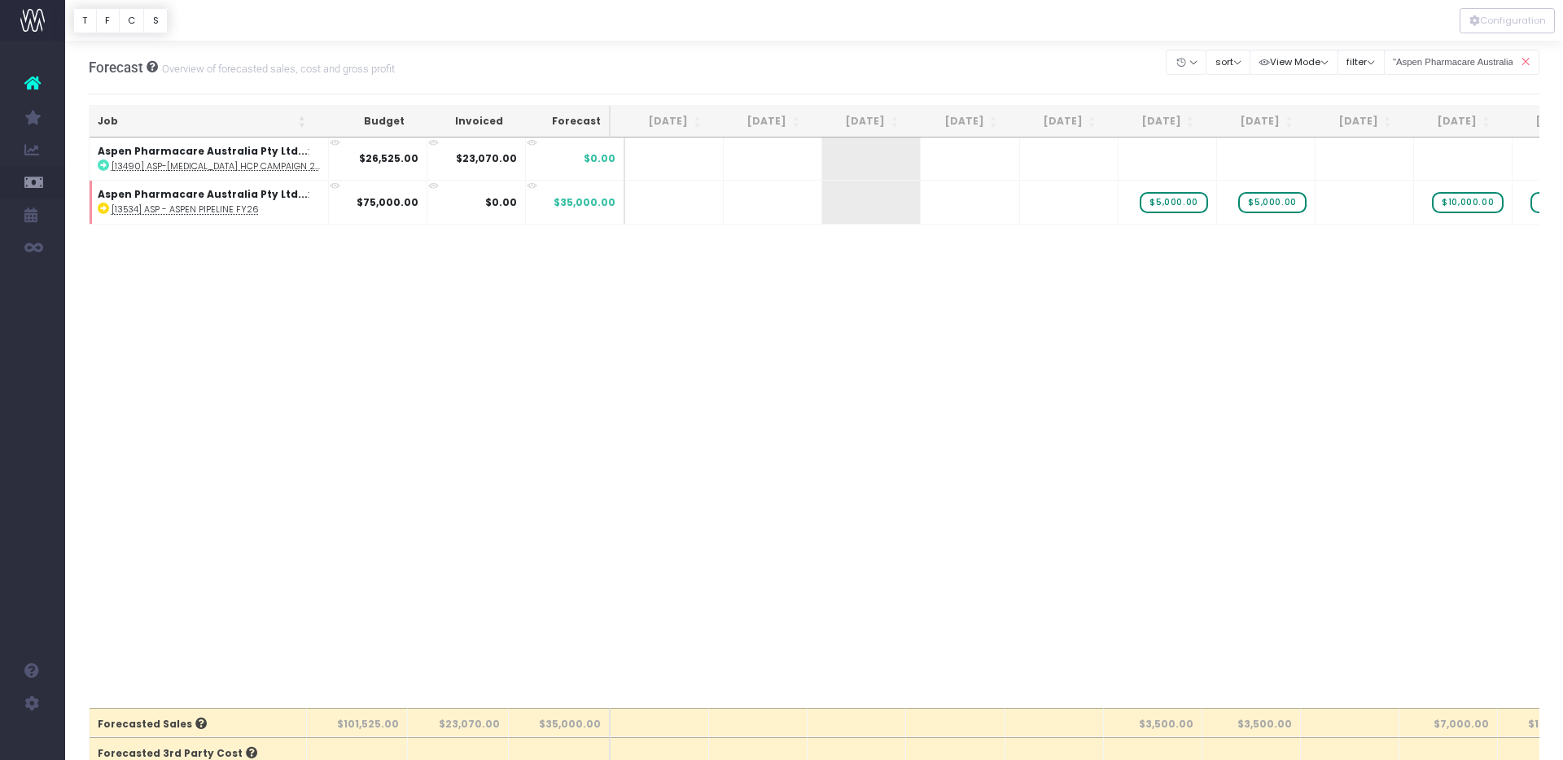
click at [1524, 63] on icon at bounding box center [1525, 62] width 28 height 33
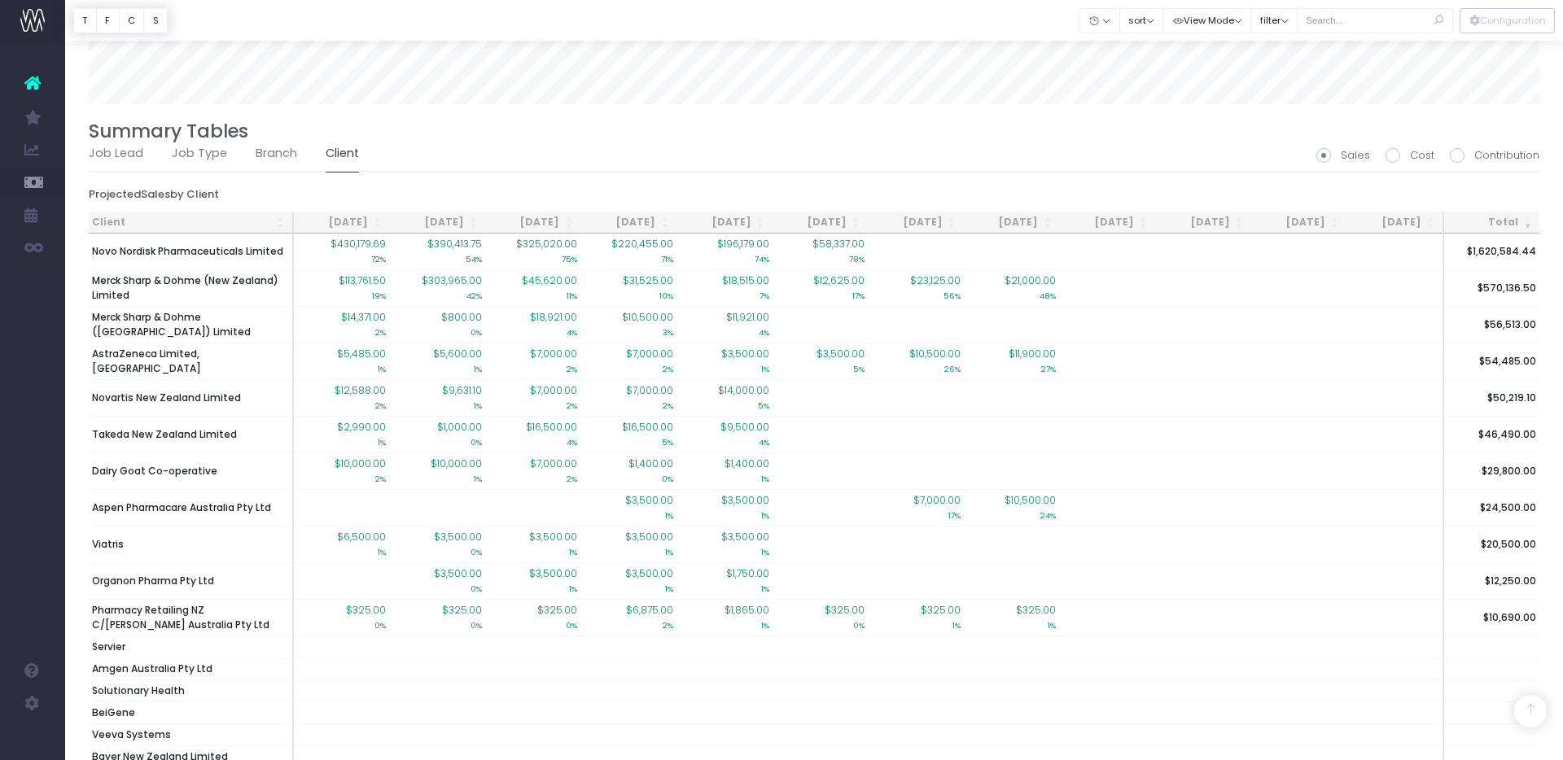
scroll to position [1511, 0]
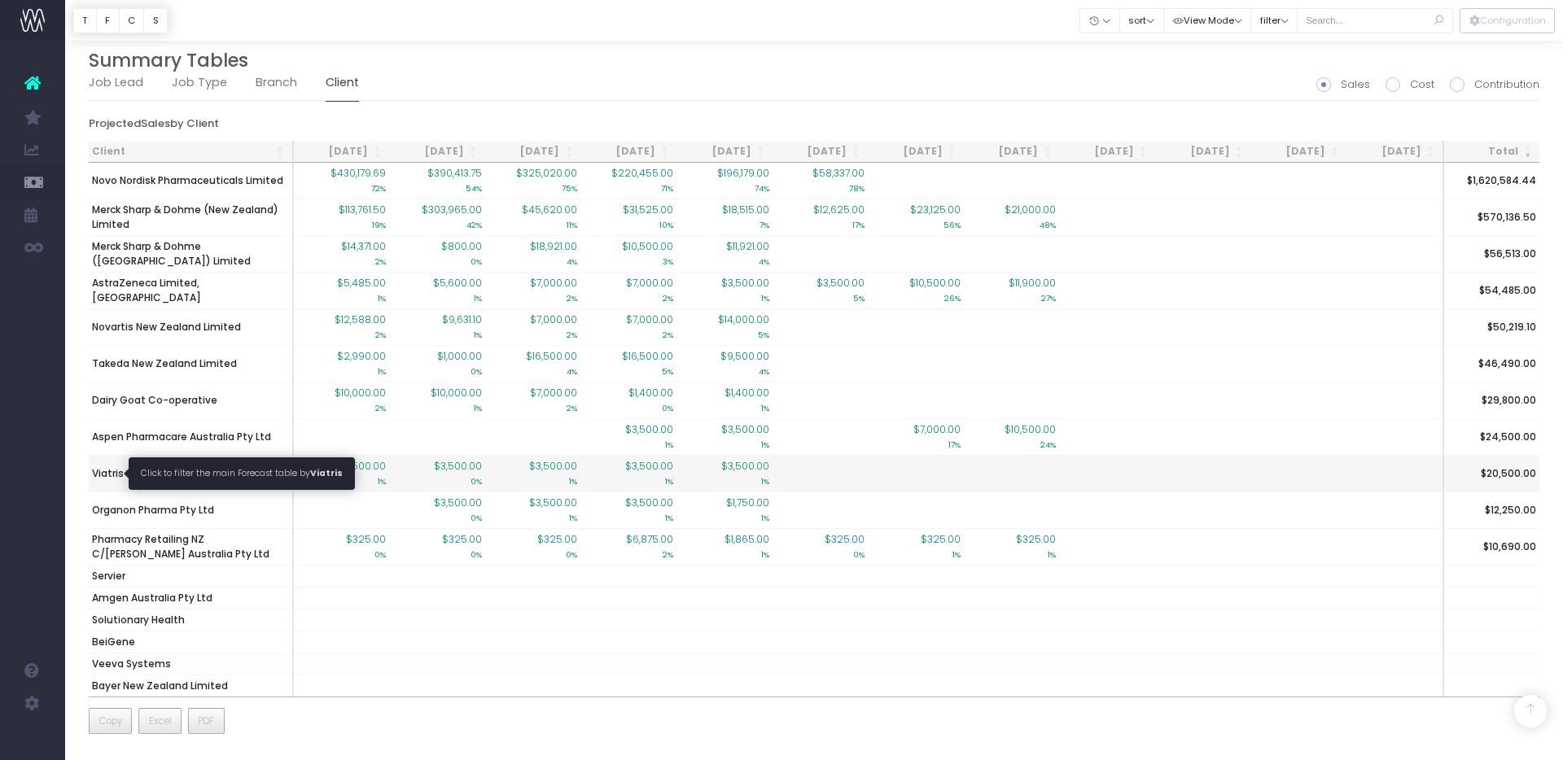
click at [98, 470] on span "Viatris" at bounding box center [108, 473] width 32 height 15
type input ""Viatris""
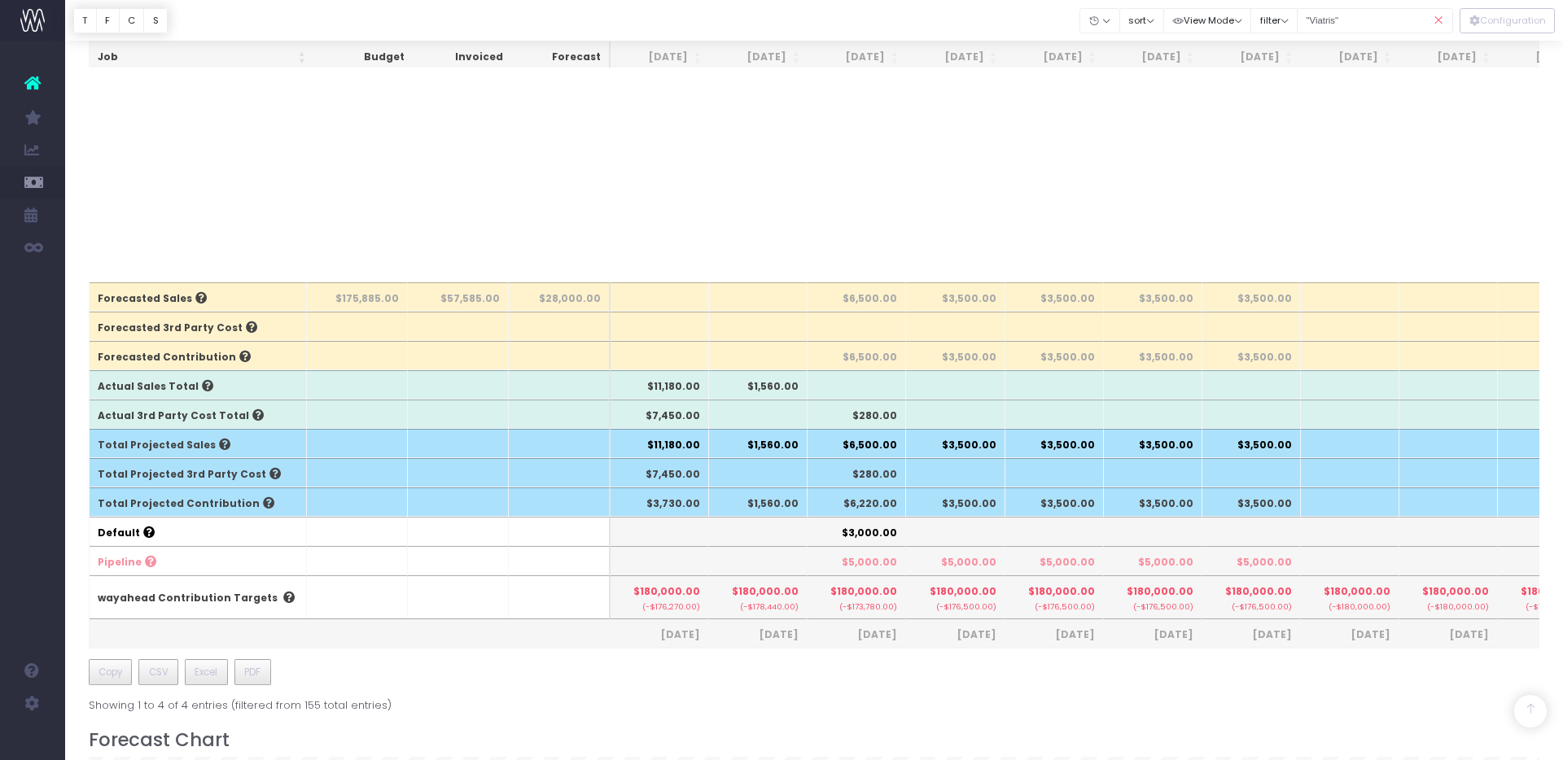
scroll to position [0, 0]
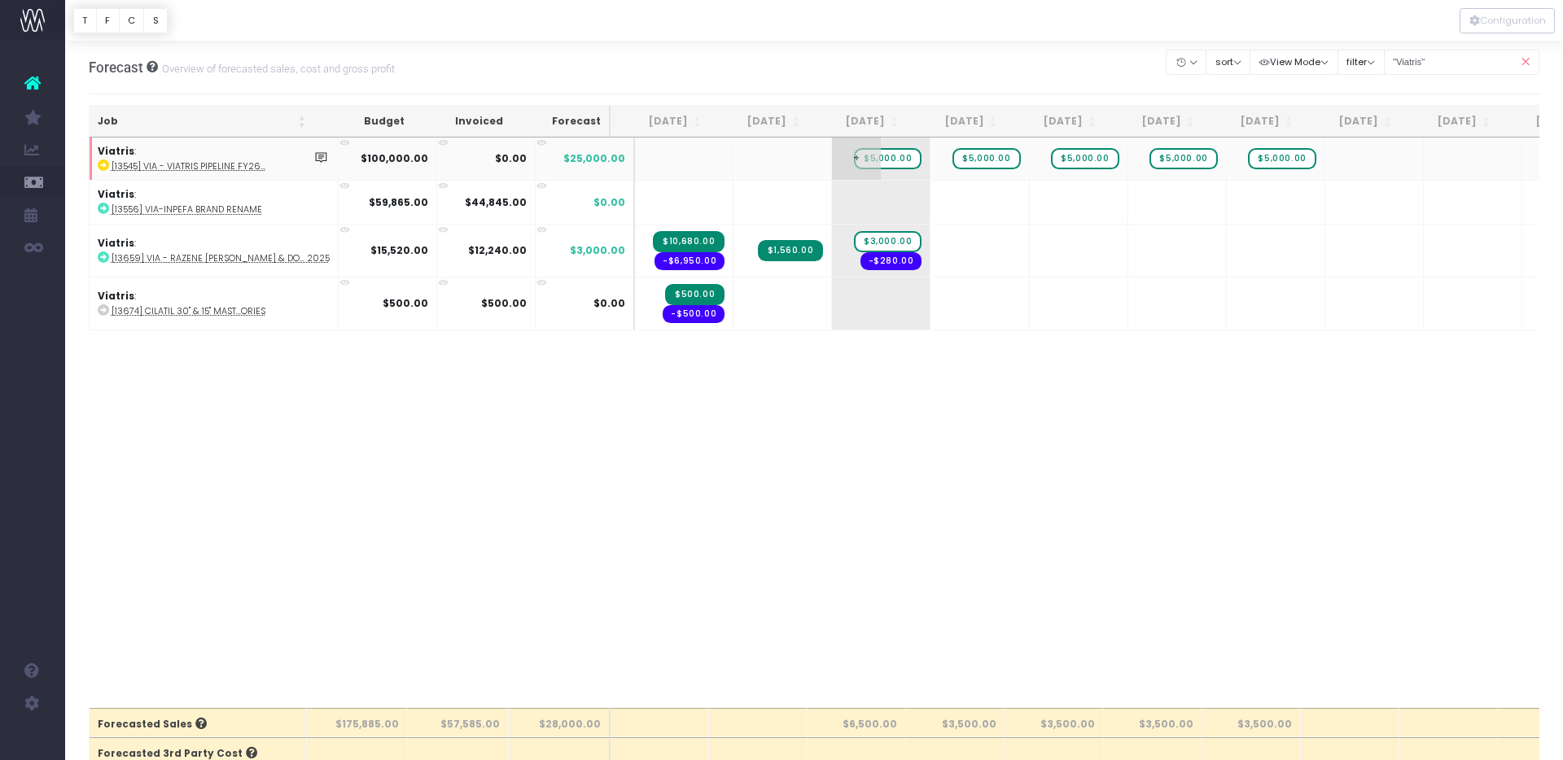
click at [879, 161] on span "$5,000.00" at bounding box center [888, 158] width 68 height 21
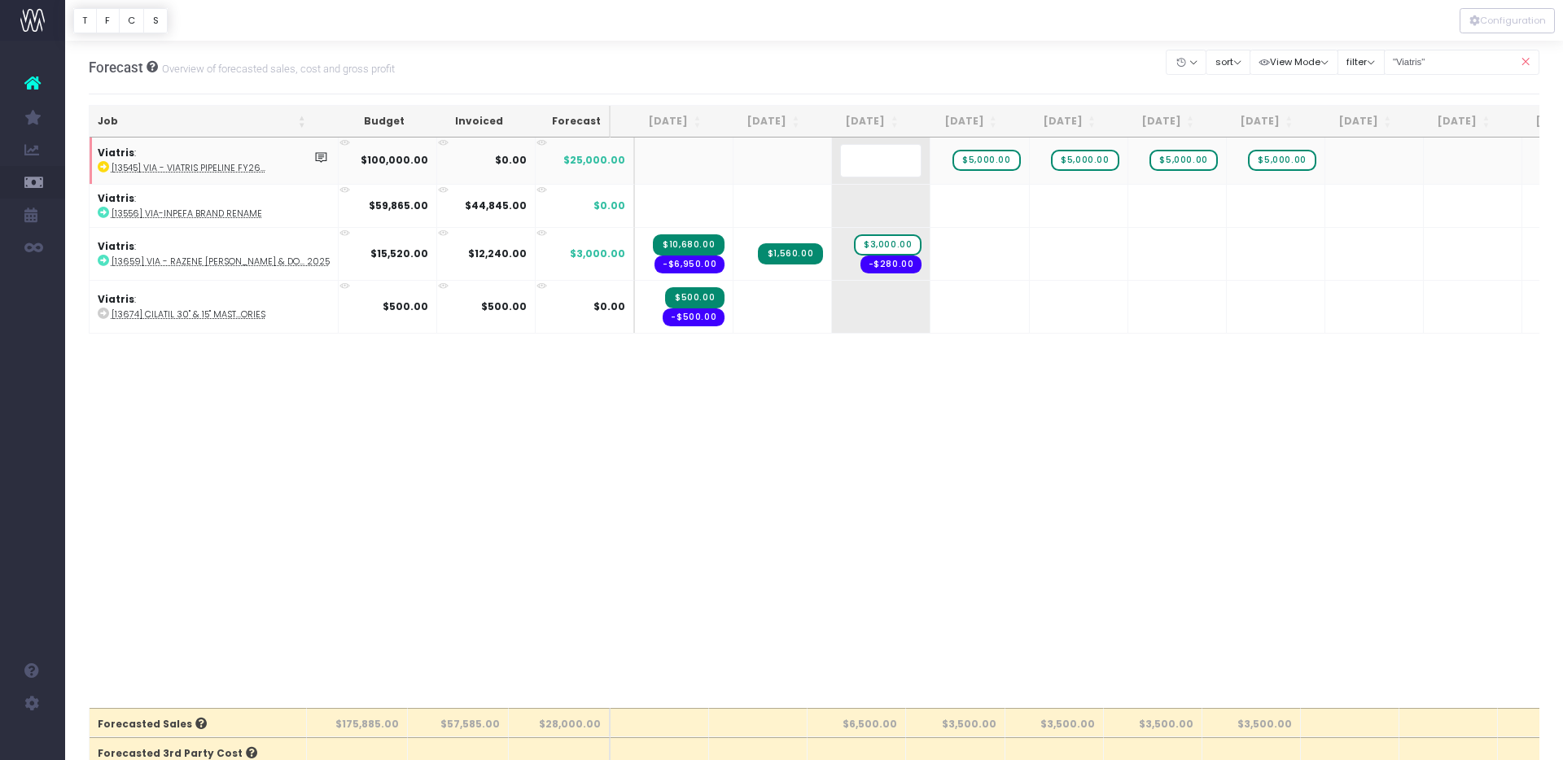
click at [897, 50] on body "Oh my... this is bad. [PERSON_NAME] wasn't able to load this page. Please conta…" at bounding box center [781, 380] width 1563 height 760
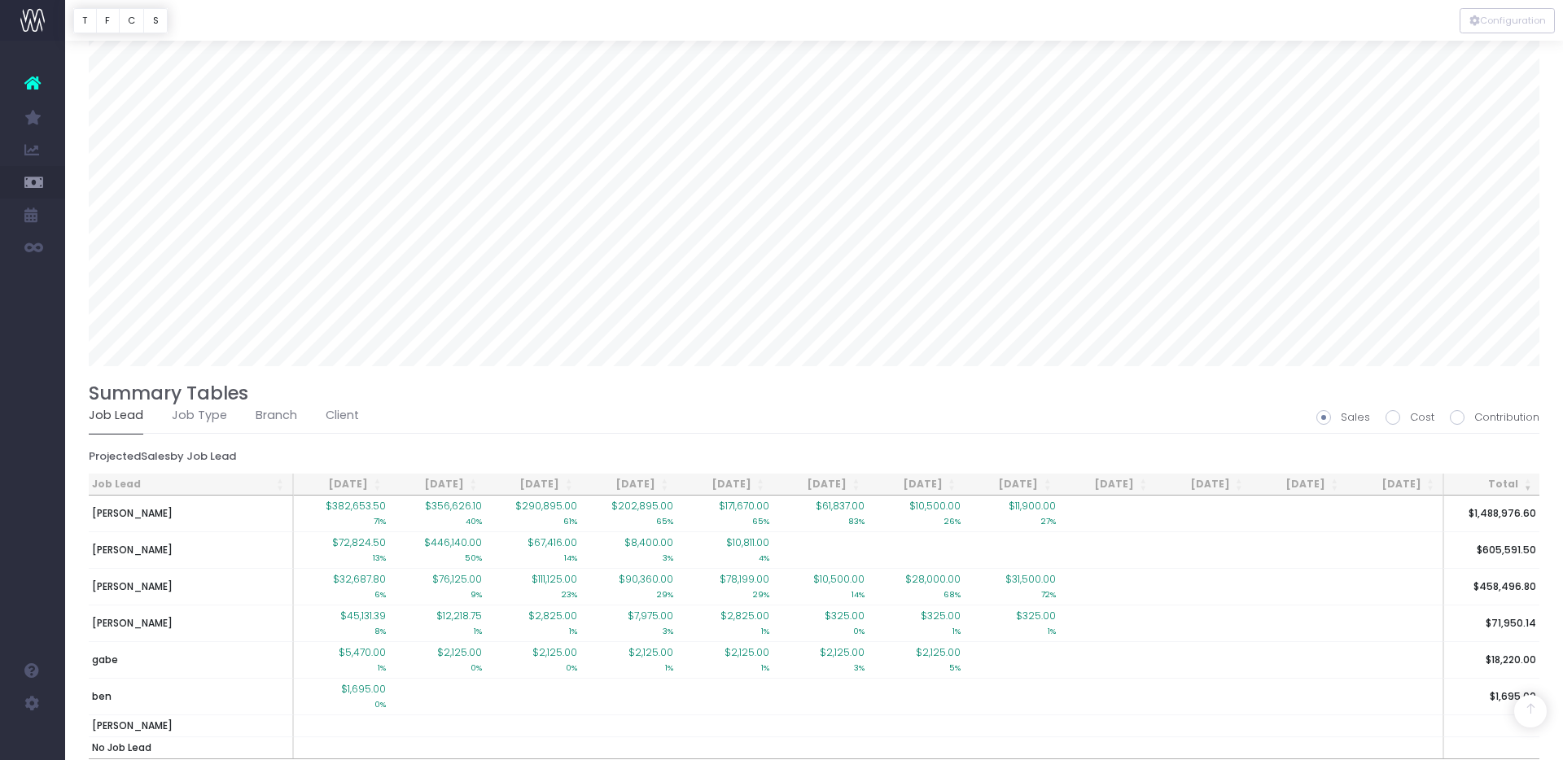
scroll to position [1240, 0]
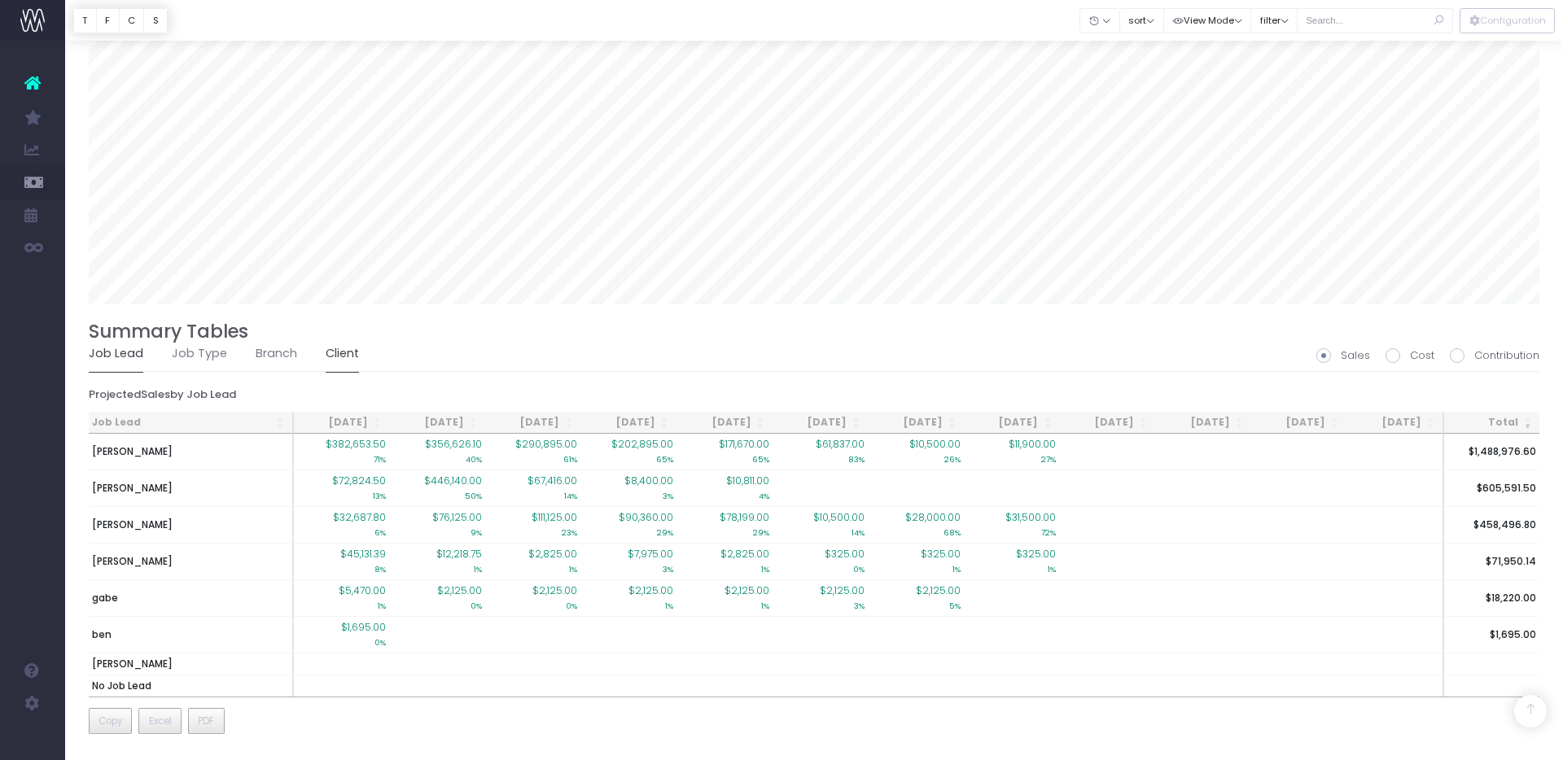
click at [326, 358] on link "Client" at bounding box center [342, 353] width 33 height 37
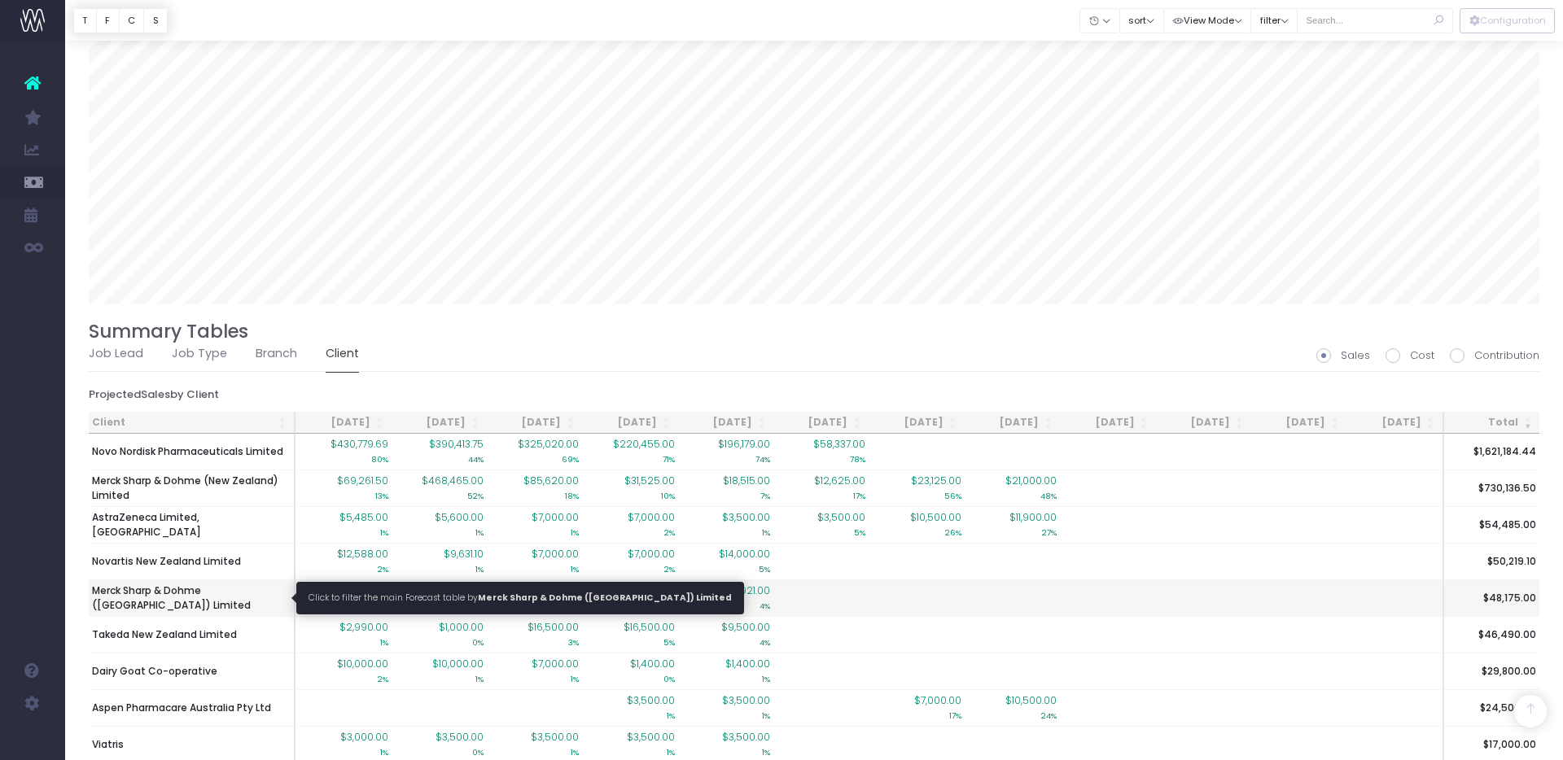
scroll to position [1511, 0]
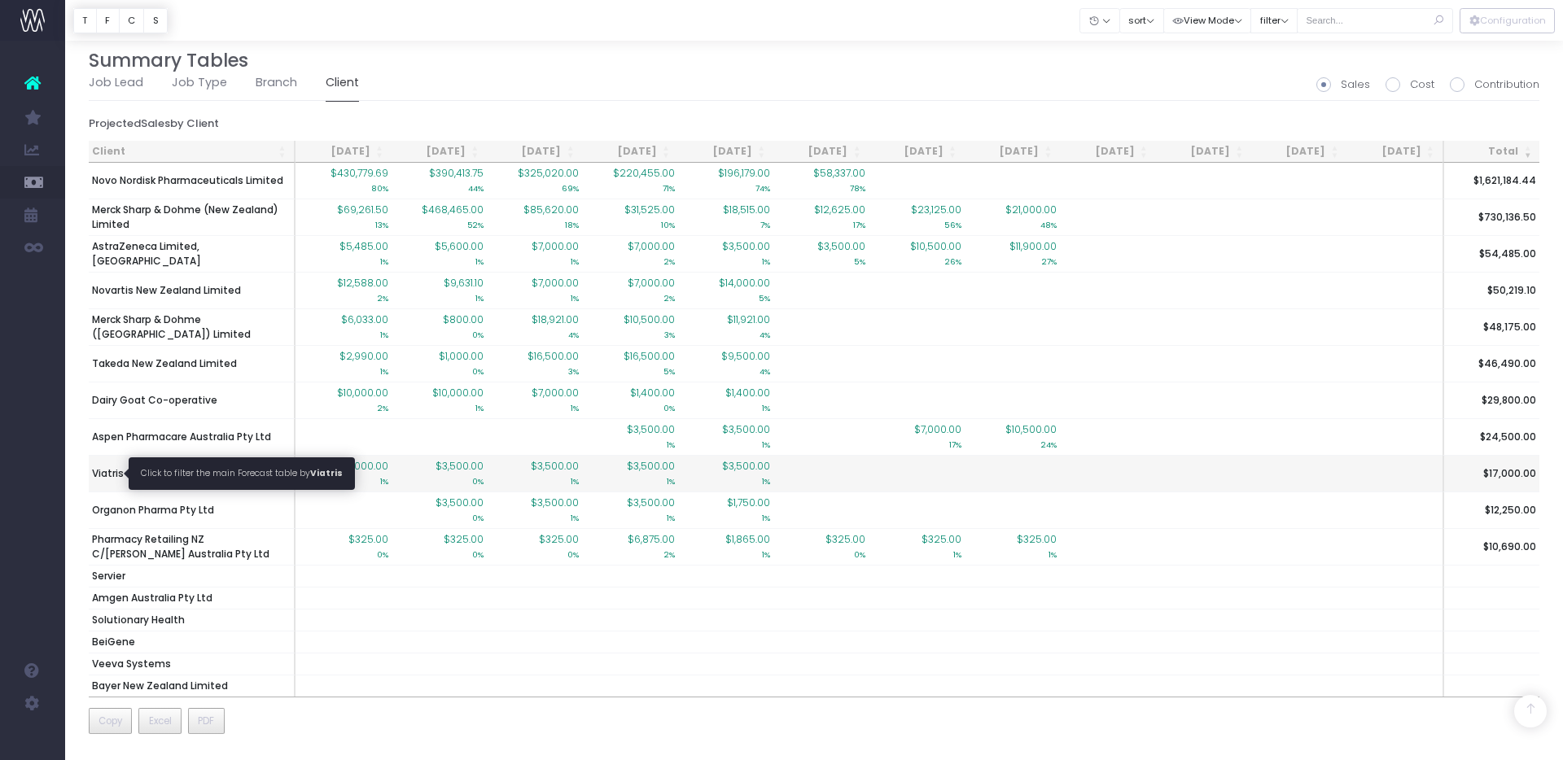
click at [117, 470] on span "Viatris" at bounding box center [108, 473] width 32 height 15
type input ""Viatris""
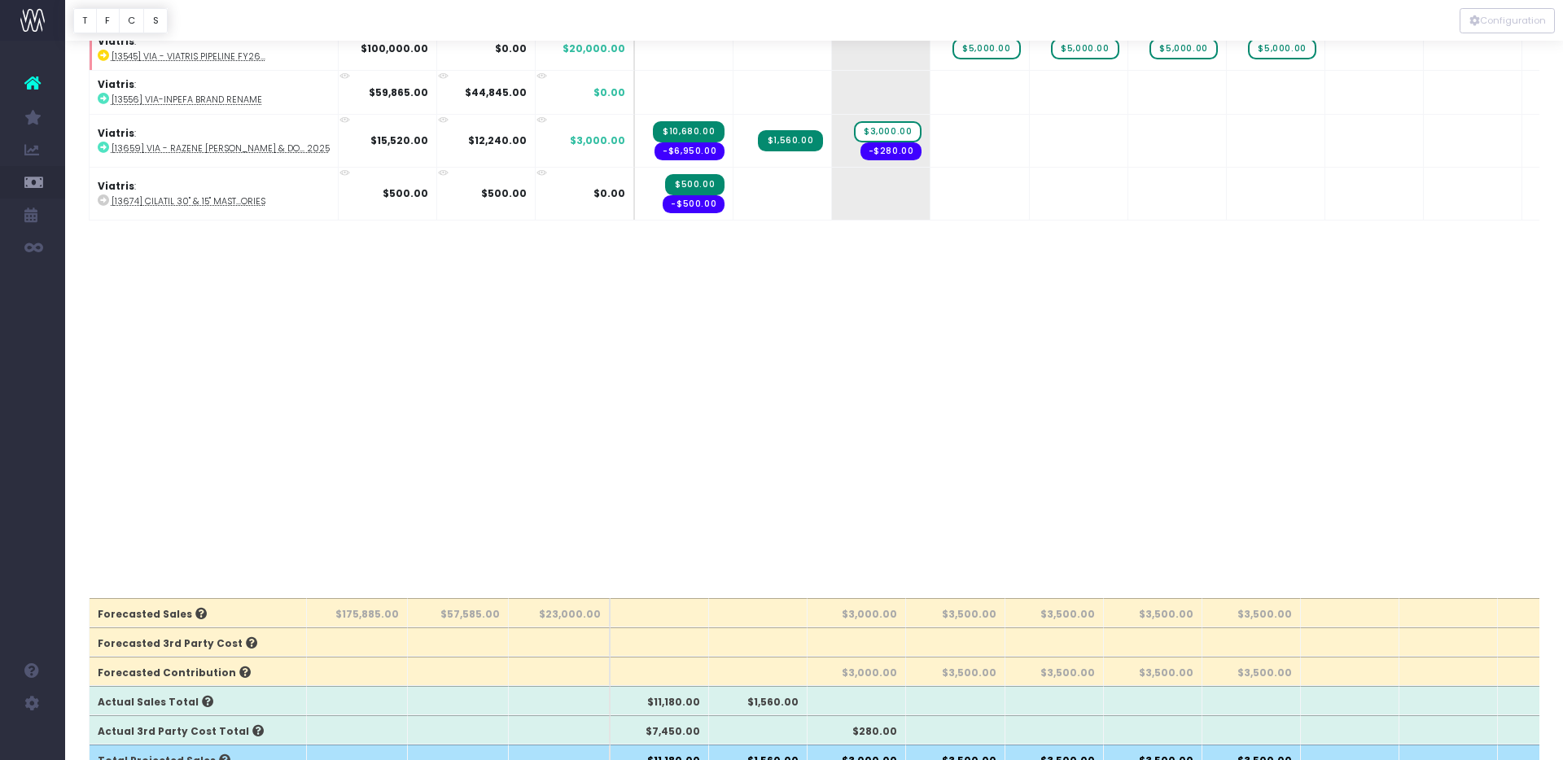
scroll to position [0, 0]
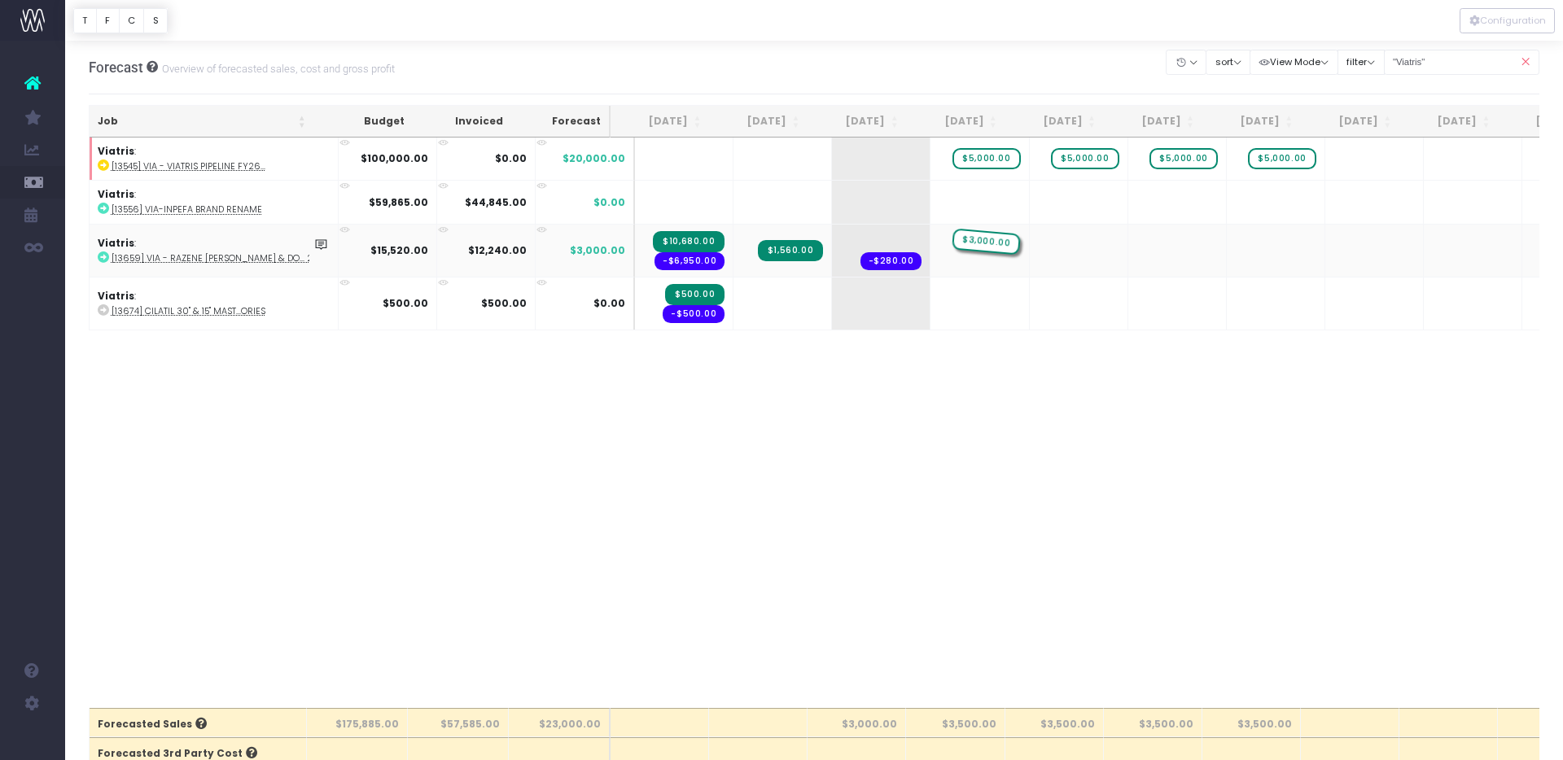
drag, startPoint x: 881, startPoint y: 240, endPoint x: 933, endPoint y: 240, distance: 52.1
click at [1528, 59] on icon at bounding box center [1525, 62] width 28 height 33
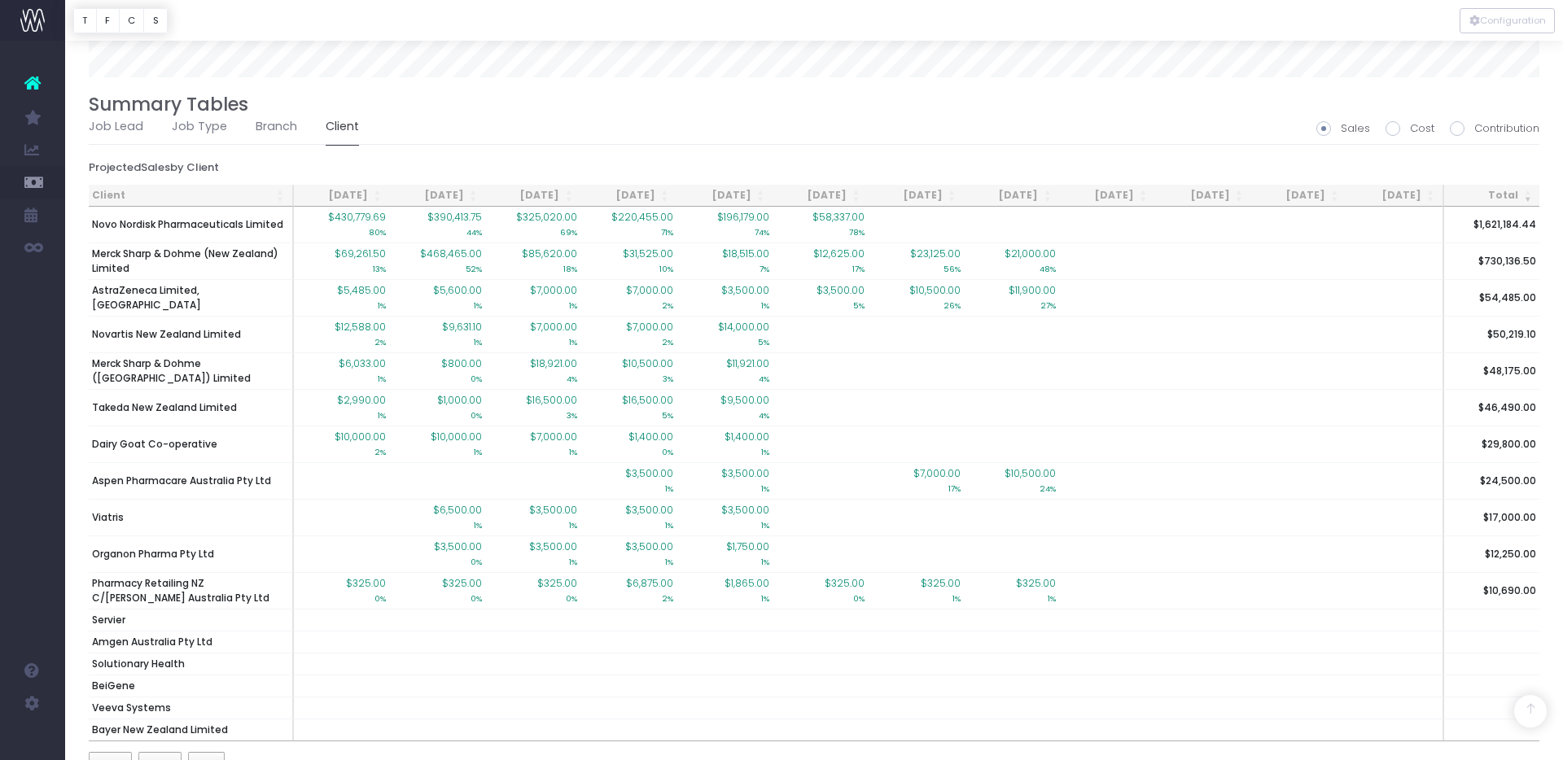
scroll to position [1511, 0]
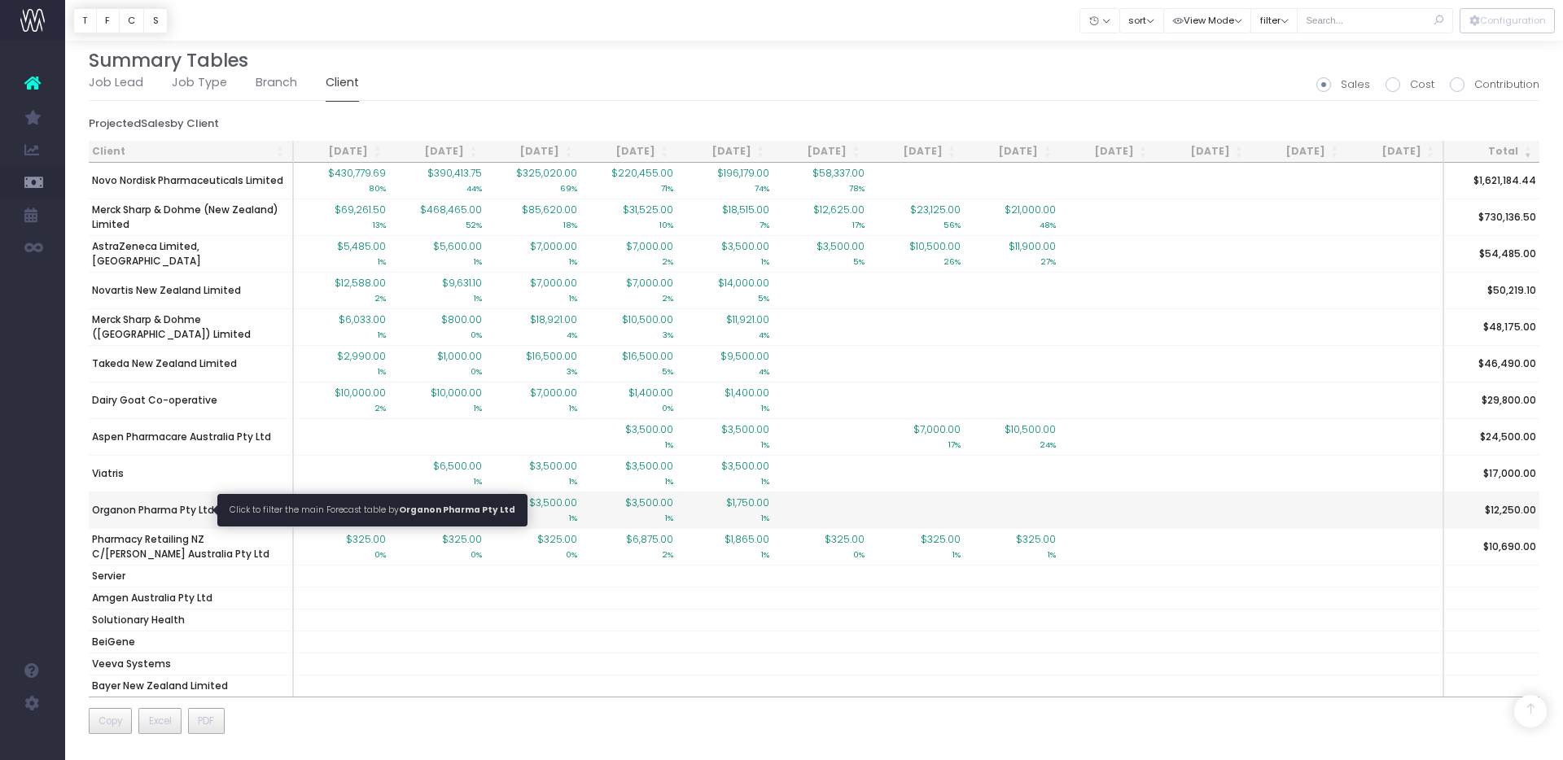
click at [163, 511] on span "Organon Pharma Pty Ltd" at bounding box center [153, 510] width 122 height 15
type input ""Organon Pharma Pty Ltd""
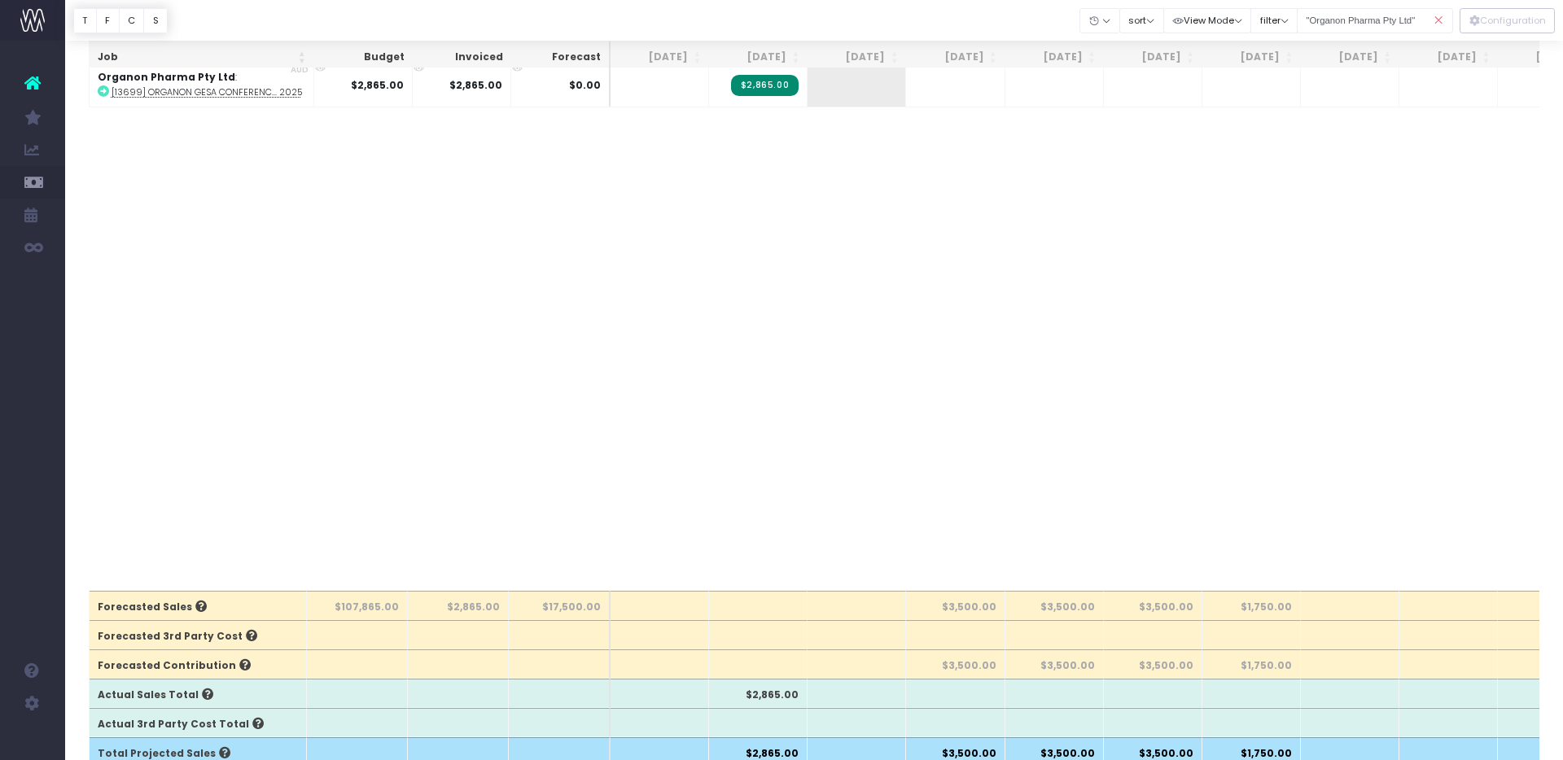
scroll to position [0, 0]
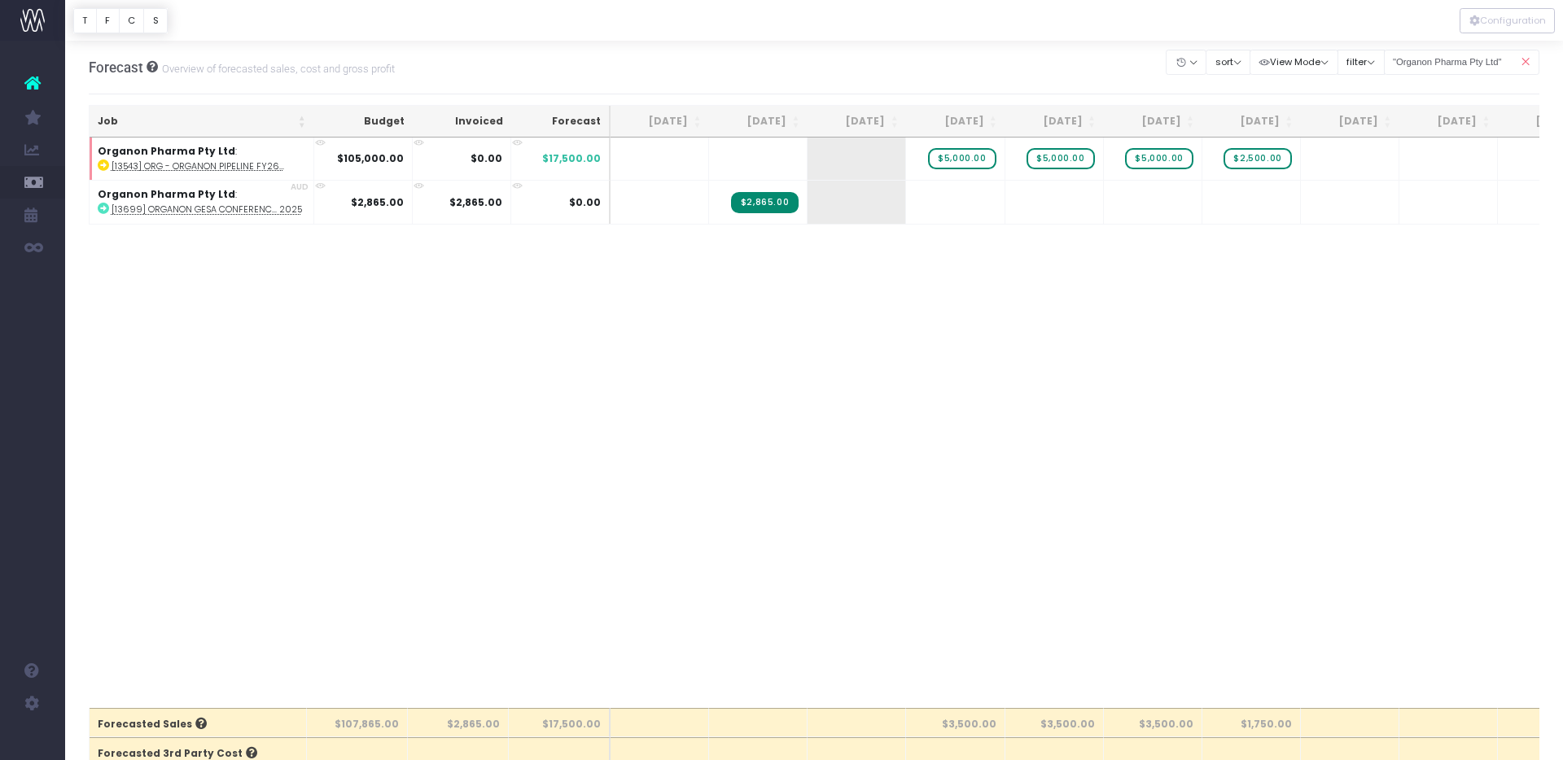
click at [1528, 59] on icon at bounding box center [1525, 62] width 28 height 33
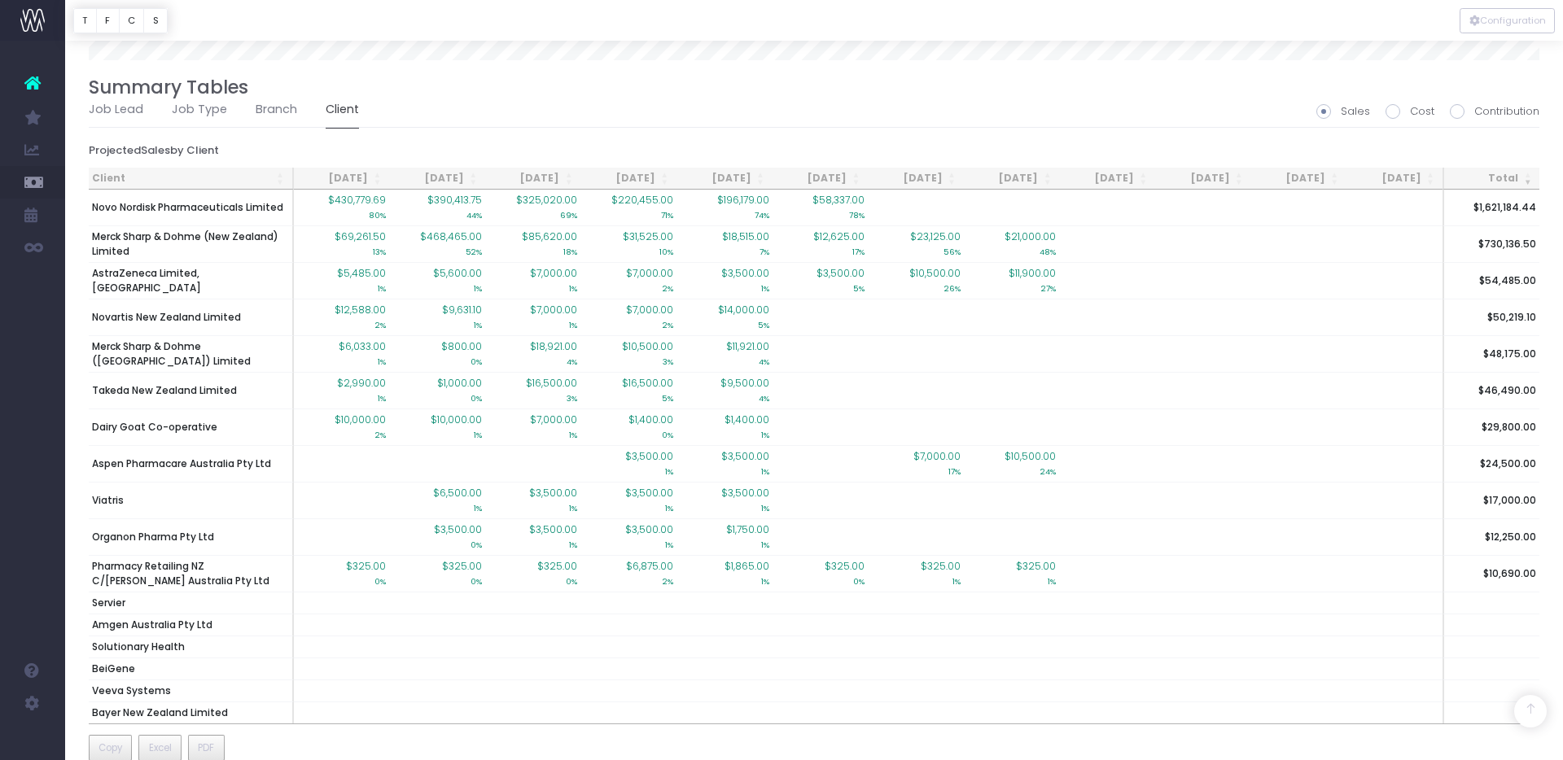
scroll to position [1511, 0]
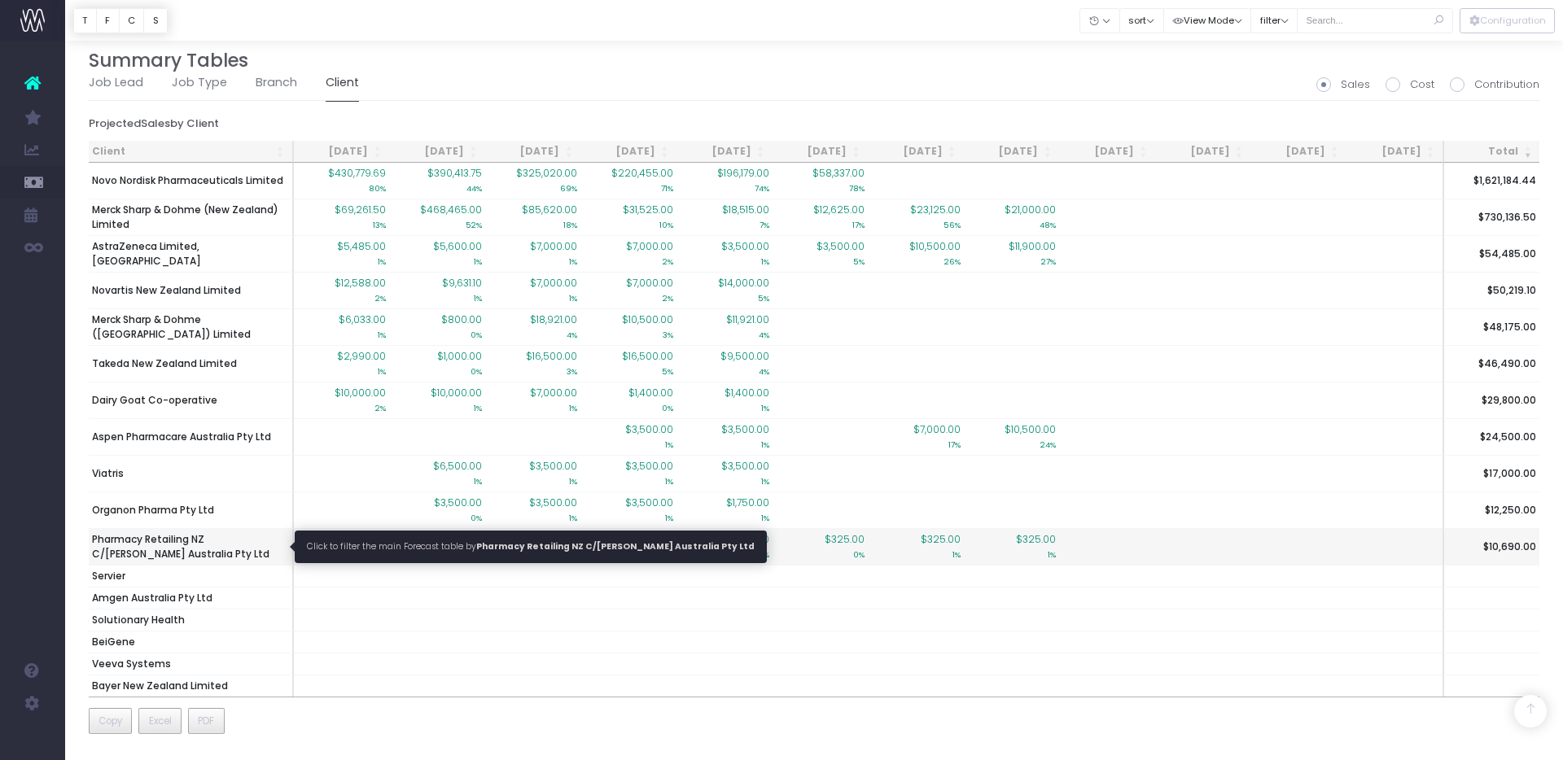
click at [147, 553] on span "Pharmacy Retailing NZ C/[PERSON_NAME] Australia Pty Ltd" at bounding box center [190, 546] width 197 height 29
type input ""Pharmacy Retailing NZ C/[PERSON_NAME] Australia Pty Ltd""
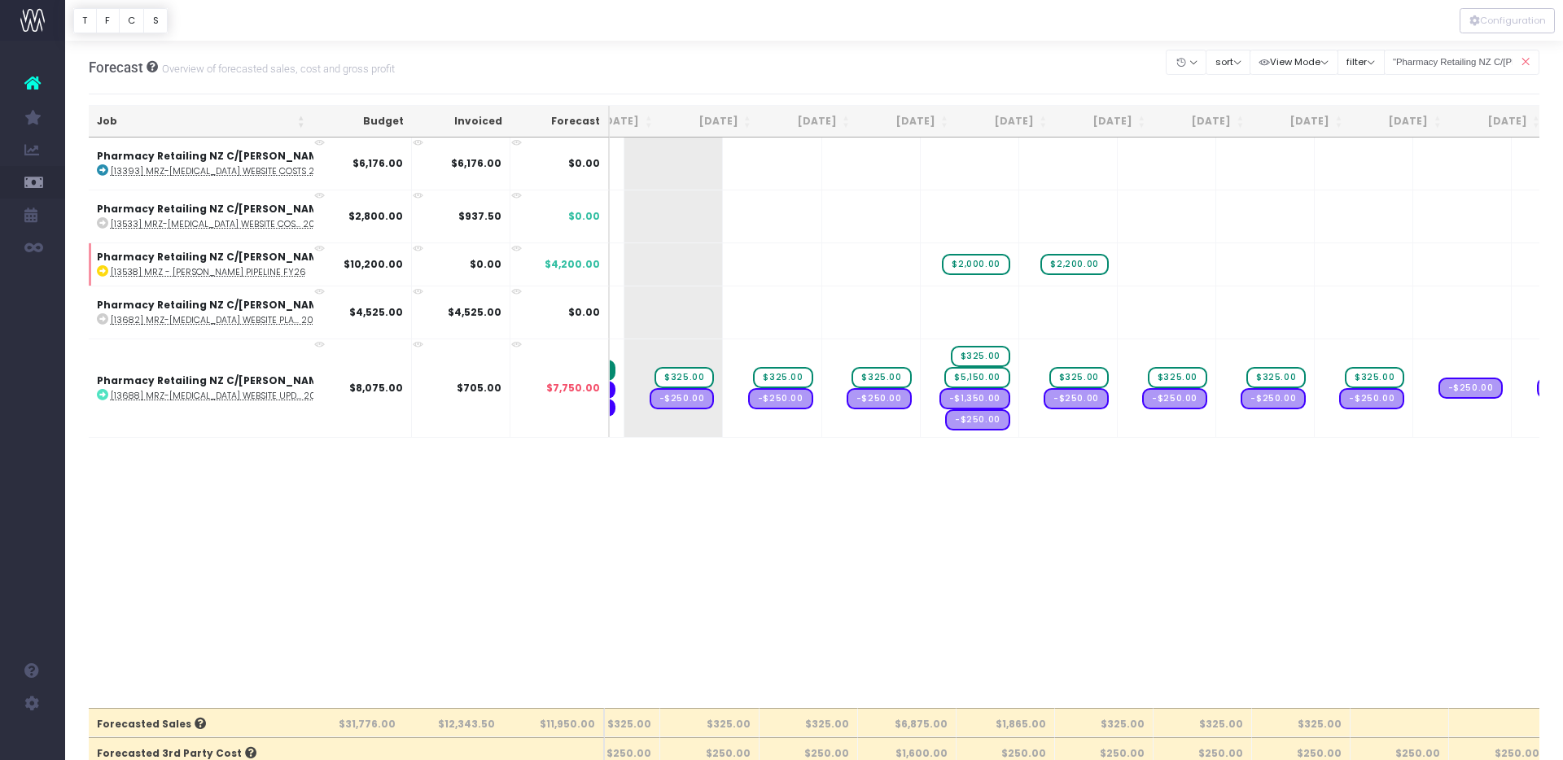
scroll to position [0, 0]
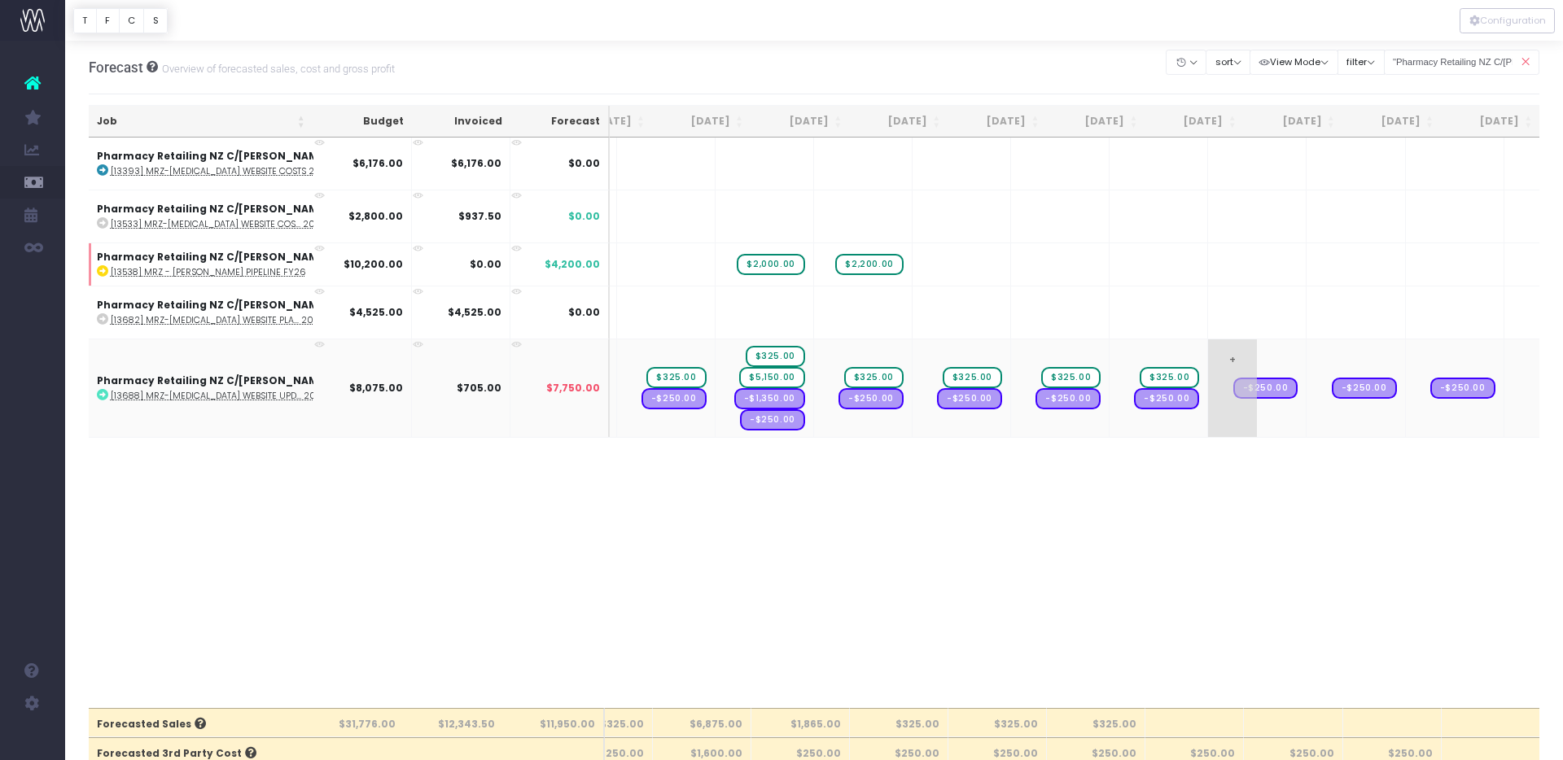
click at [1208, 362] on span "+" at bounding box center [1232, 388] width 49 height 98
type input "325"
click at [1096, 63] on body "Oh my... this is bad. [PERSON_NAME] wasn't able to load this page. Please conta…" at bounding box center [781, 380] width 1563 height 760
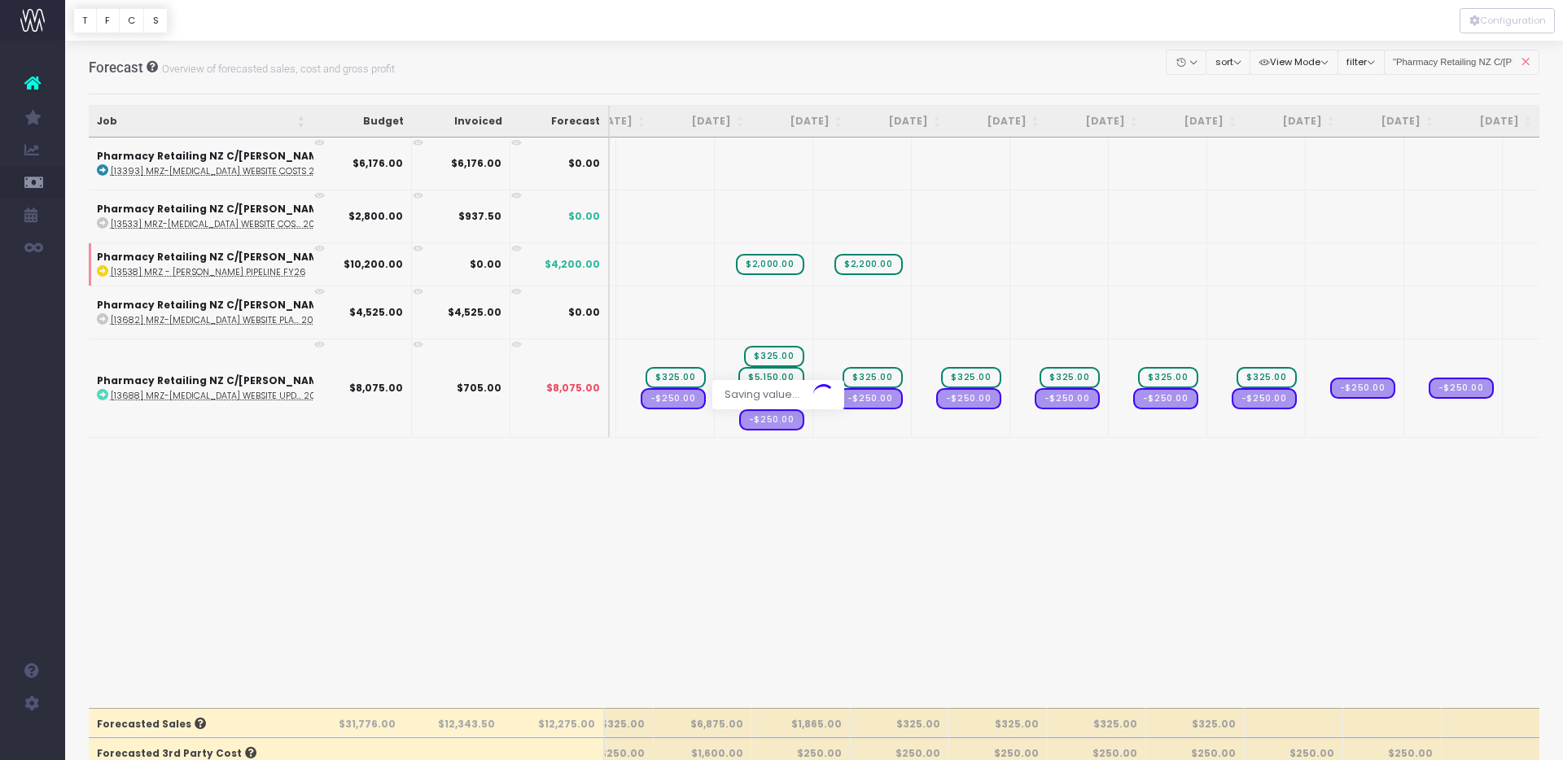
scroll to position [0, 449]
click at [1307, 358] on span "+" at bounding box center [1331, 388] width 49 height 98
type input "325"
click at [1057, 58] on body "Oh my... this is bad. [PERSON_NAME] wasn't able to load this page. Please conta…" at bounding box center [781, 380] width 1563 height 760
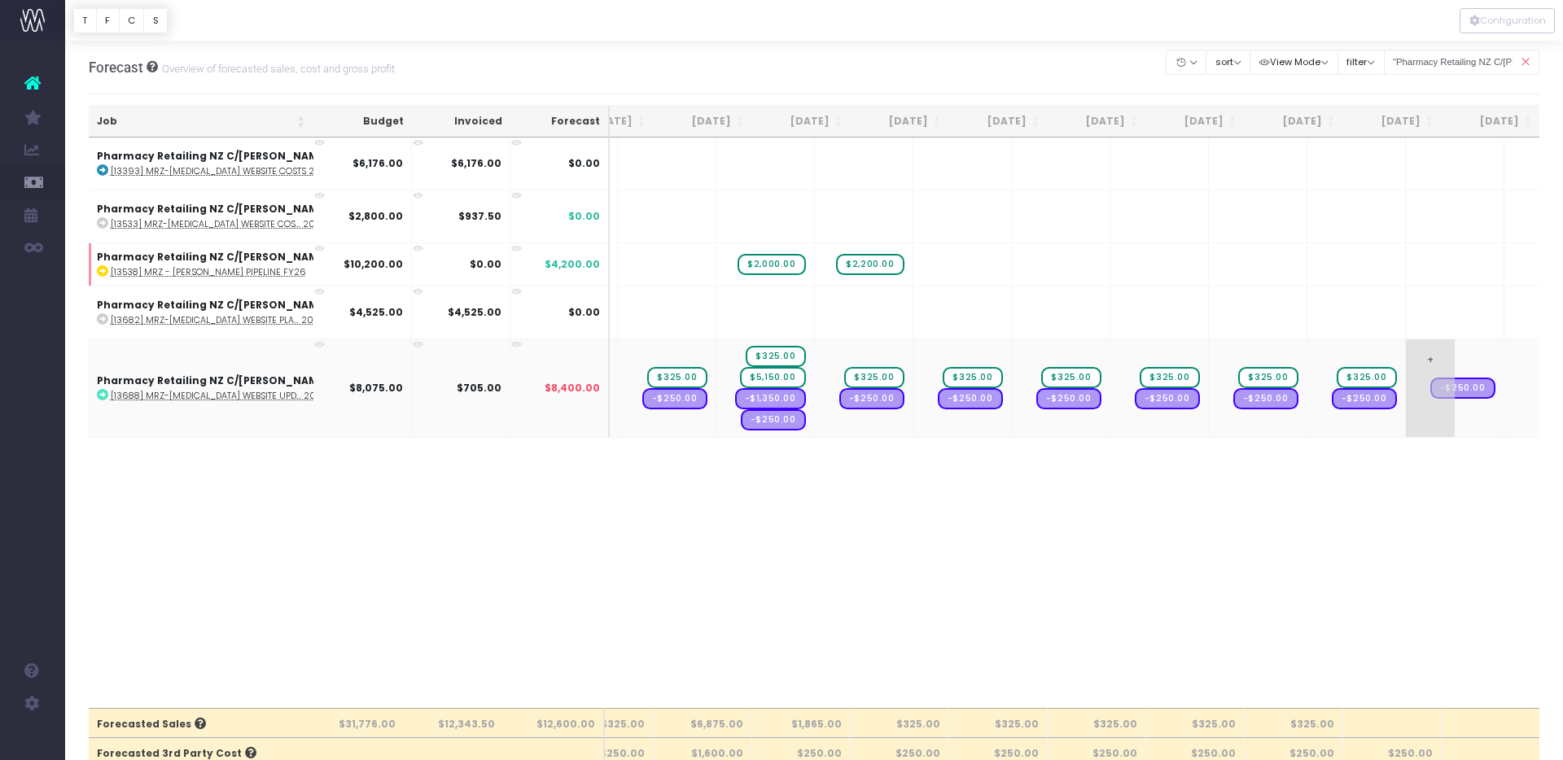
click at [1406, 352] on span "+" at bounding box center [1430, 388] width 49 height 98
type input "325"
click at [1008, 94] on body "Oh my... this is bad. [PERSON_NAME] wasn't able to load this page. Please conta…" at bounding box center [781, 380] width 1563 height 760
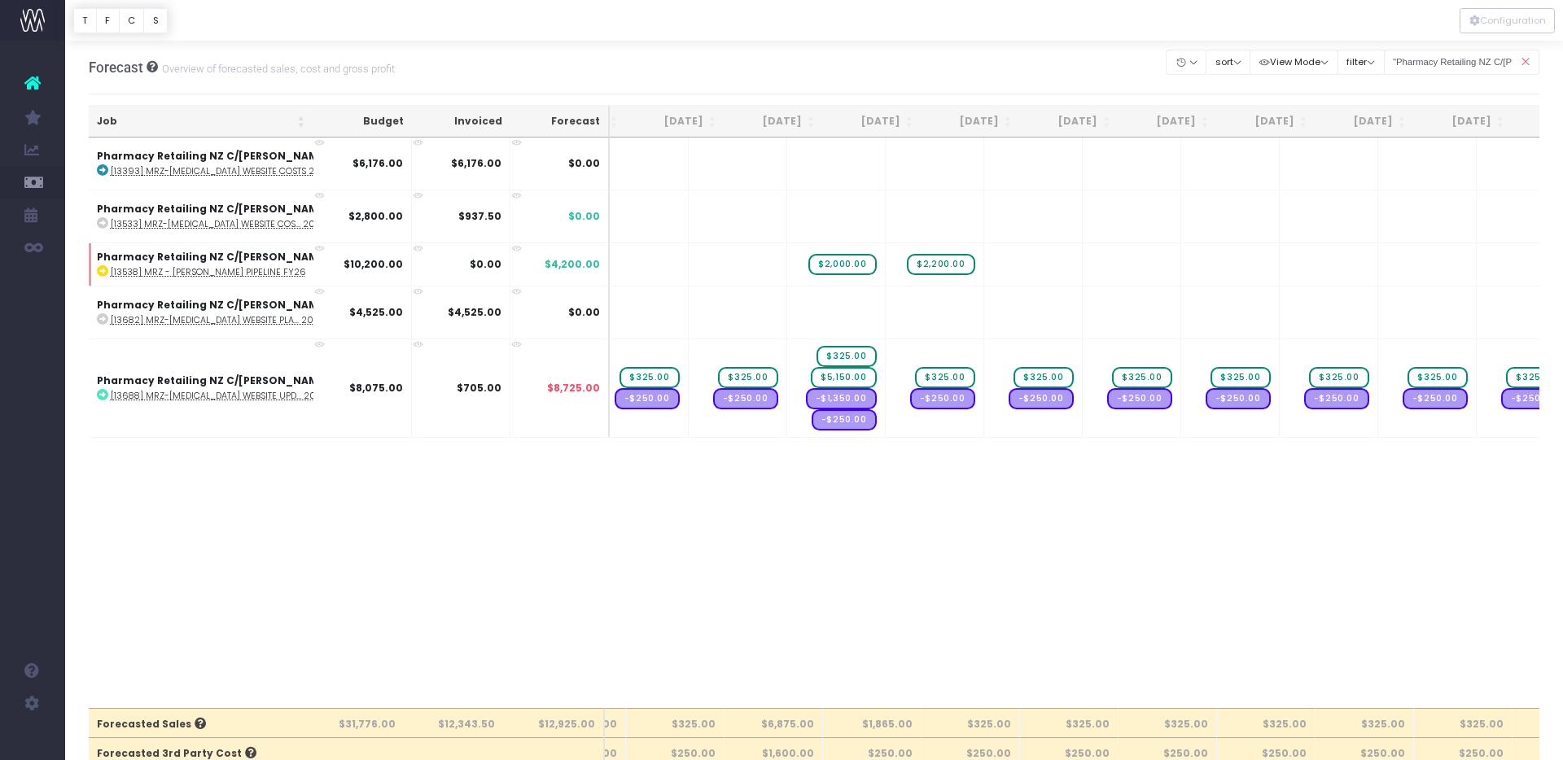
scroll to position [0, 239]
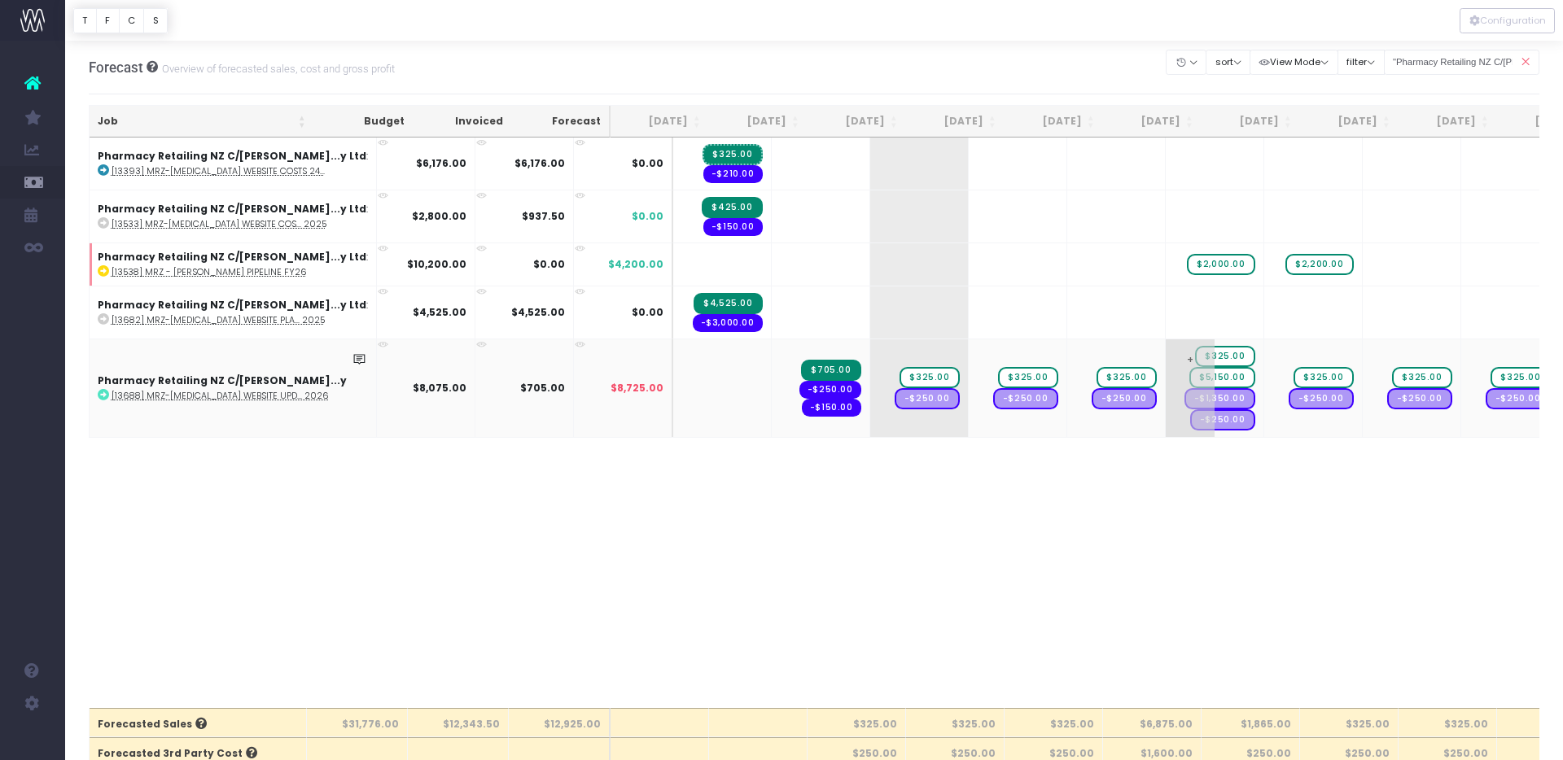
click at [1189, 378] on span "$5,150.00" at bounding box center [1221, 377] width 65 height 21
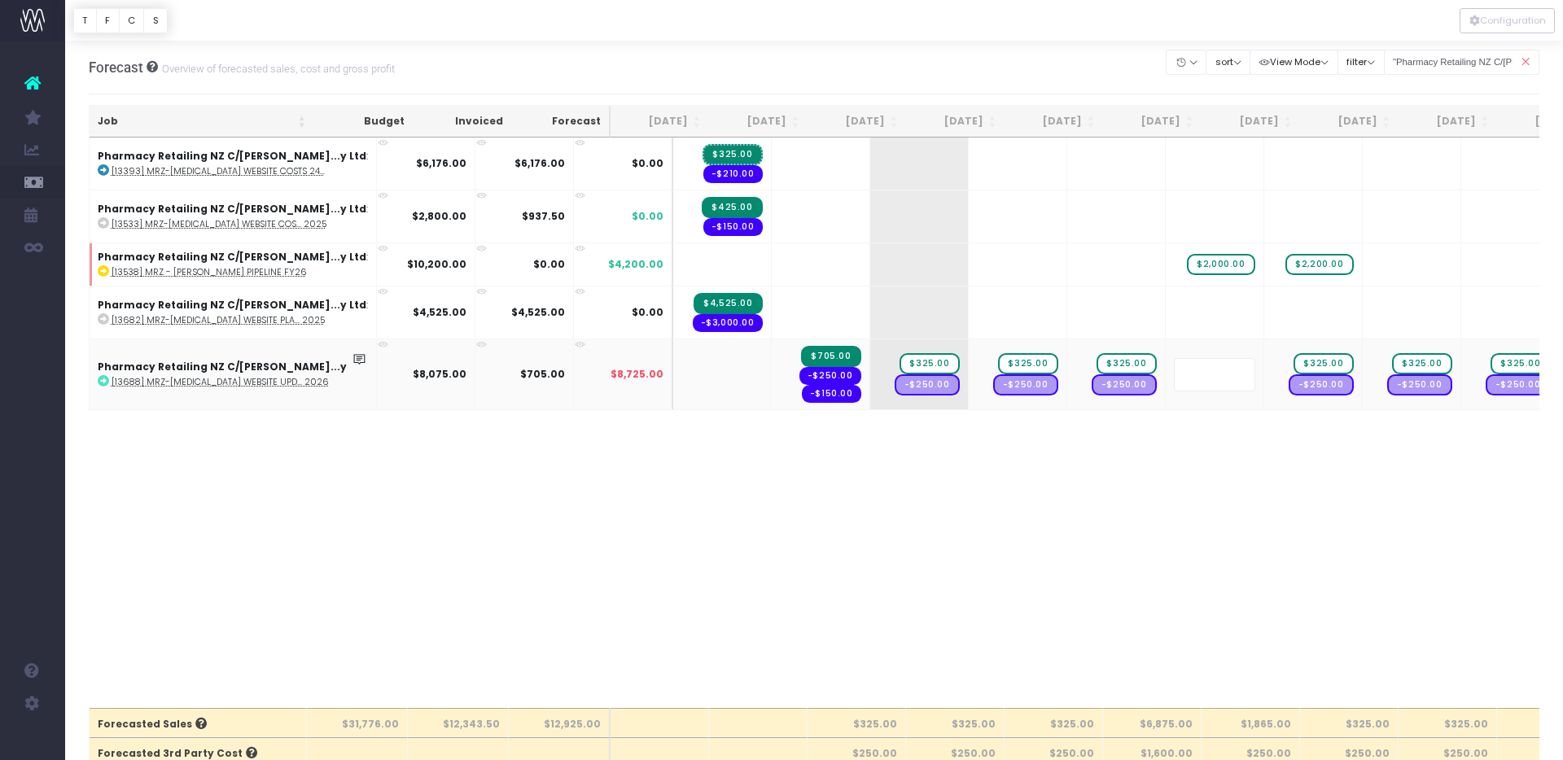
click at [1025, 82] on body "Oh my... this is bad. [PERSON_NAME] wasn't able to load this page. Please conta…" at bounding box center [781, 380] width 1563 height 760
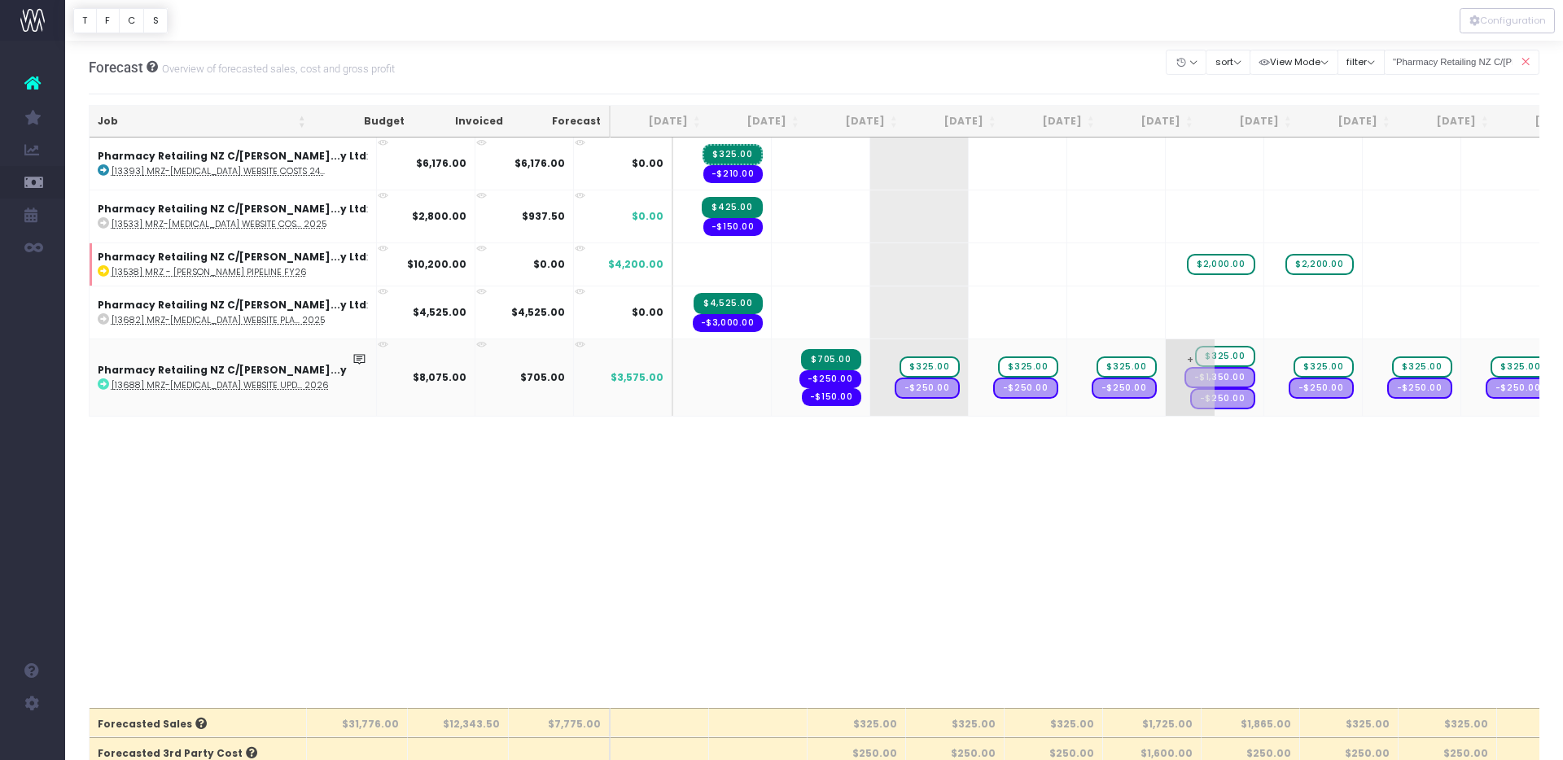
click at [1165, 357] on span "+" at bounding box center [1189, 377] width 49 height 77
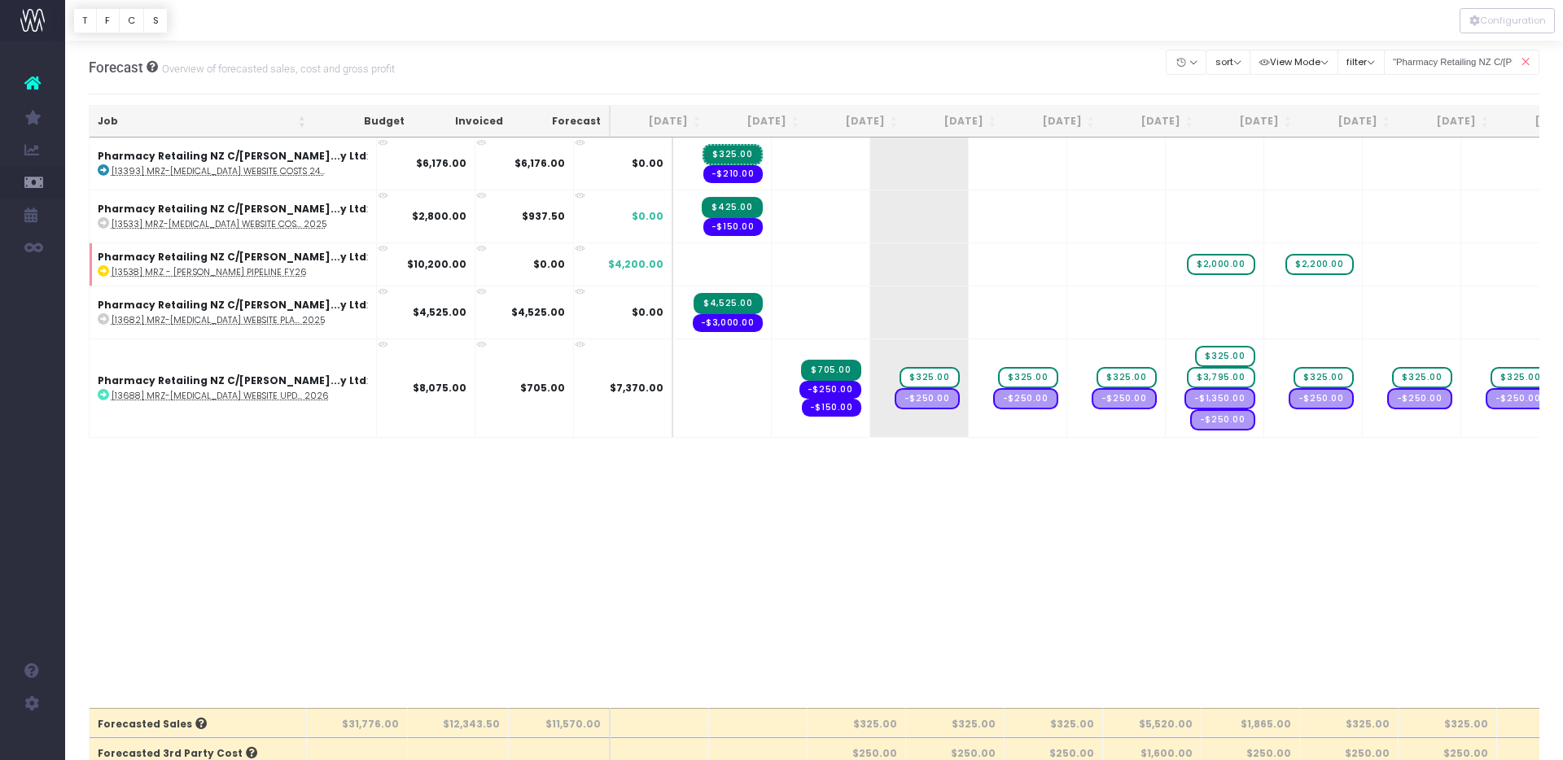
click at [1027, 63] on div "Forecast Overview of forecasted sales, cost and gross profit Clear Filters Hide…" at bounding box center [814, 68] width 1451 height 54
click at [1524, 63] on icon at bounding box center [1525, 62] width 28 height 33
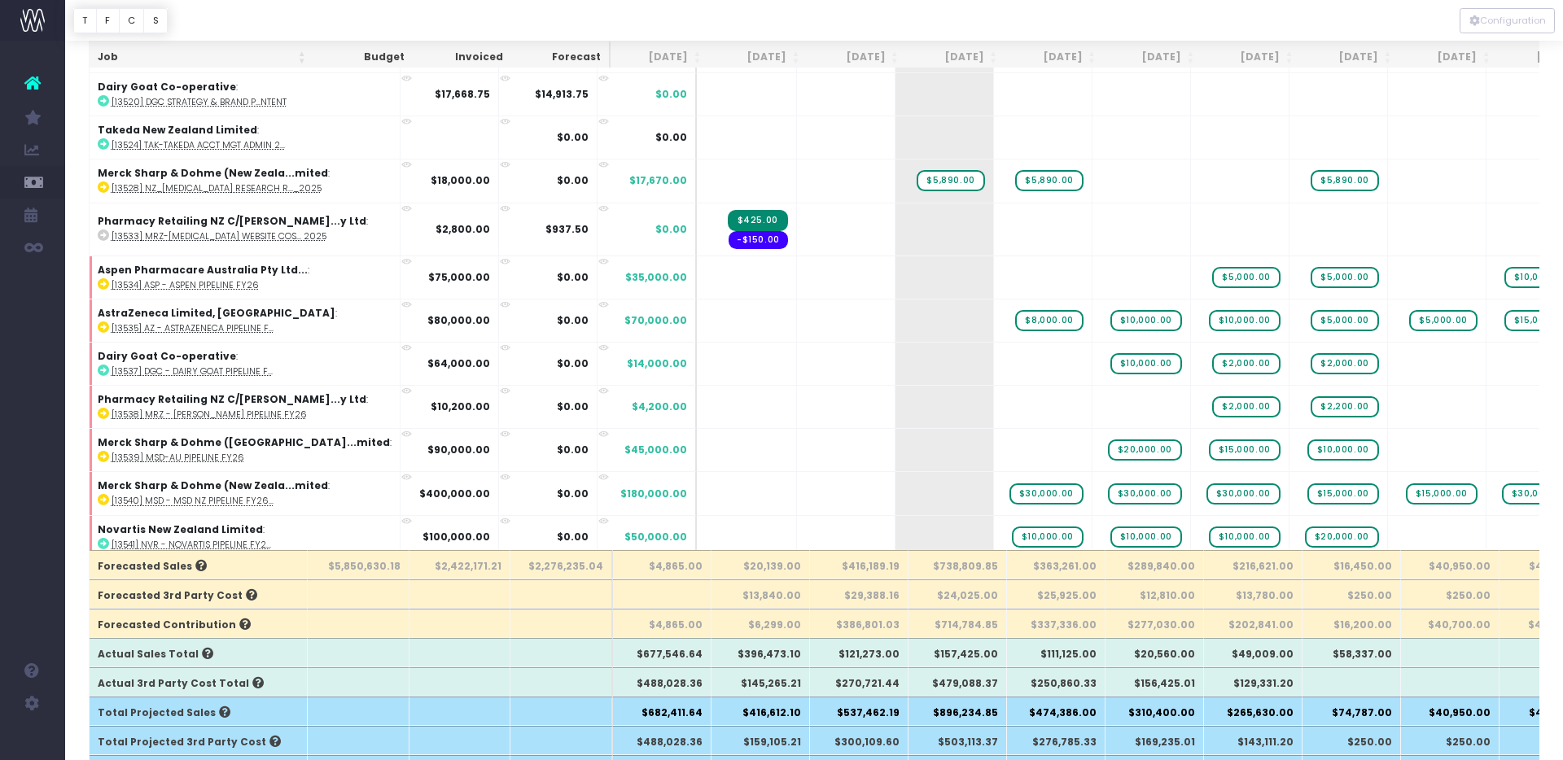
scroll to position [160, 0]
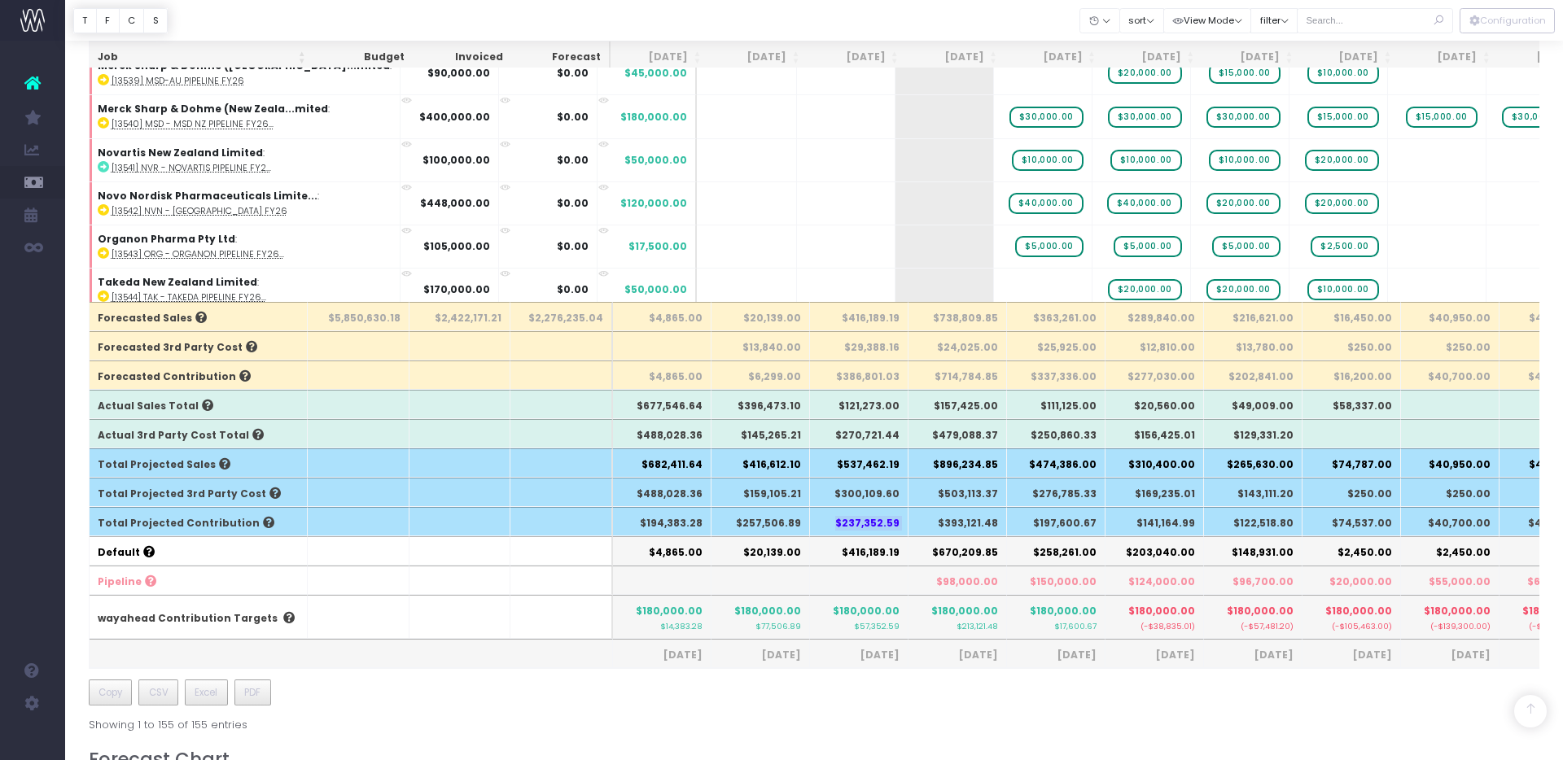
drag, startPoint x: 837, startPoint y: 520, endPoint x: 909, endPoint y: 520, distance: 71.6
click at [909, 520] on tr "Total Projected Contribution $194,383.28 $257,506.89 $237,352.59 $393,121.48 $1…" at bounding box center [1041, 521] width 1902 height 29
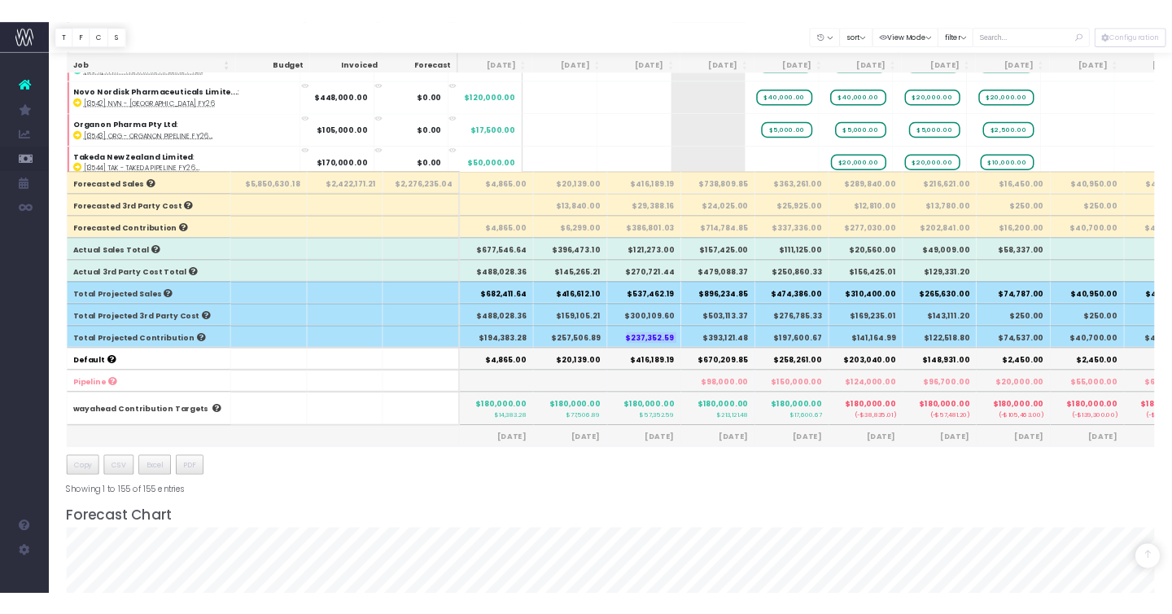
scroll to position [510, 0]
